Goal: Task Accomplishment & Management: Manage account settings

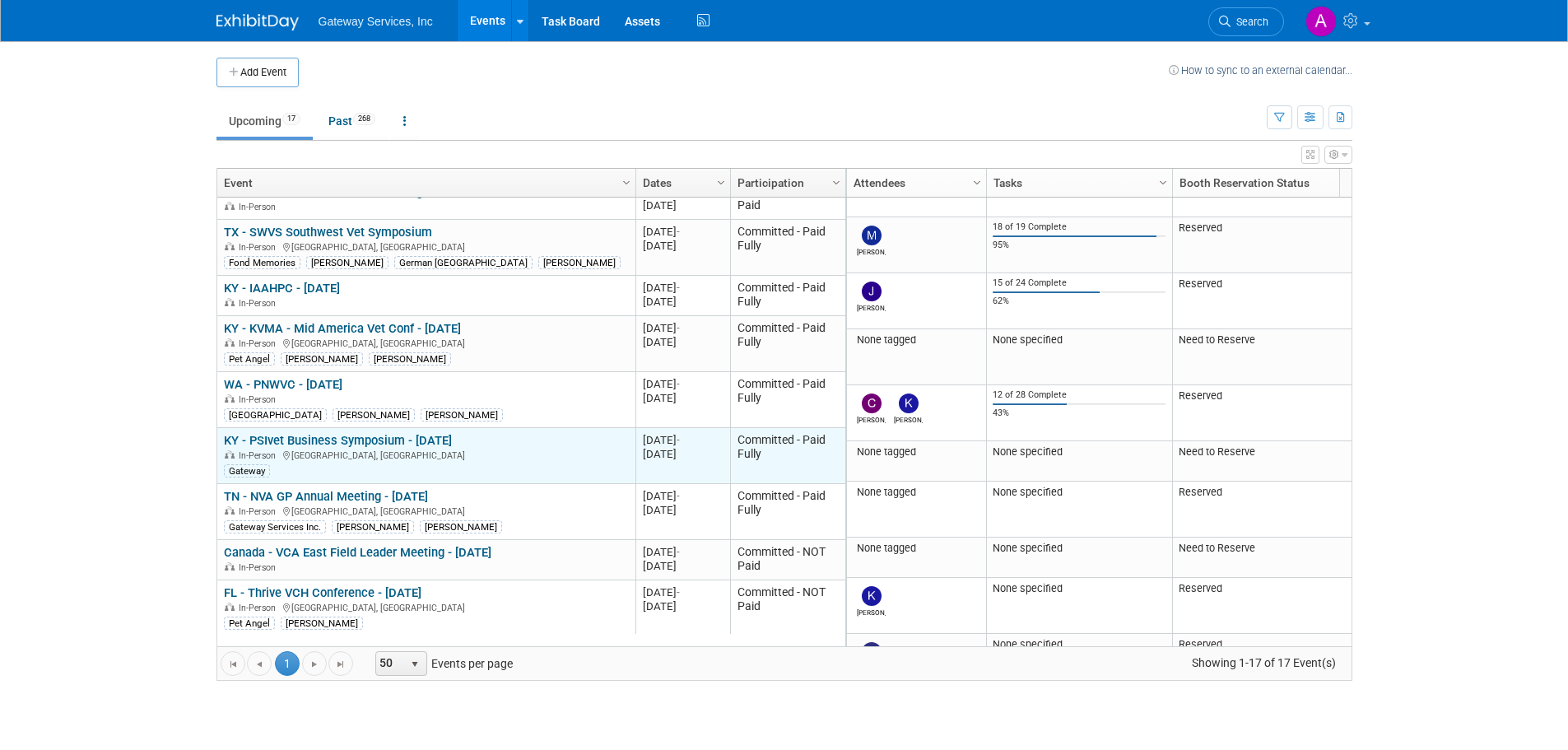
scroll to position [197, 0]
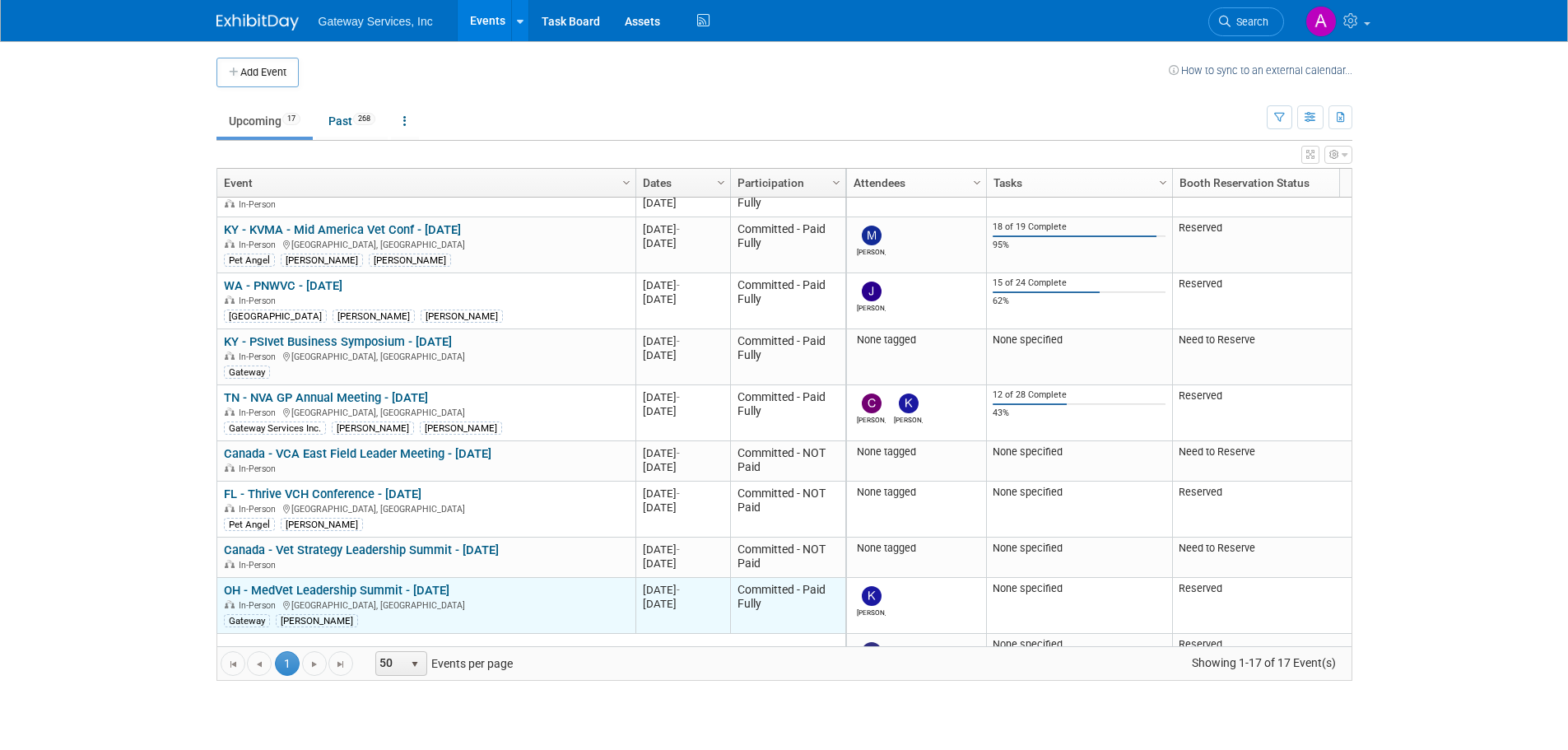
click at [434, 590] on link "OH - MedVet Leadership Summit - [DATE]" at bounding box center [336, 590] width 225 height 15
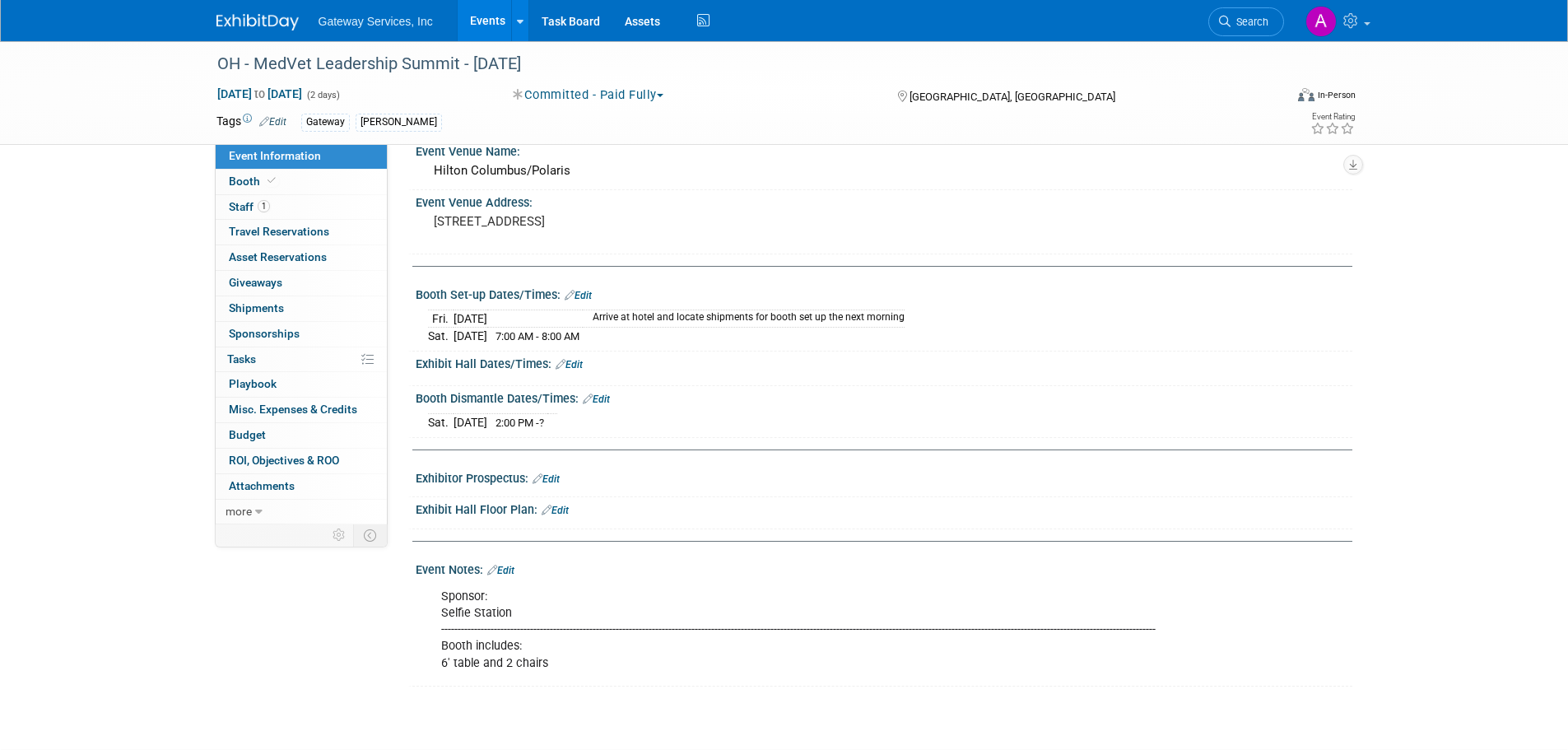
scroll to position [83, 0]
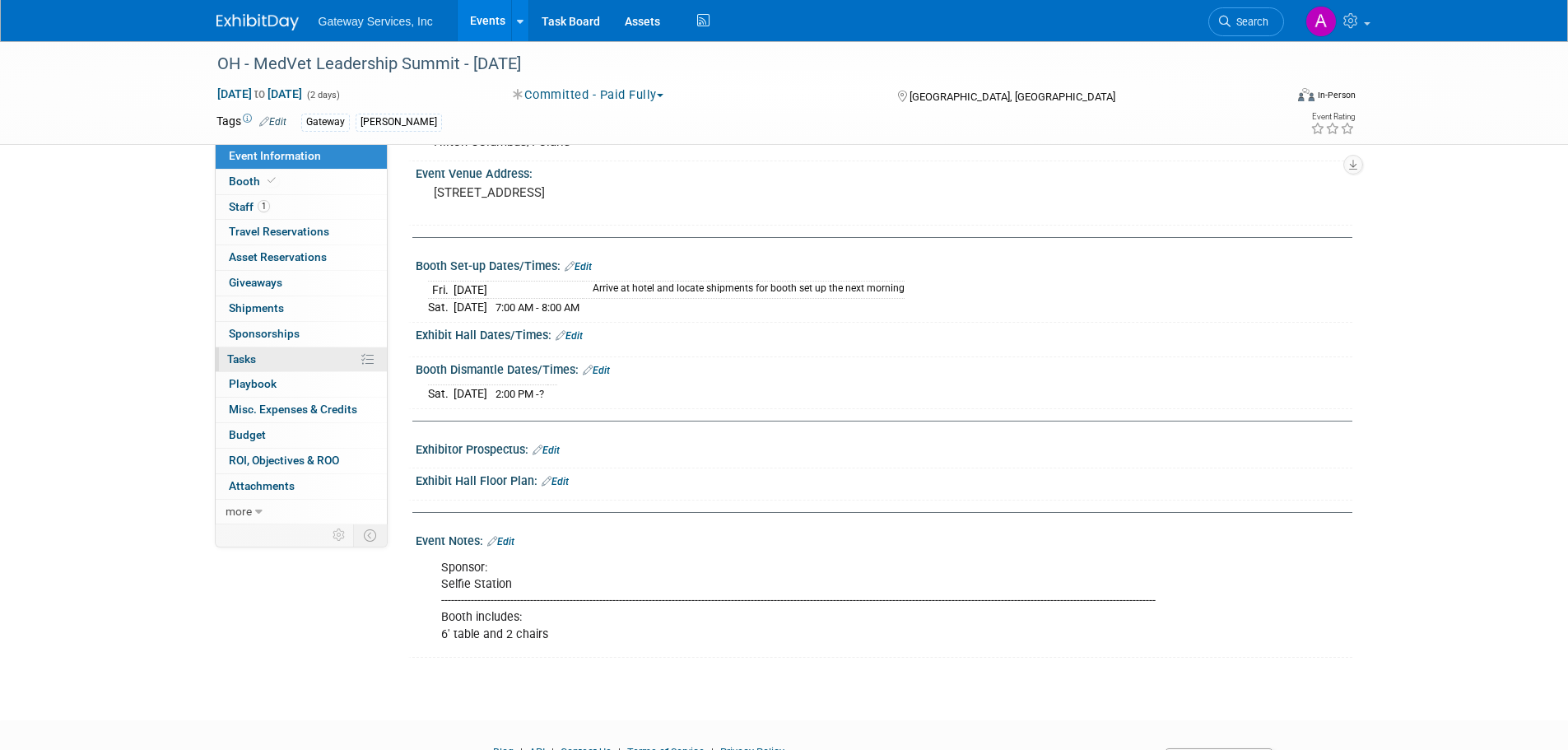
click at [324, 365] on link "0% Tasks 0%" at bounding box center [301, 359] width 171 height 25
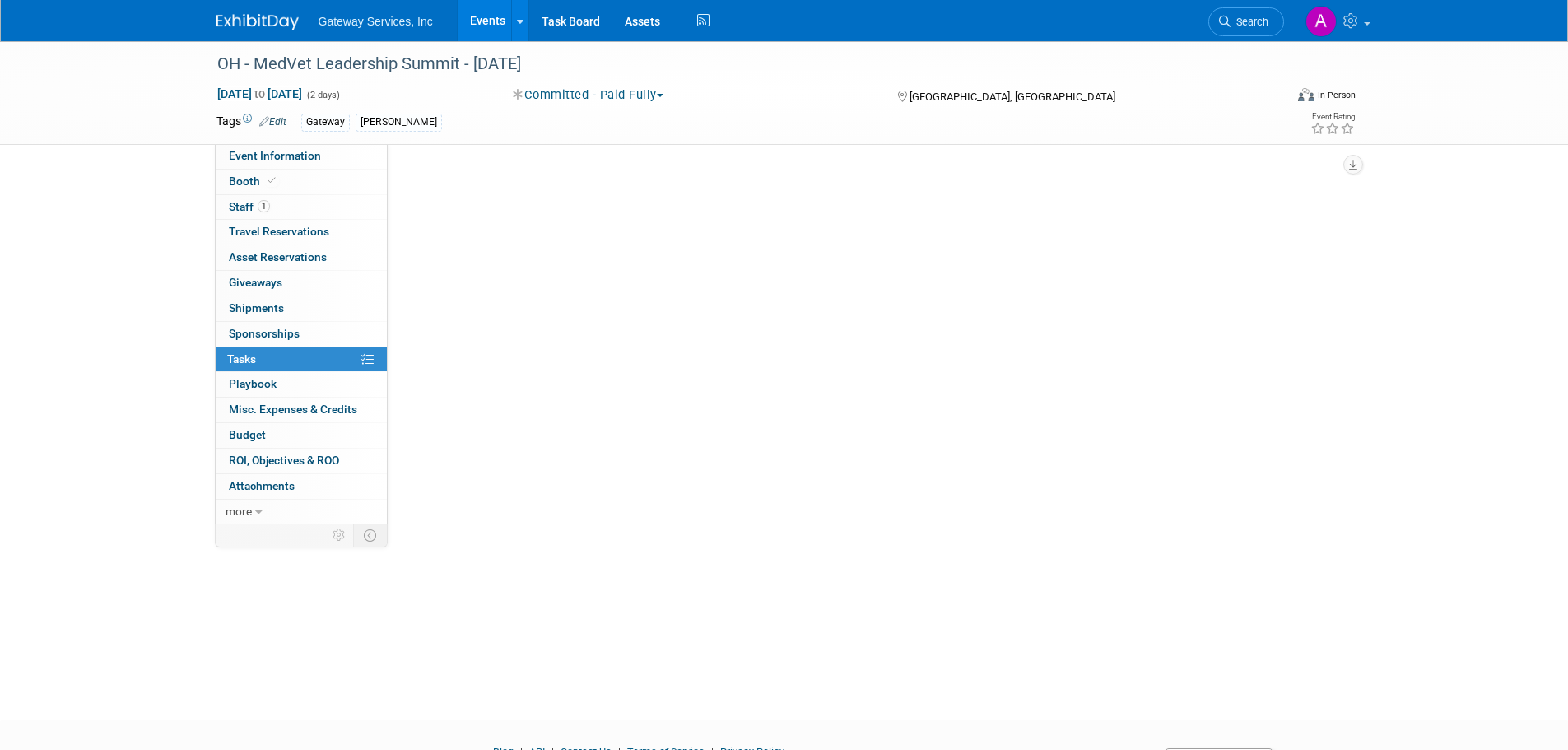
scroll to position [0, 0]
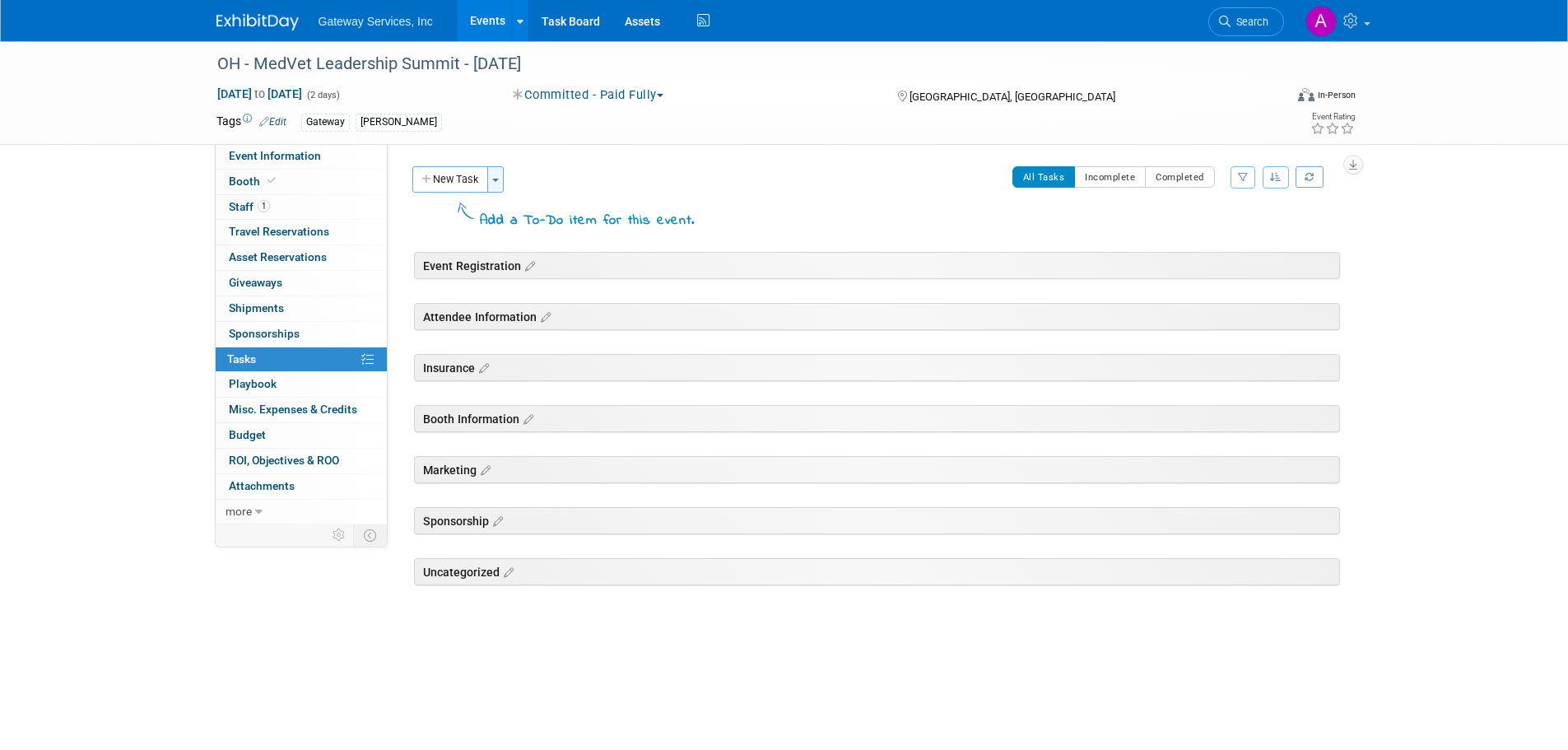
click at [500, 182] on button "Toggle Dropdown" at bounding box center [495, 179] width 16 height 26
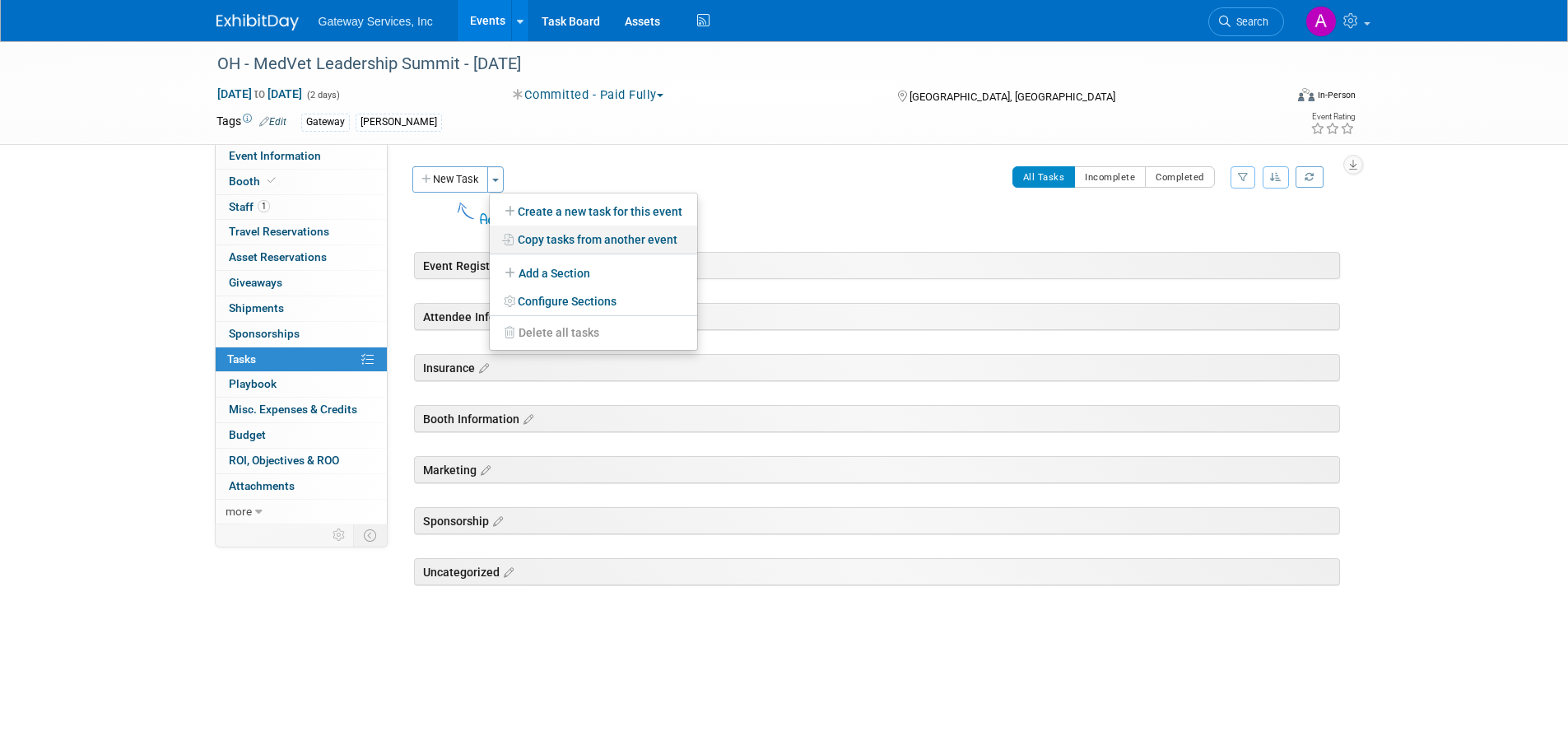
click at [609, 241] on link "Copy tasks from another event" at bounding box center [594, 239] width 207 height 28
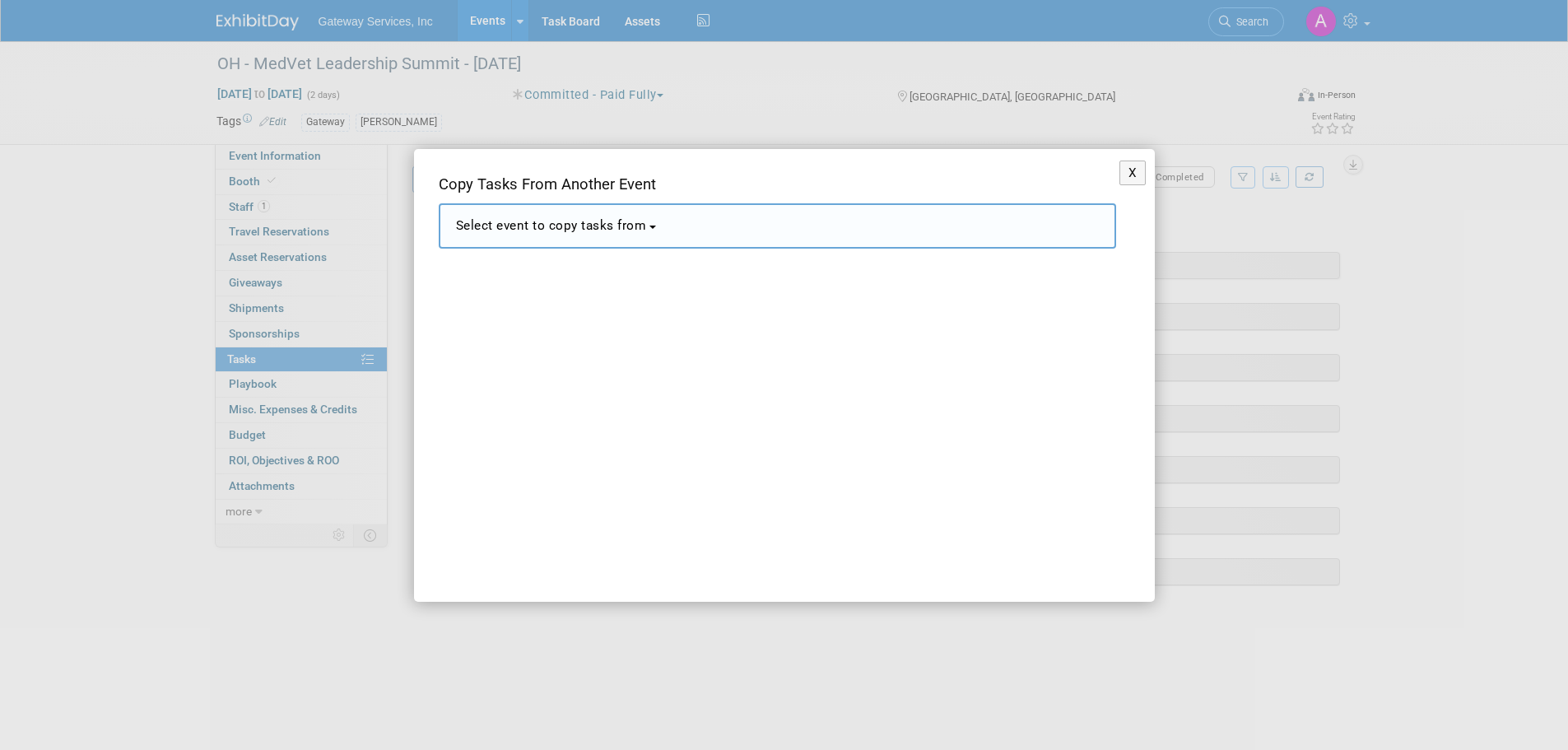
click at [609, 241] on button "Select event to copy tasks from" at bounding box center [777, 226] width 677 height 45
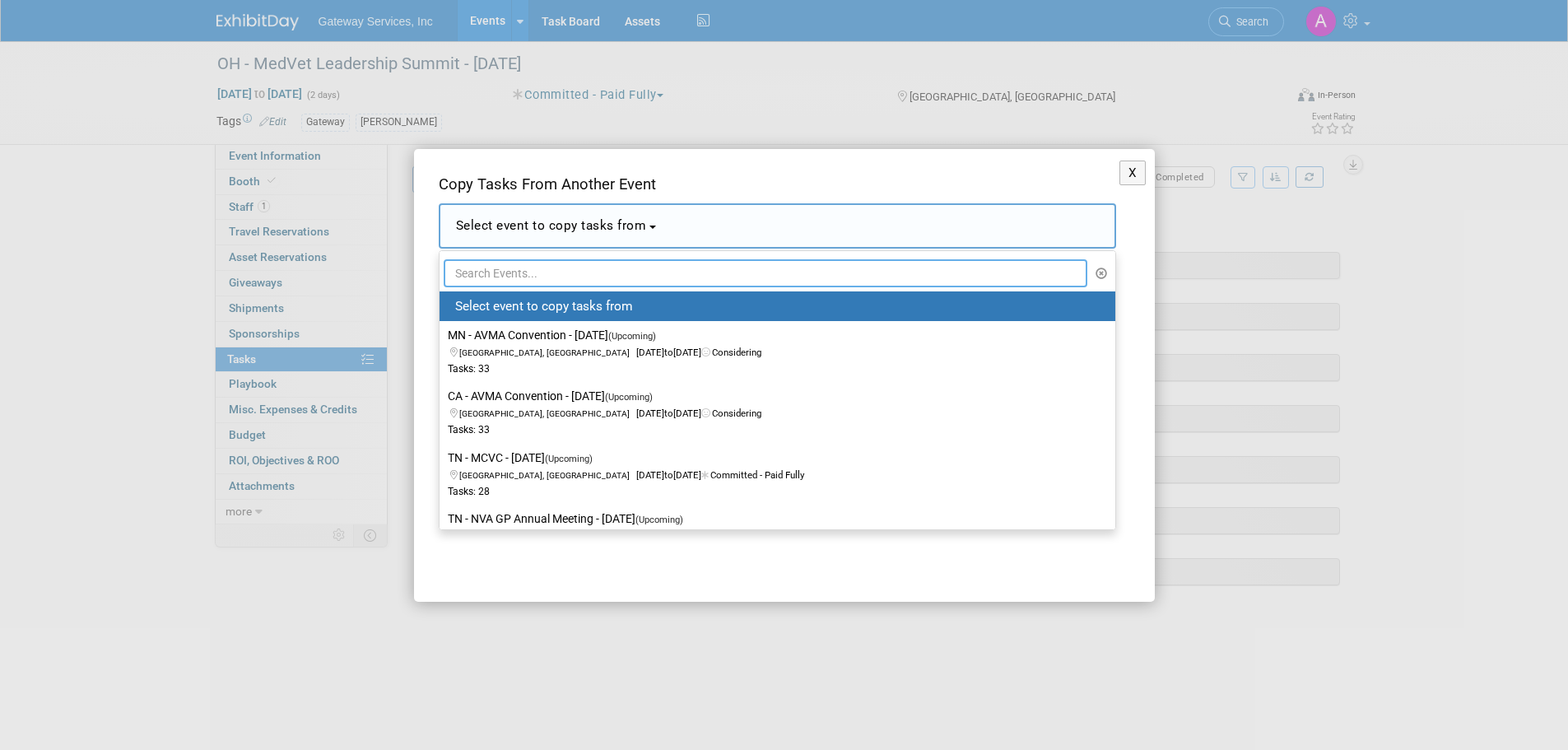
click at [575, 274] on input "text" at bounding box center [765, 273] width 644 height 28
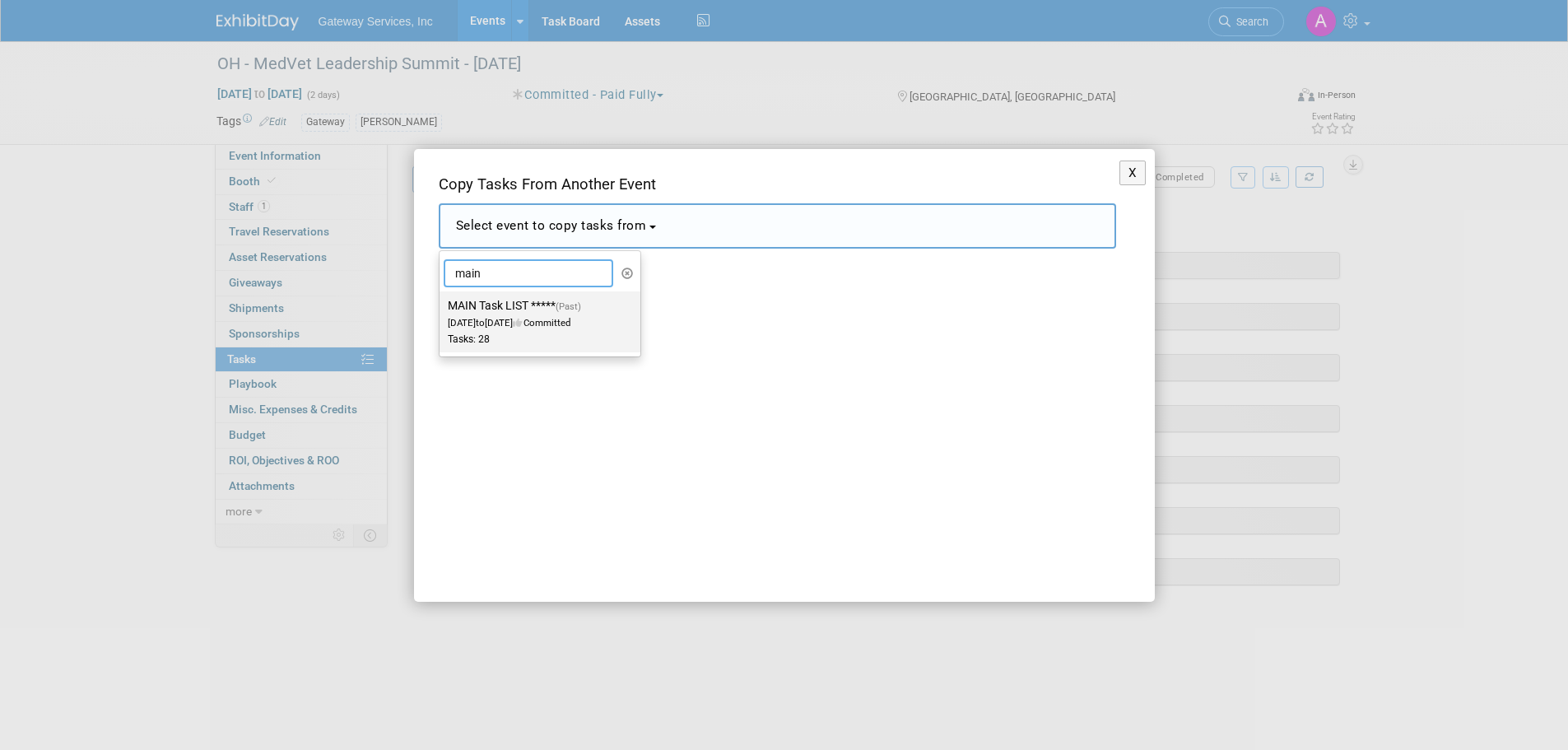
type input "main"
click at [516, 335] on div "Tasks: 28" at bounding box center [527, 339] width 161 height 14
click at [442, 311] on input "MAIN Task LIST ***** (Past) Jan 1, 2025 to Jan 4, 2025 Committed Tasks: 28" at bounding box center [436, 305] width 11 height 11
select select "11111013"
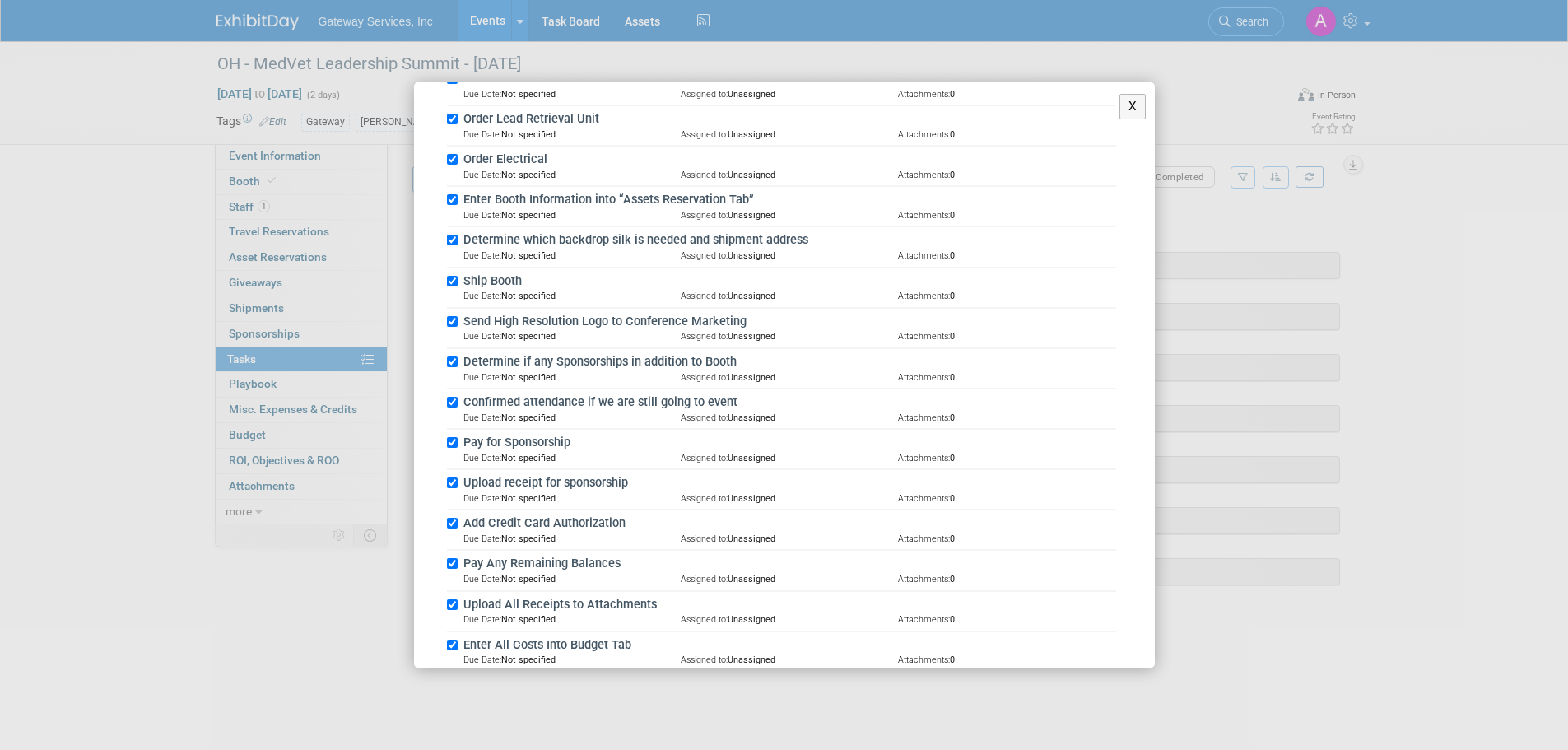
scroll to position [985, 0]
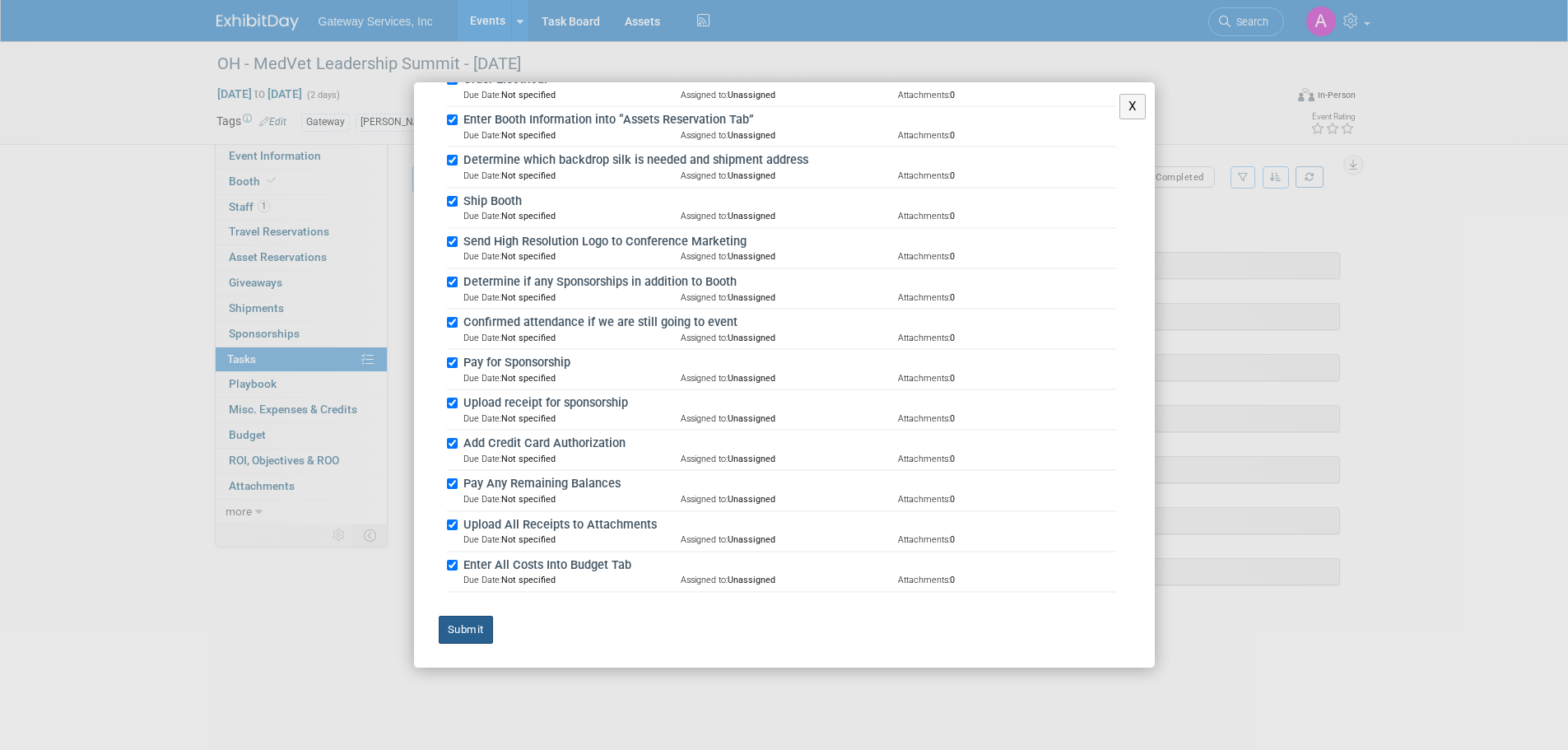
click at [474, 626] on button "Submit" at bounding box center [466, 629] width 55 height 28
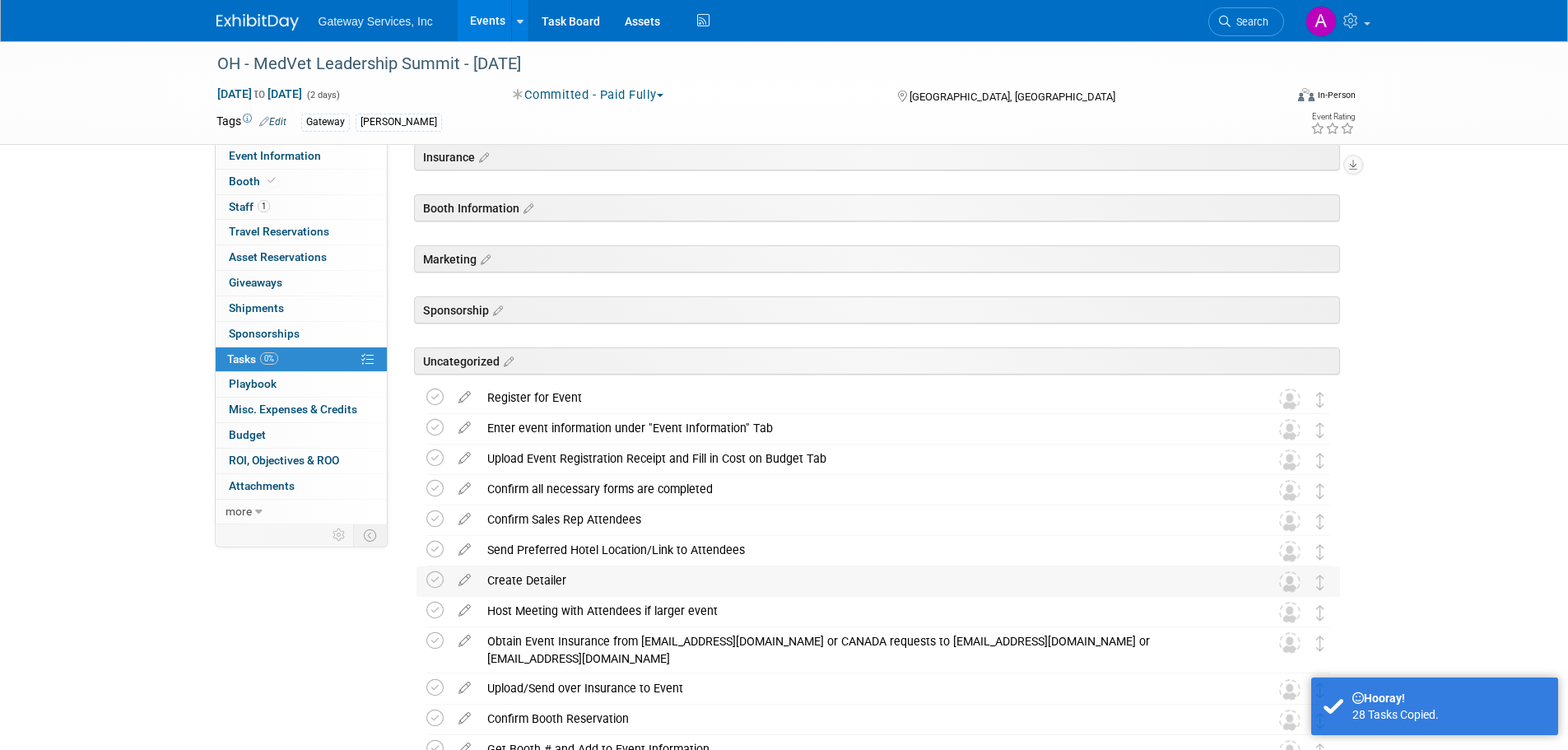
scroll to position [247, 0]
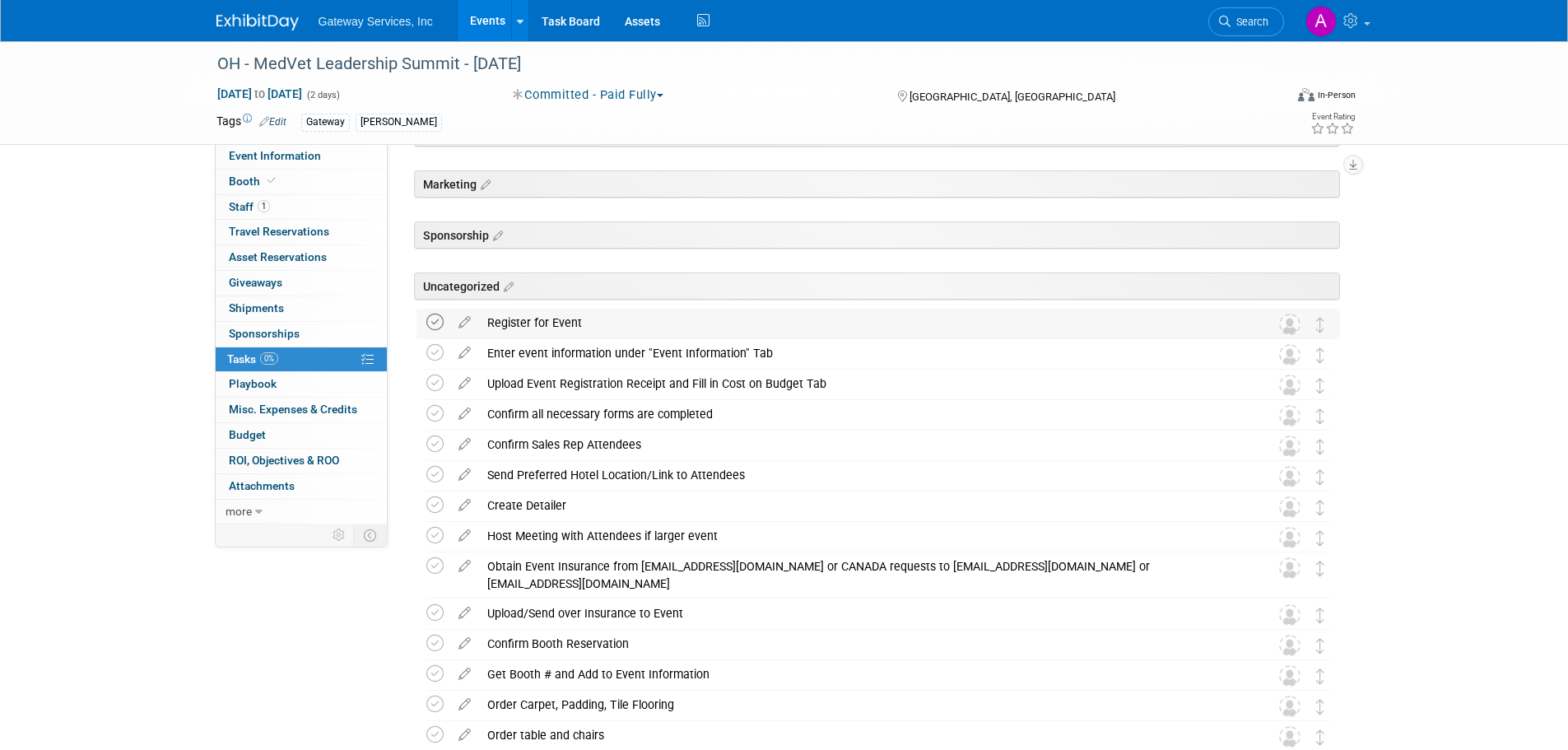
click at [432, 325] on icon at bounding box center [434, 322] width 17 height 17
click at [428, 357] on icon at bounding box center [434, 352] width 17 height 17
click at [435, 382] on icon at bounding box center [434, 383] width 17 height 17
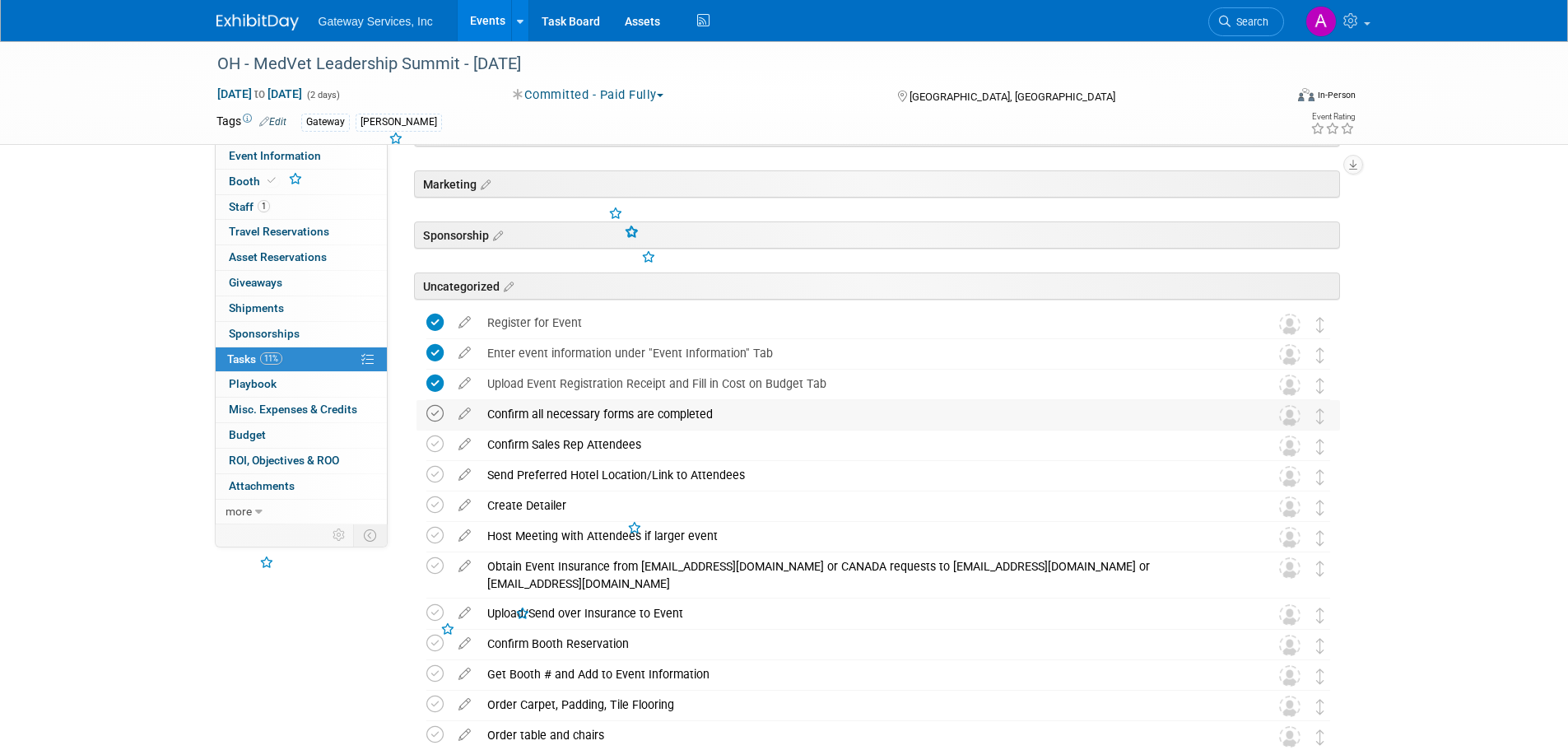
click at [430, 415] on icon at bounding box center [434, 413] width 17 height 17
click at [439, 482] on icon at bounding box center [434, 474] width 17 height 17
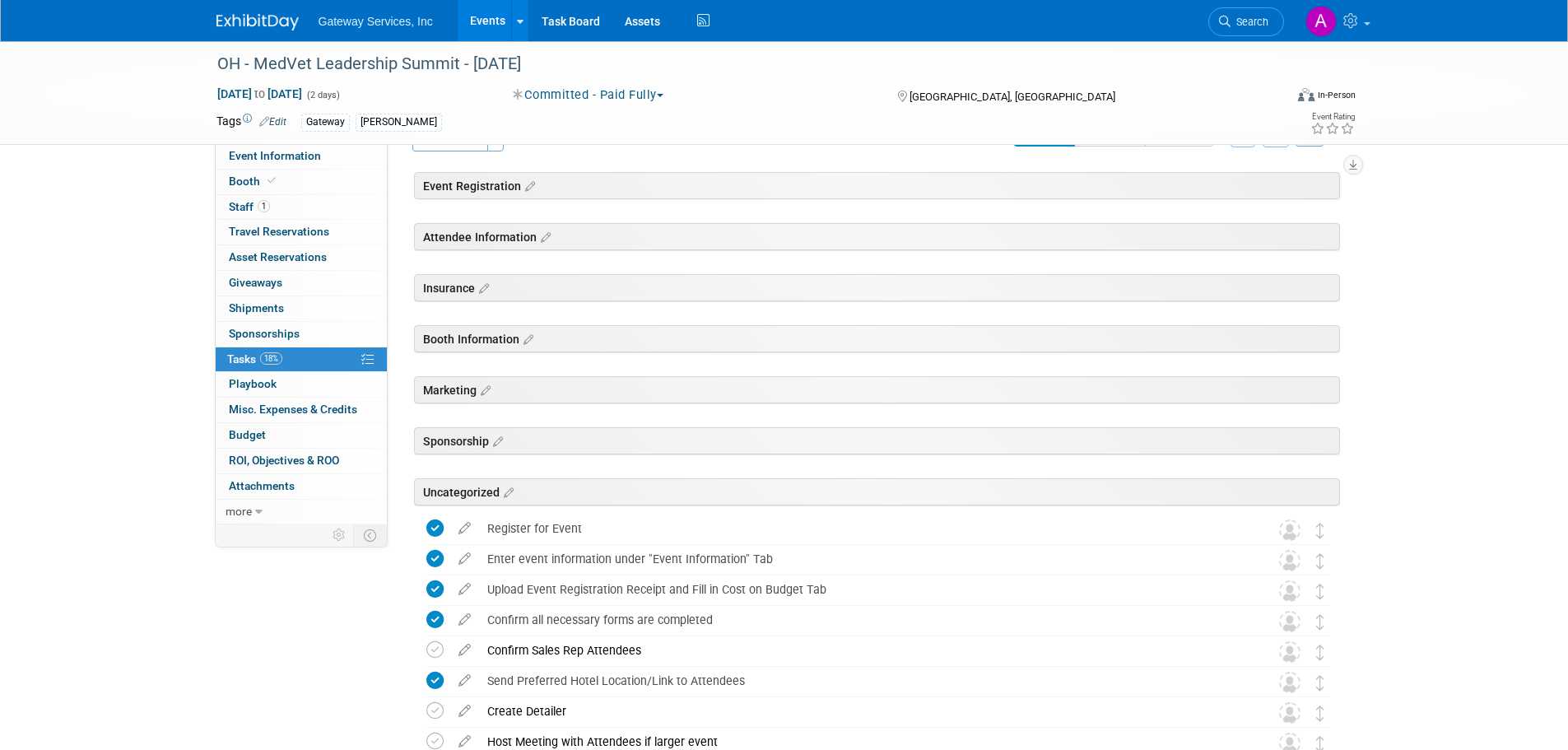
scroll to position [0, 0]
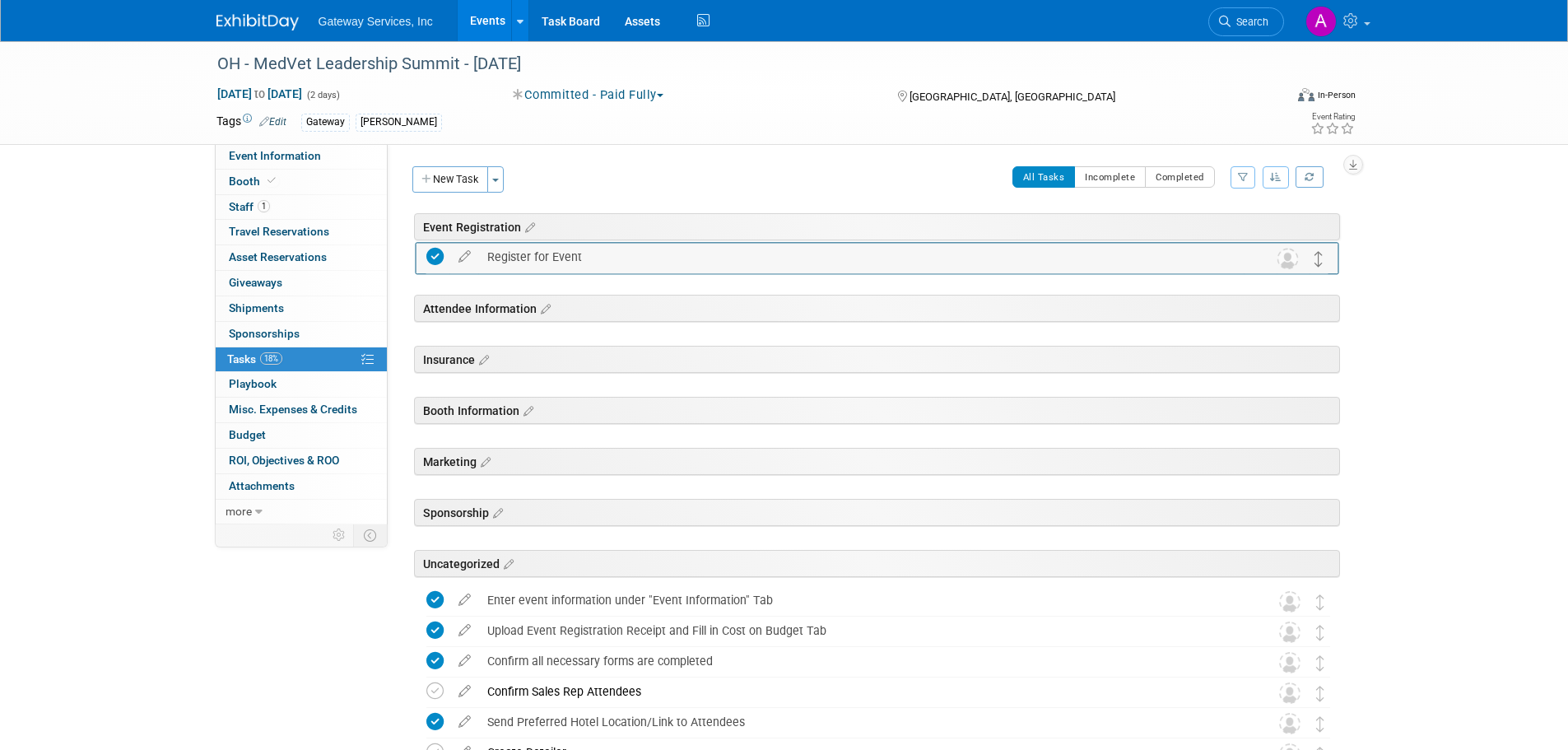
drag, startPoint x: 1317, startPoint y: 573, endPoint x: 1316, endPoint y: 259, distance: 314.0
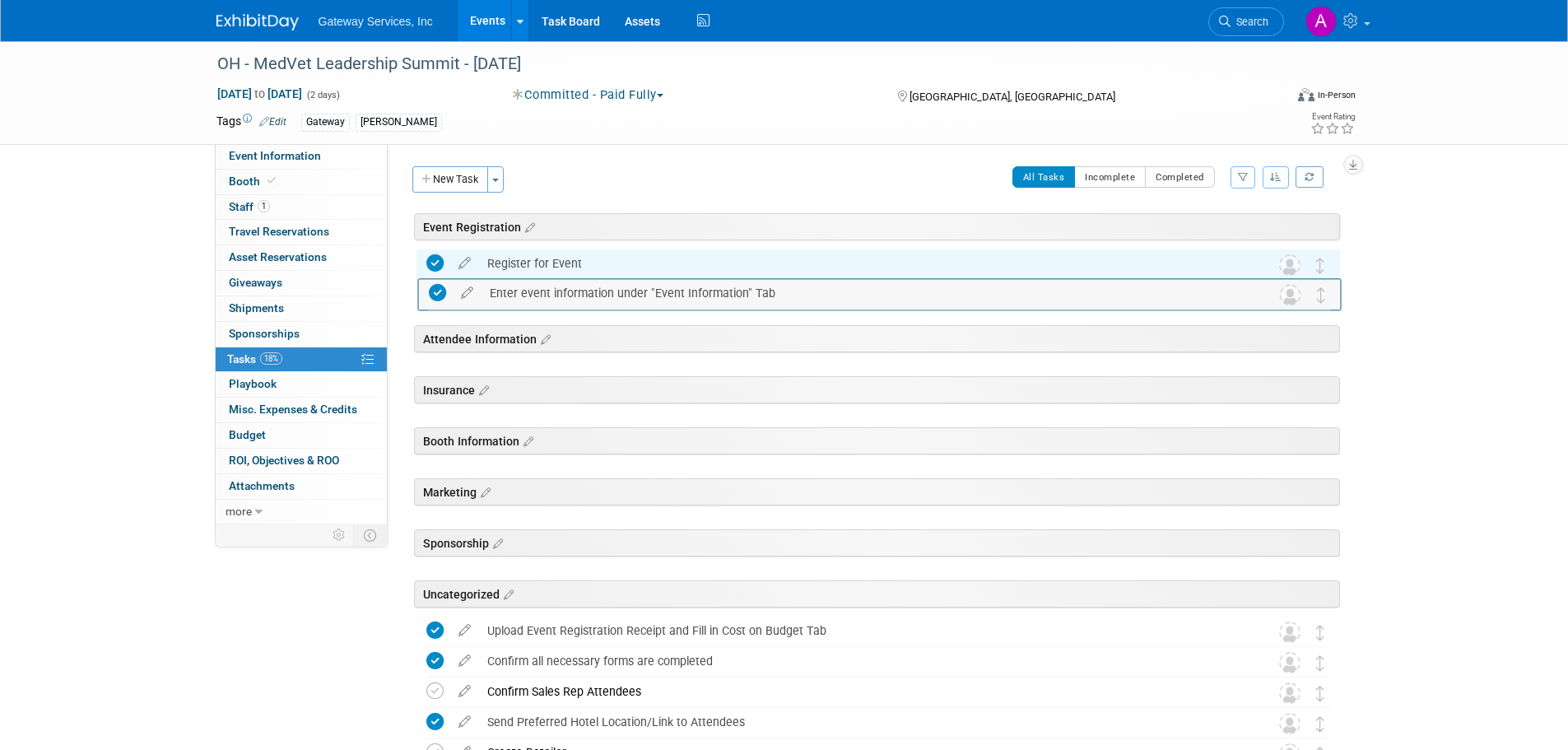
drag, startPoint x: 1325, startPoint y: 603, endPoint x: 1326, endPoint y: 295, distance: 308.0
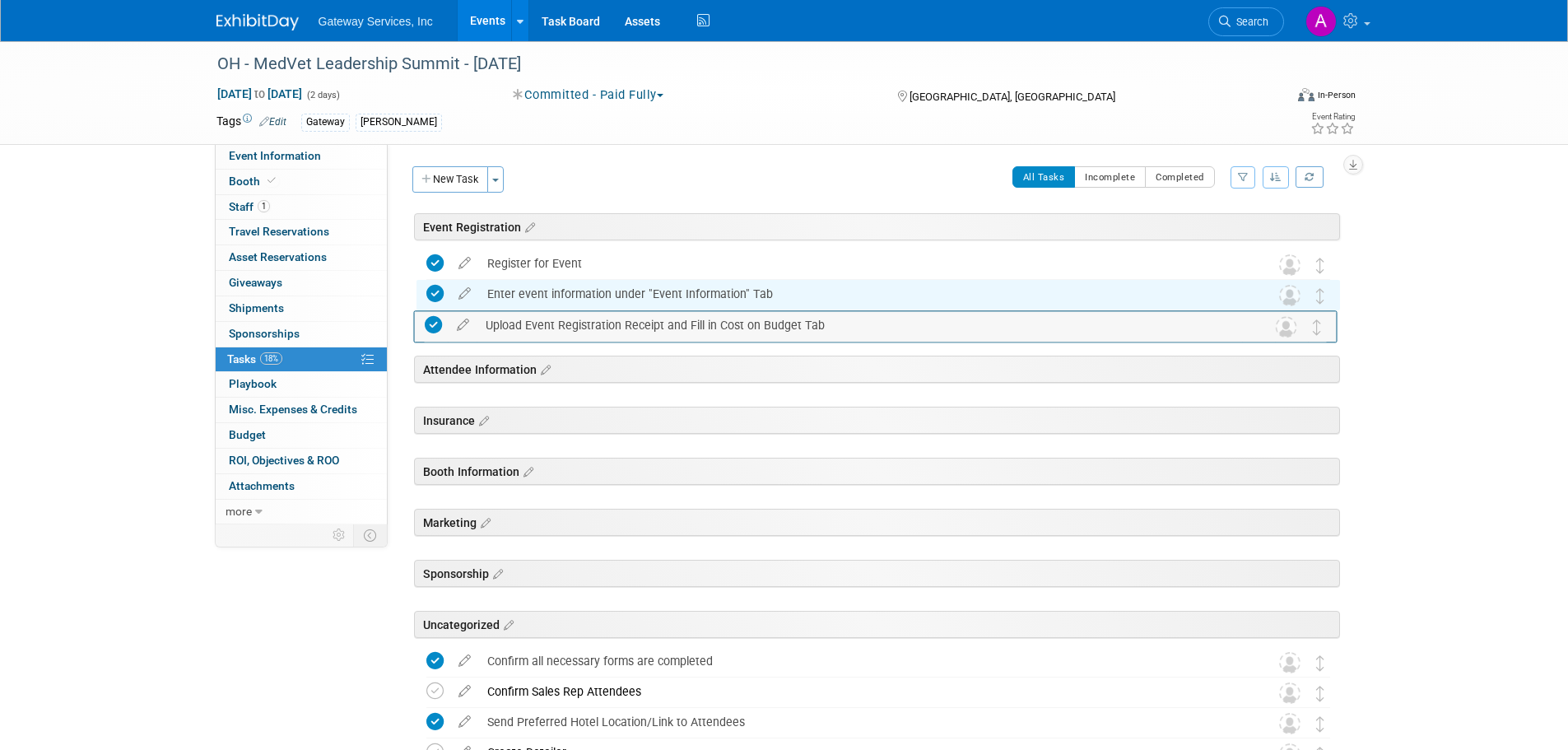
drag, startPoint x: 1328, startPoint y: 637, endPoint x: 1325, endPoint y: 331, distance: 306.0
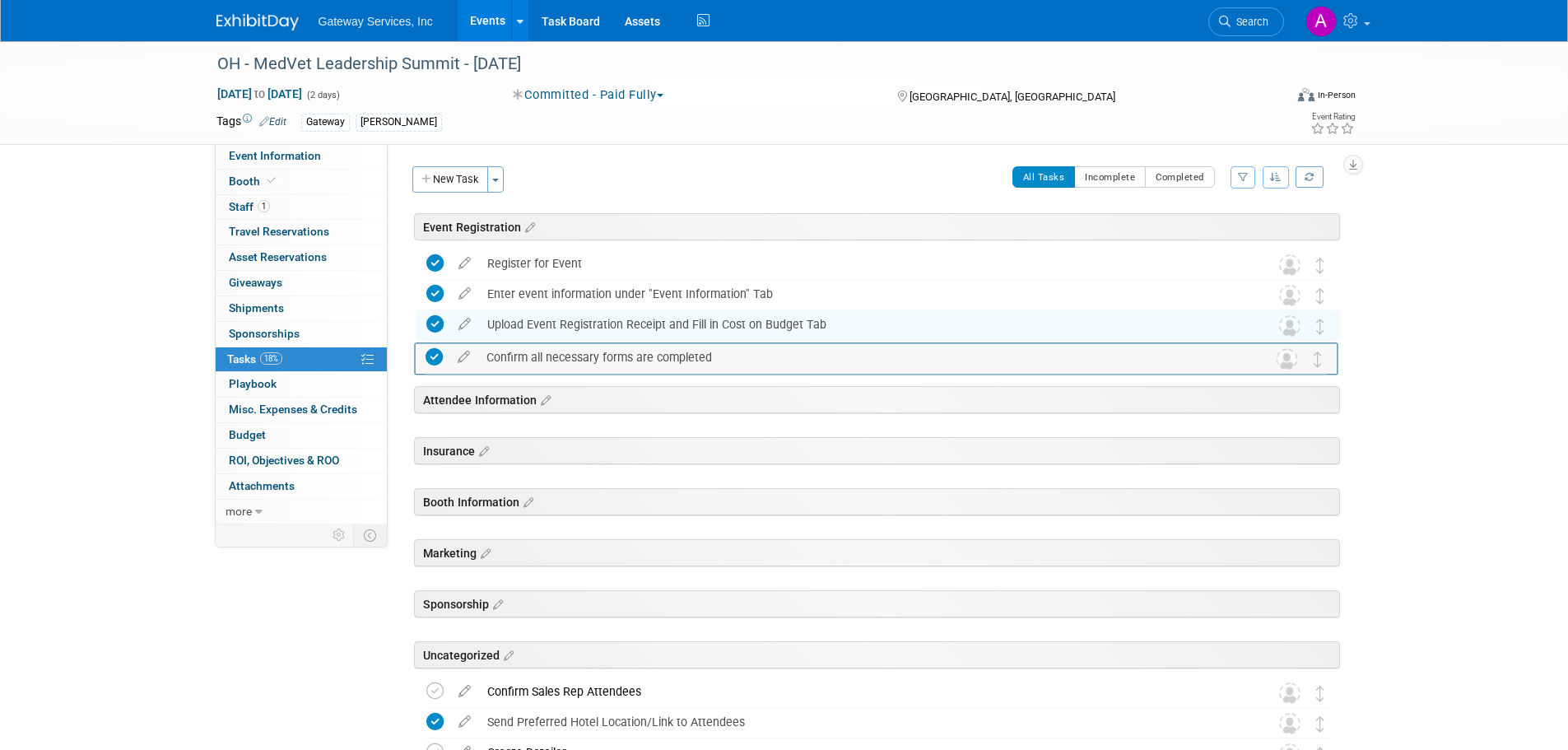
drag, startPoint x: 1319, startPoint y: 655, endPoint x: 1317, endPoint y: 350, distance: 305.0
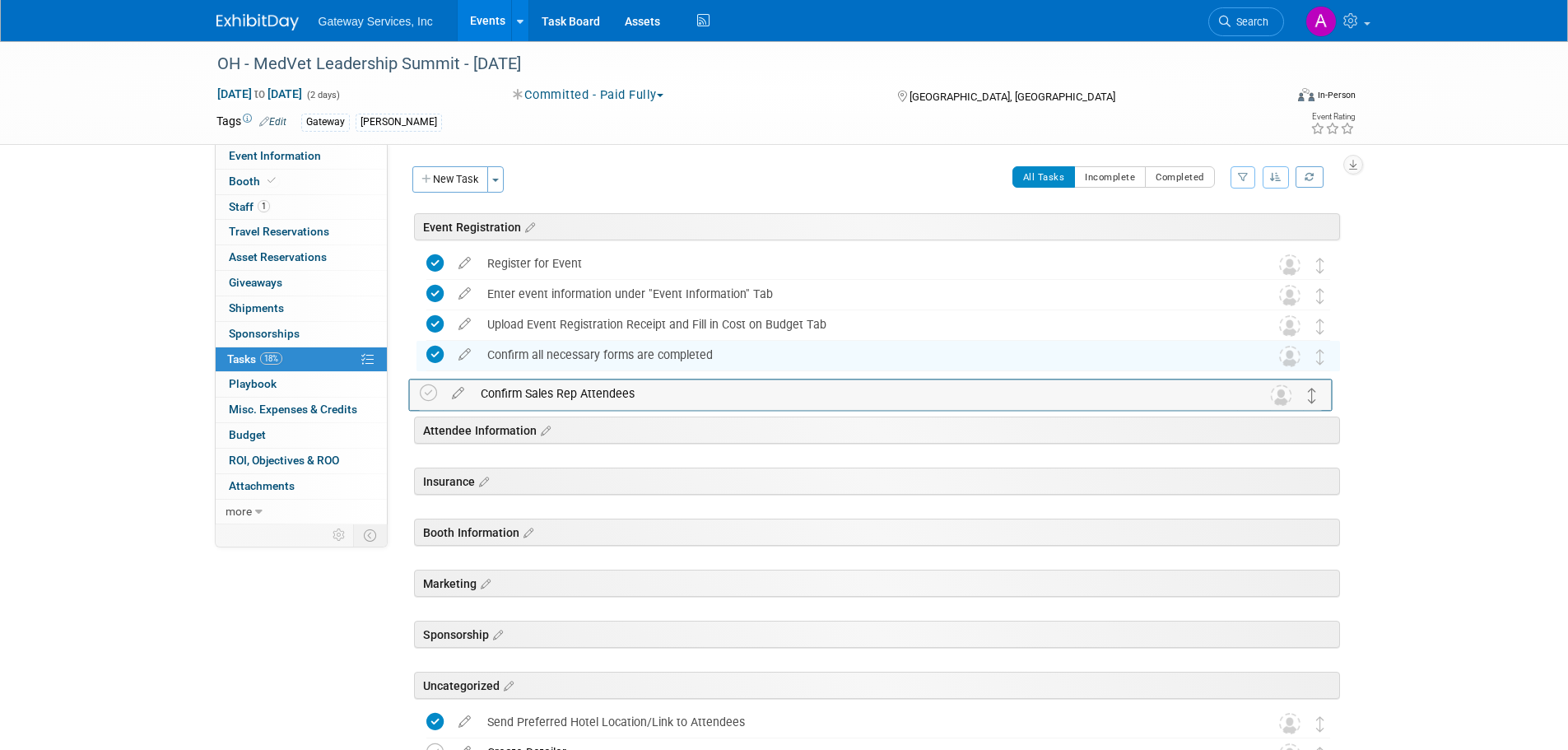
drag, startPoint x: 1320, startPoint y: 693, endPoint x: 1313, endPoint y: 395, distance: 298.1
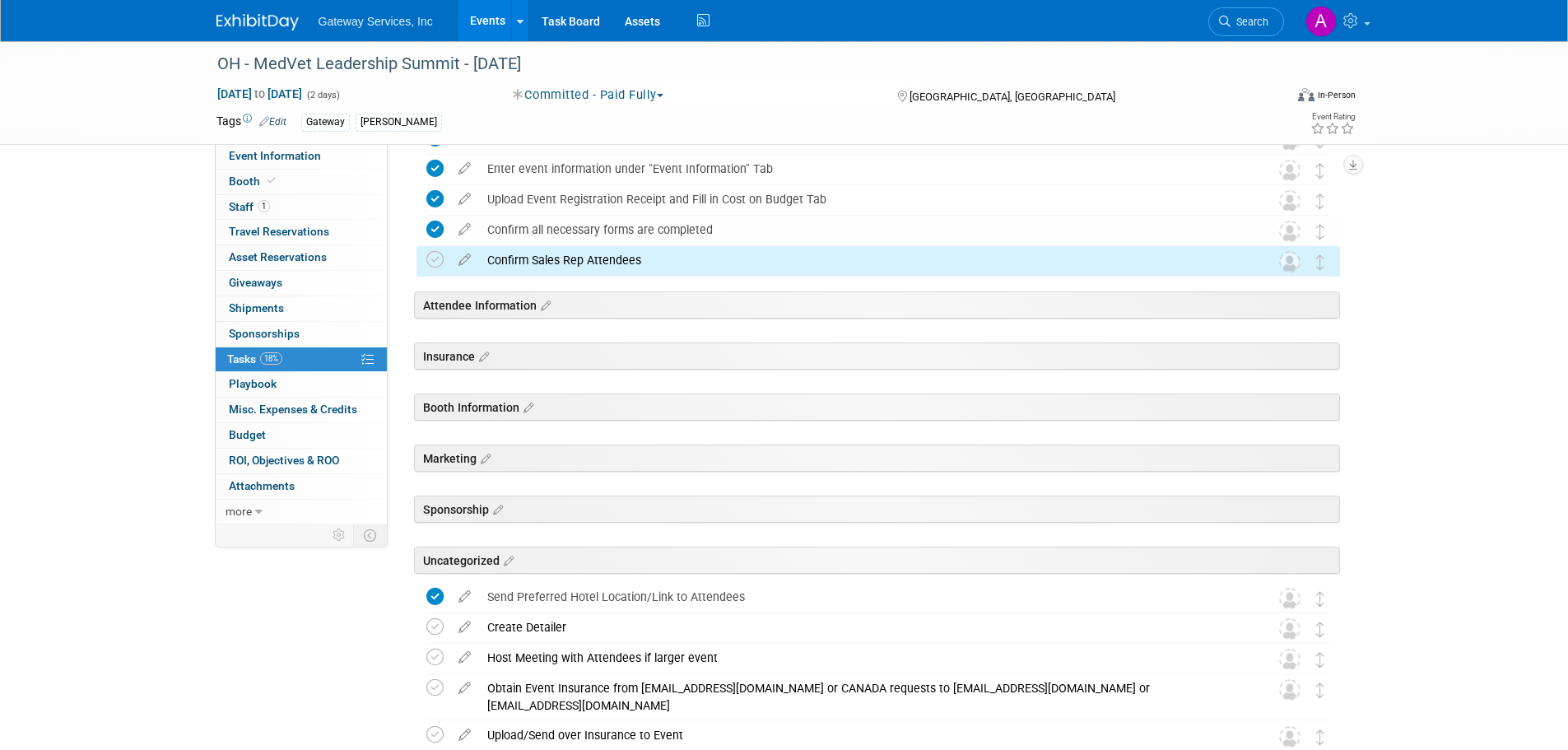
scroll to position [165, 0]
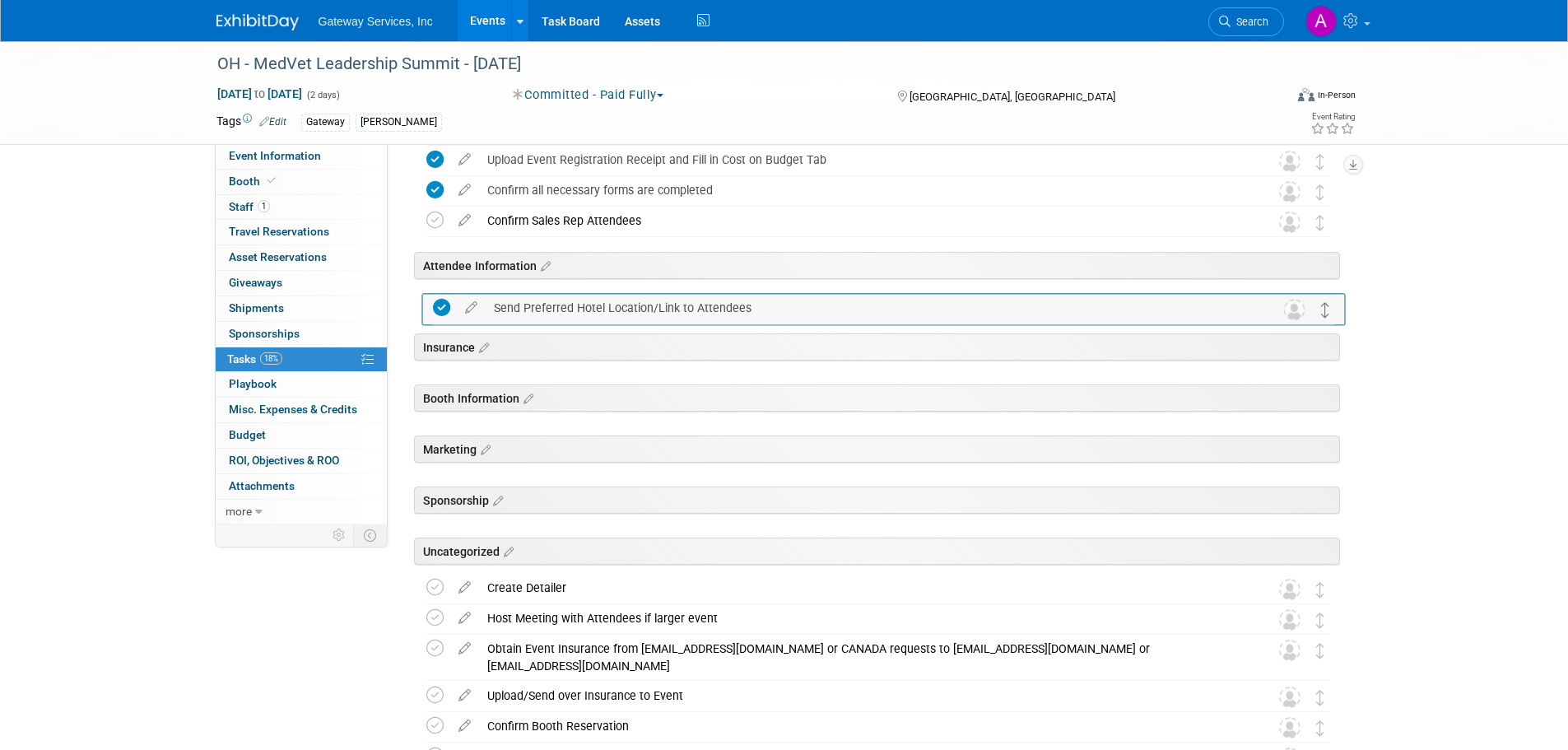
drag, startPoint x: 1316, startPoint y: 555, endPoint x: 1322, endPoint y: 305, distance: 250.1
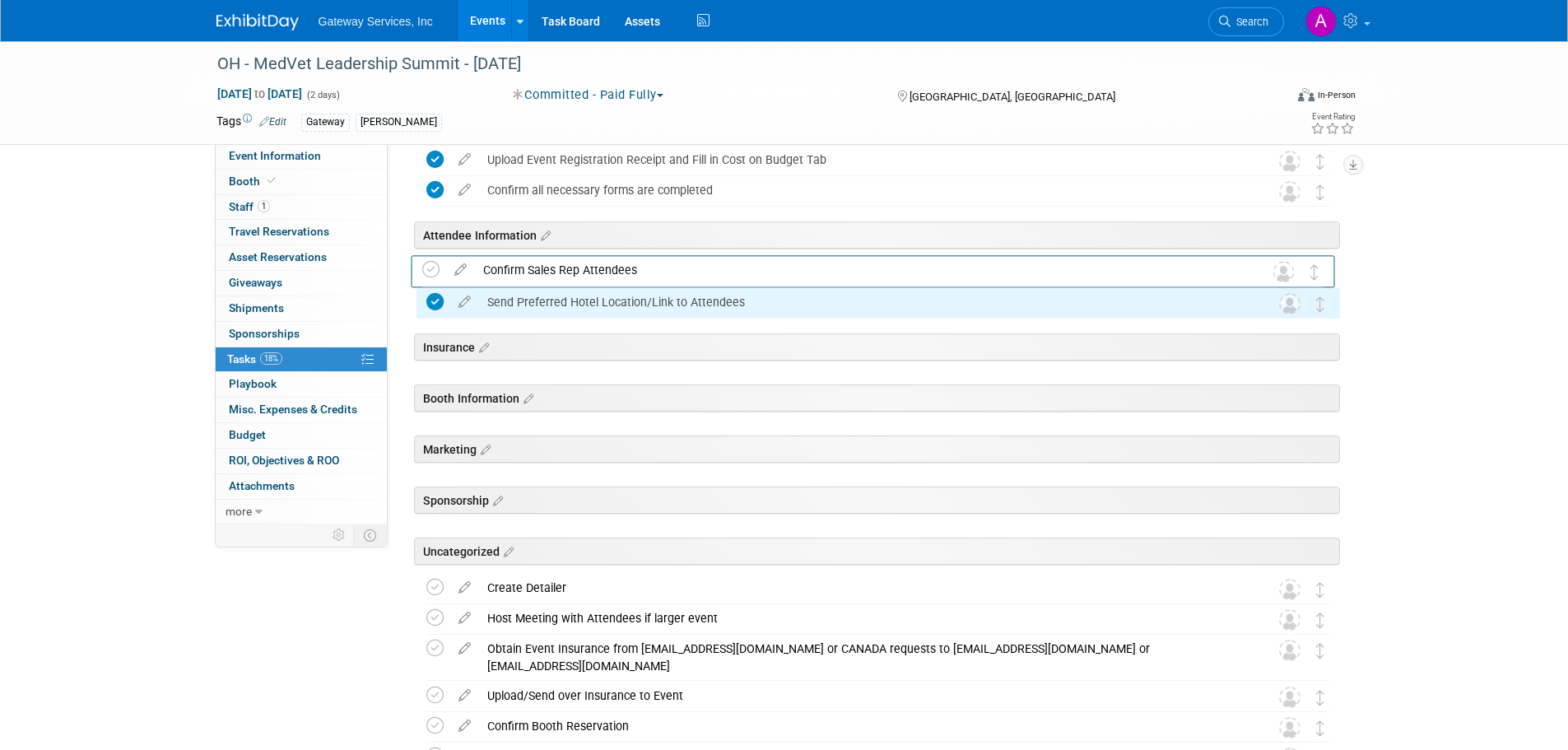
drag, startPoint x: 1326, startPoint y: 224, endPoint x: 1322, endPoint y: 273, distance: 49.2
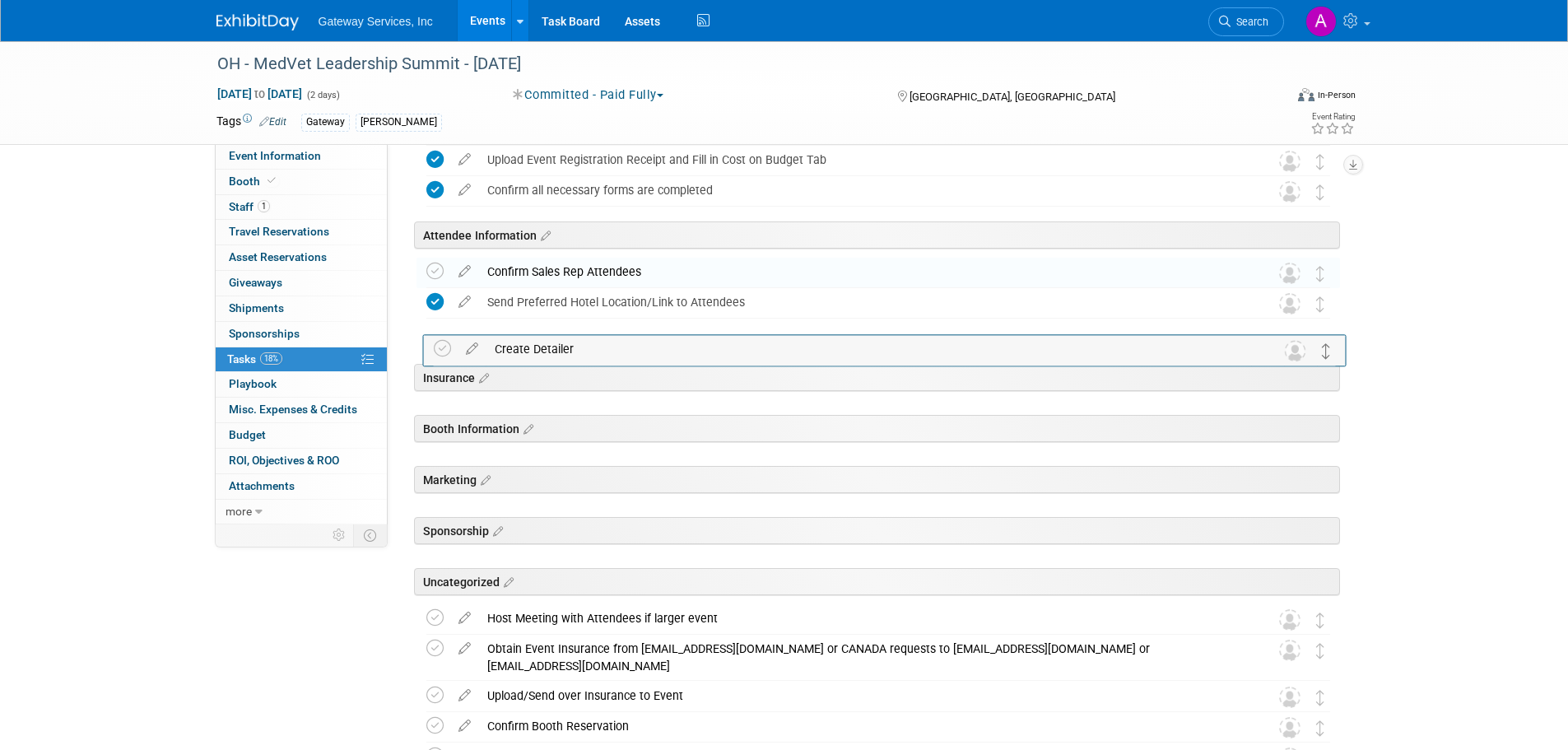
drag, startPoint x: 1321, startPoint y: 594, endPoint x: 1327, endPoint y: 354, distance: 240.1
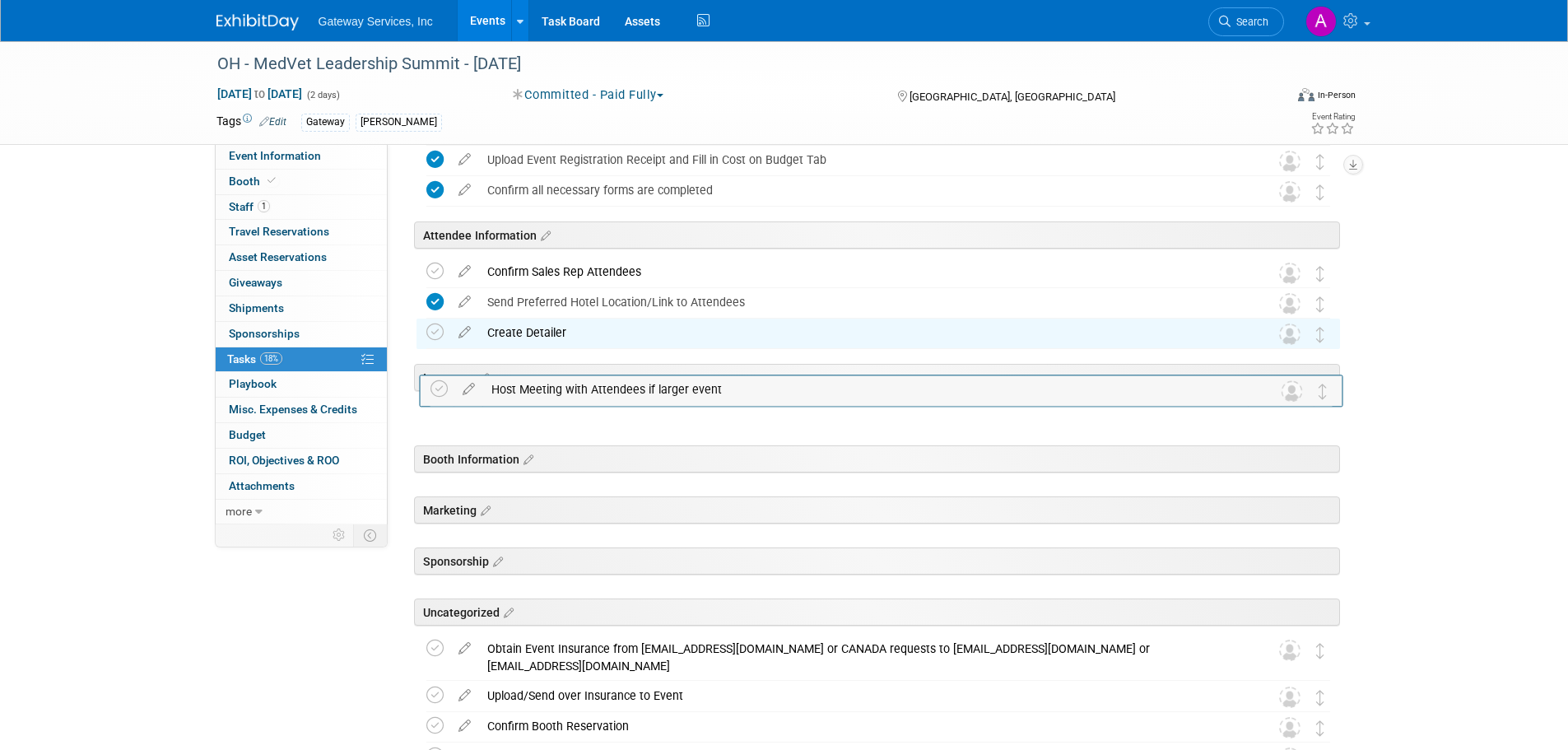
drag, startPoint x: 1323, startPoint y: 609, endPoint x: 1326, endPoint y: 376, distance: 233.0
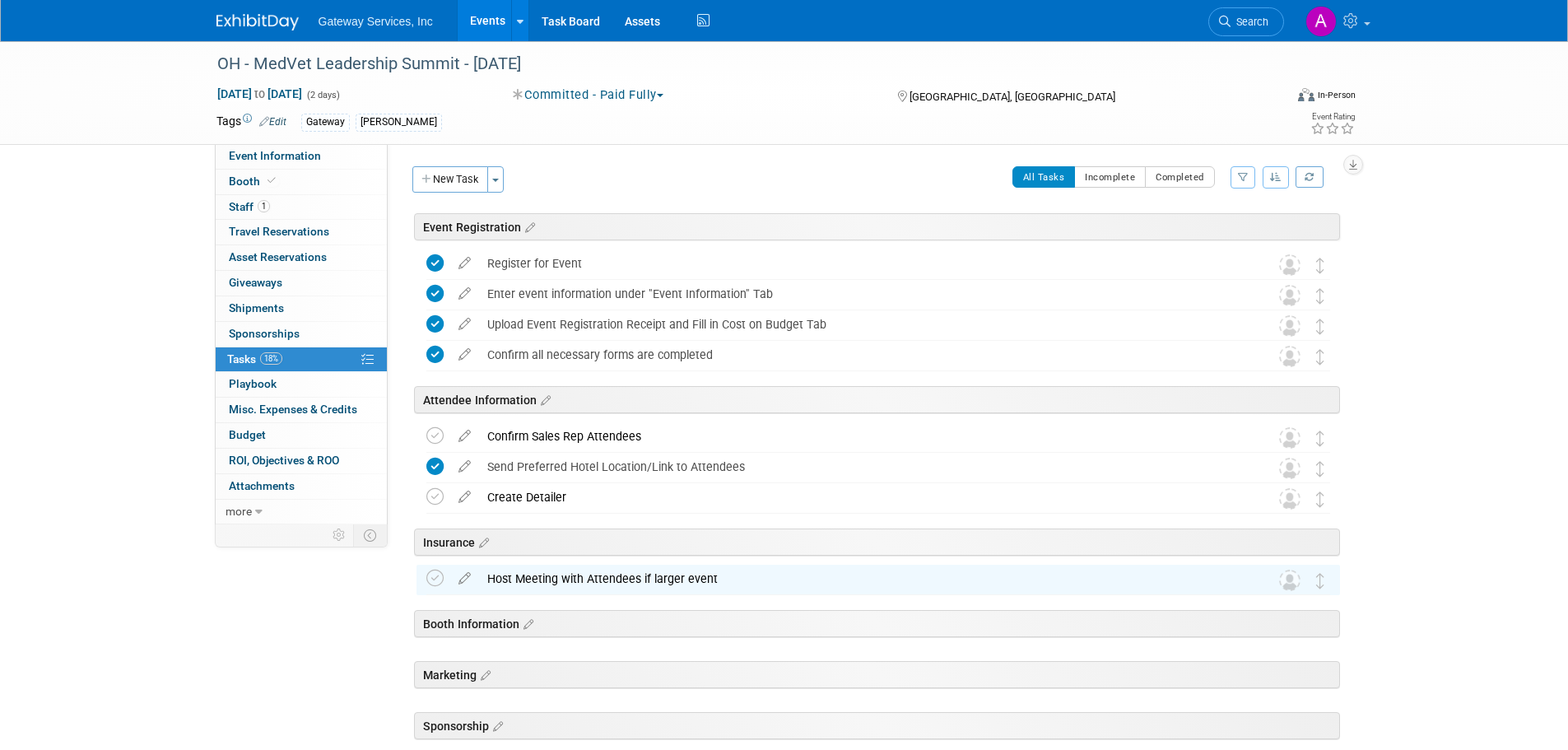
scroll to position [83, 0]
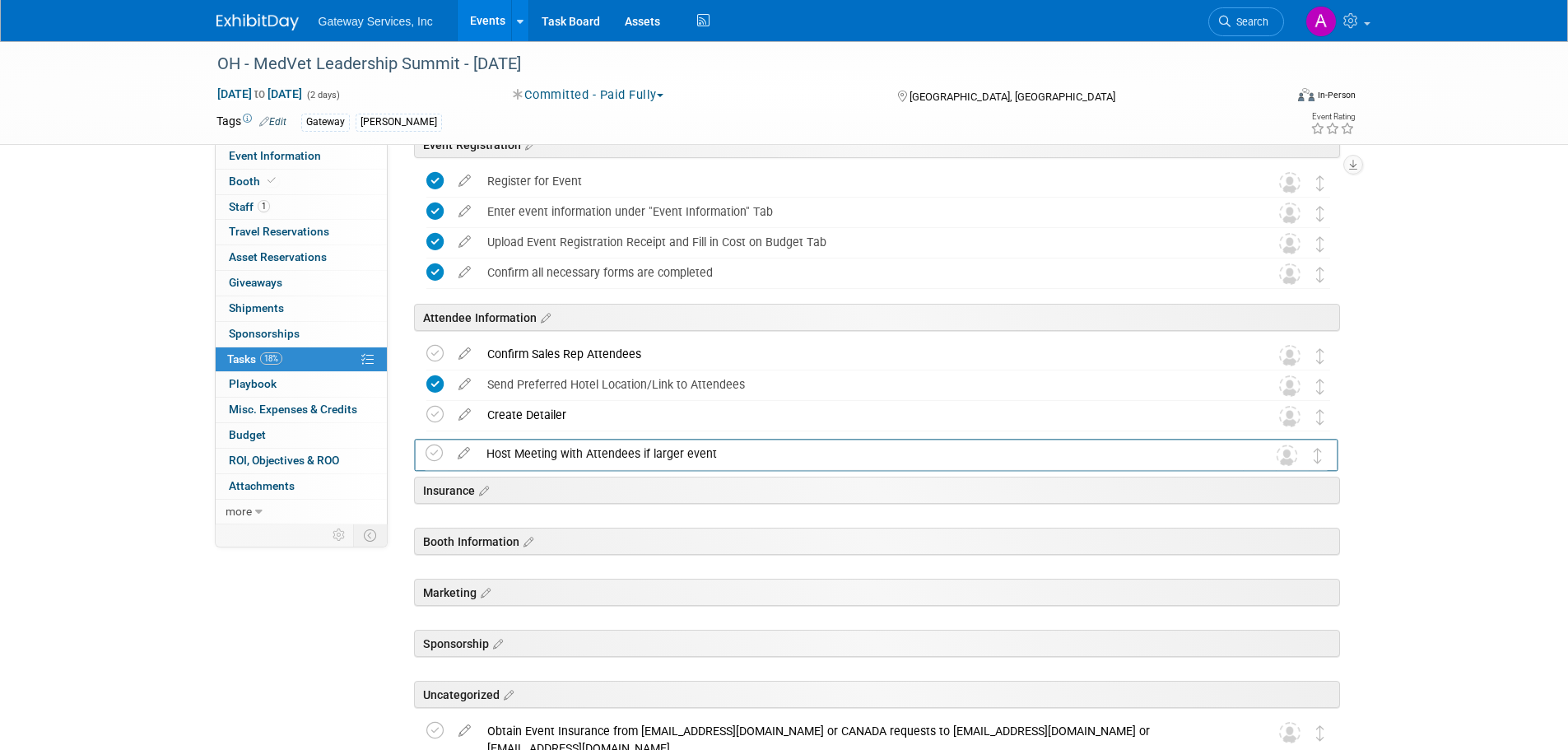
drag, startPoint x: 1317, startPoint y: 489, endPoint x: 1319, endPoint y: 433, distance: 56.0
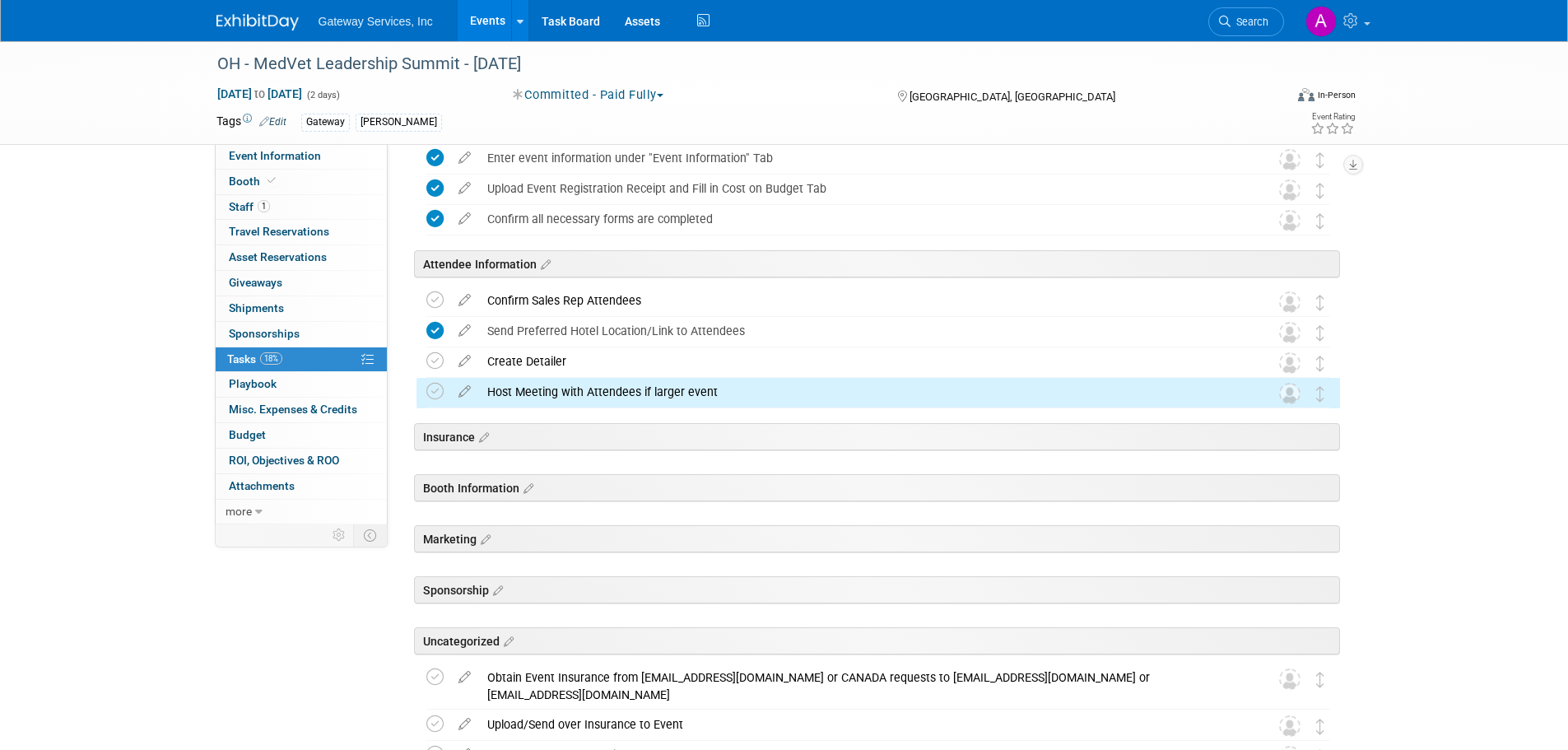
scroll to position [247, 0]
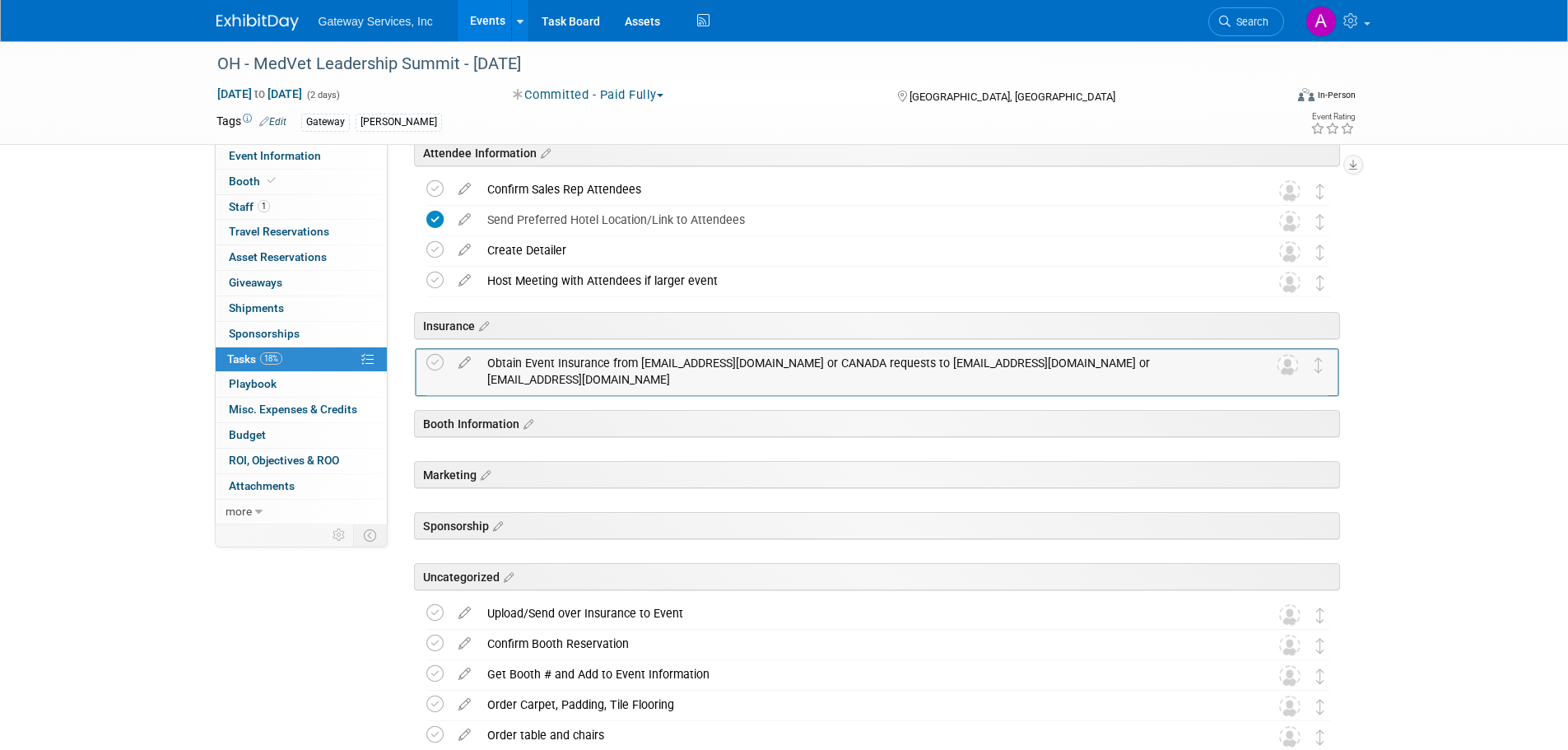
drag, startPoint x: 1319, startPoint y: 555, endPoint x: 1318, endPoint y: 352, distance: 203.0
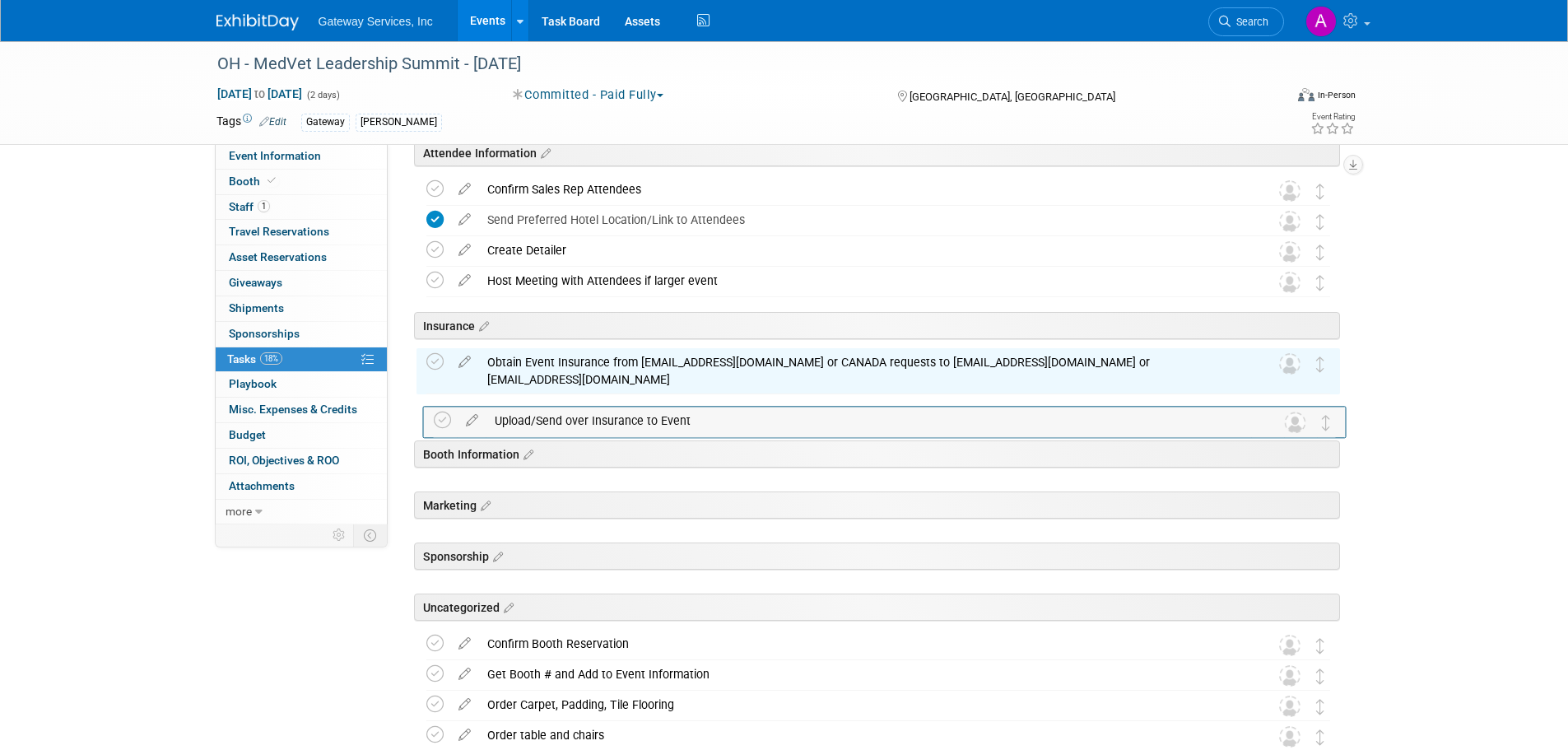
drag, startPoint x: 1322, startPoint y: 603, endPoint x: 1328, endPoint y: 406, distance: 197.1
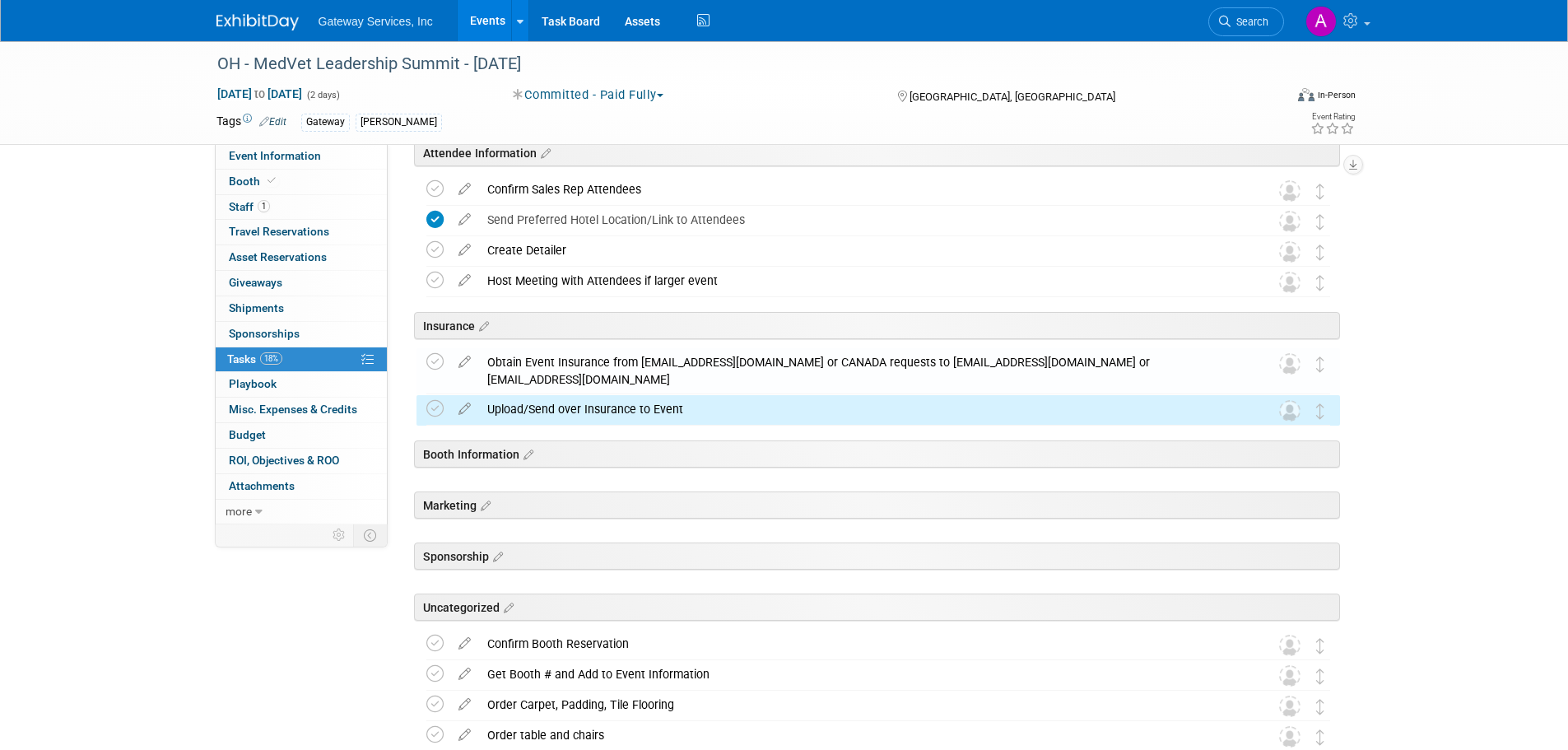
scroll to position [329, 0]
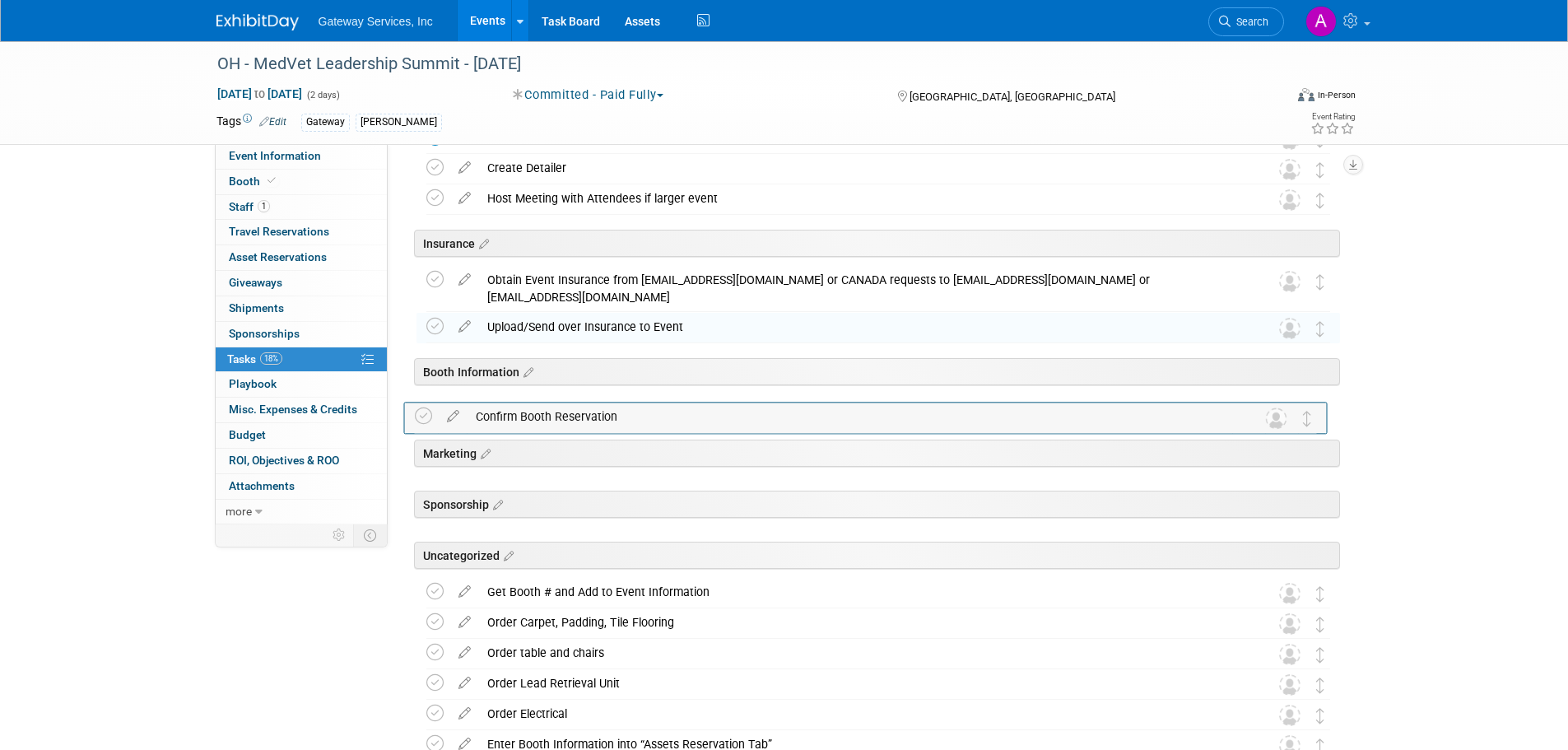
drag, startPoint x: 1313, startPoint y: 554, endPoint x: 1300, endPoint y: 402, distance: 152.6
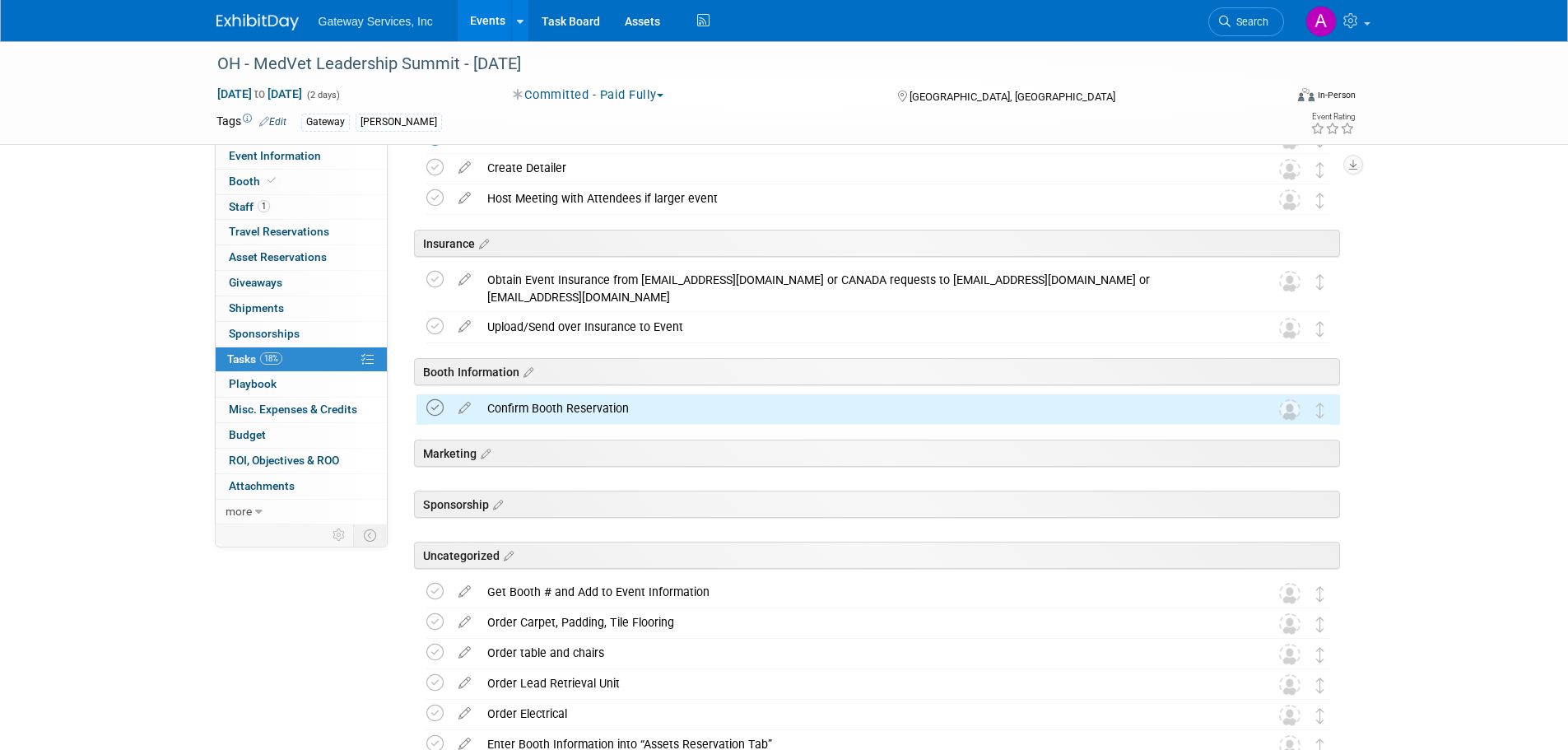
click at [434, 405] on icon at bounding box center [434, 407] width 17 height 17
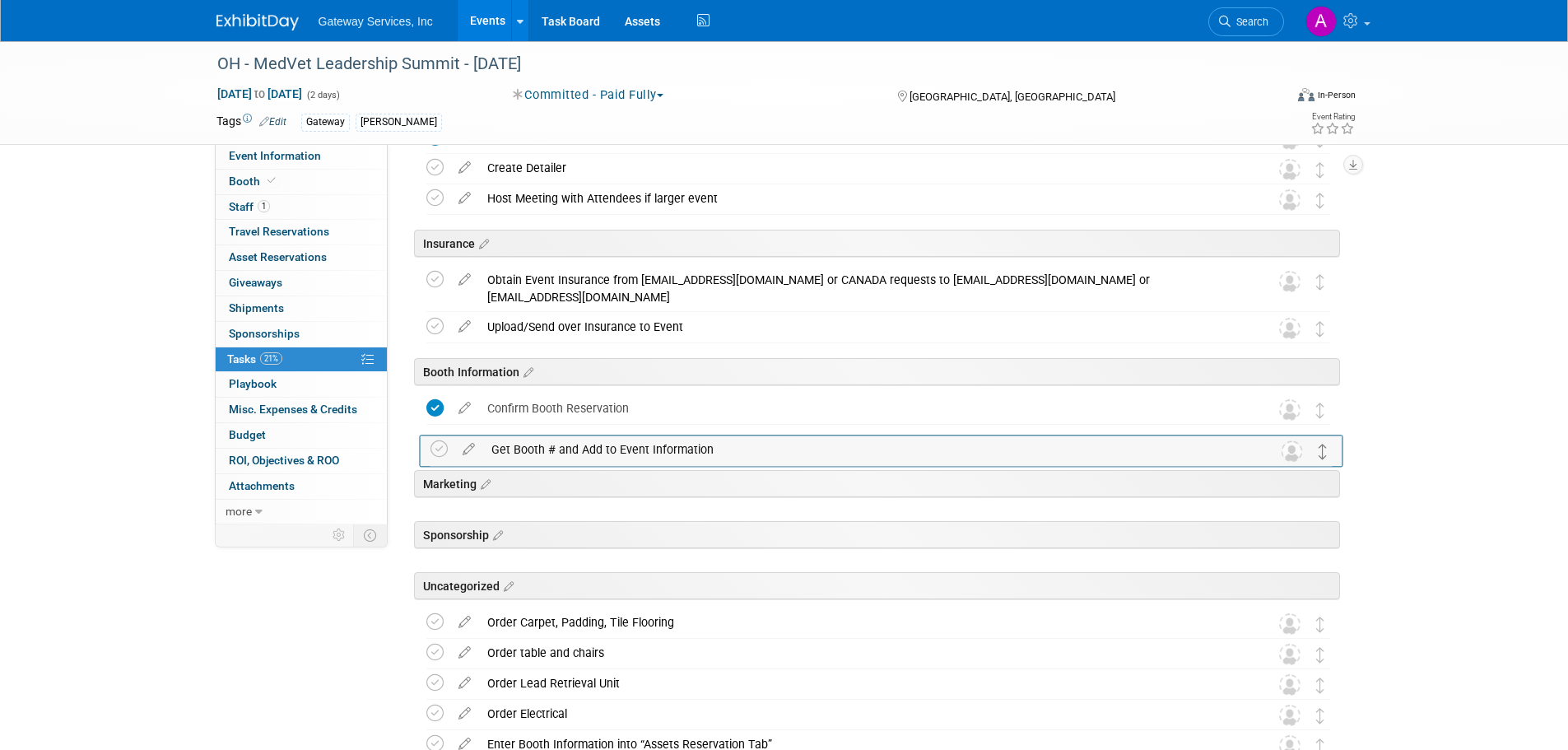
drag, startPoint x: 1321, startPoint y: 592, endPoint x: 1324, endPoint y: 448, distance: 144.0
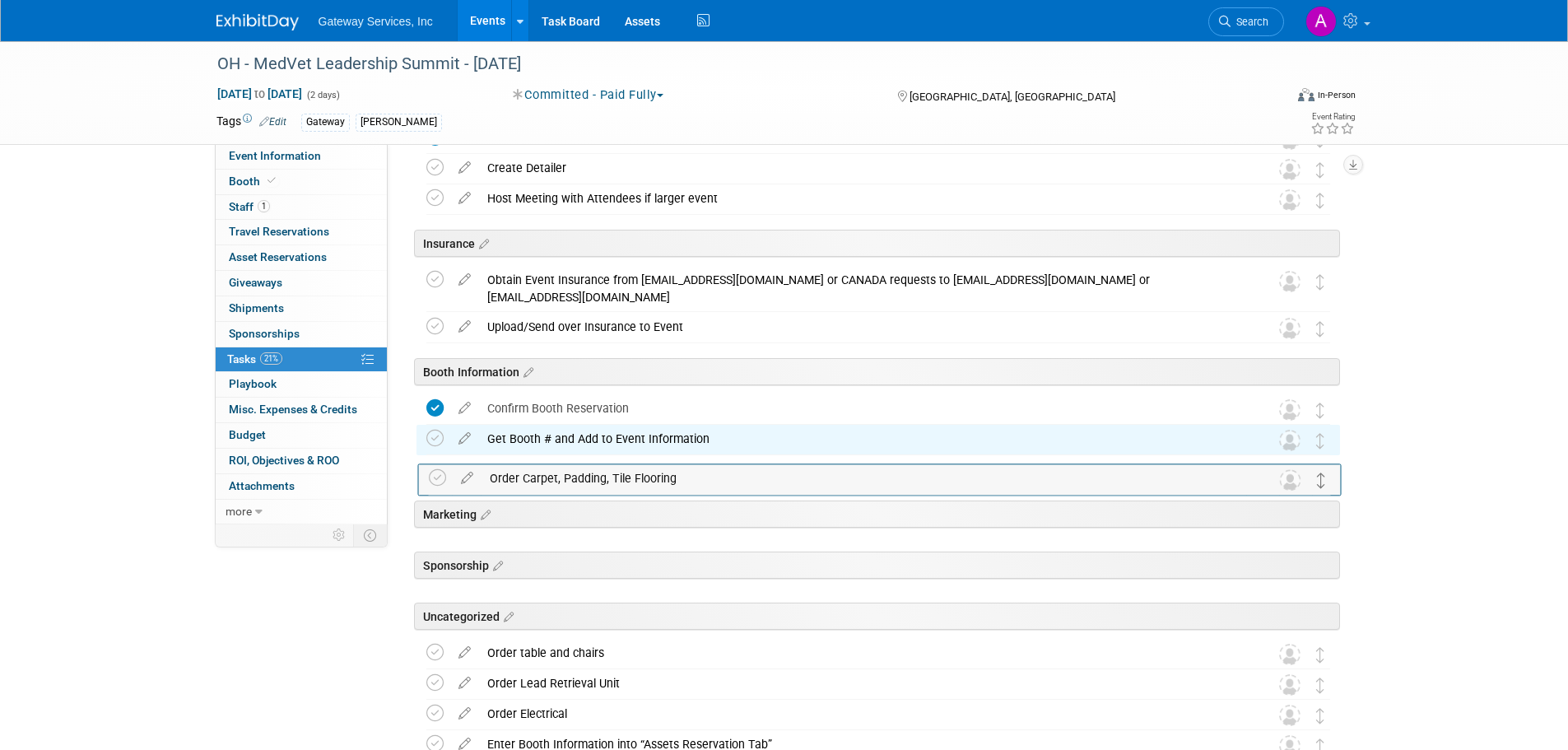
drag, startPoint x: 1321, startPoint y: 622, endPoint x: 1323, endPoint y: 477, distance: 145.0
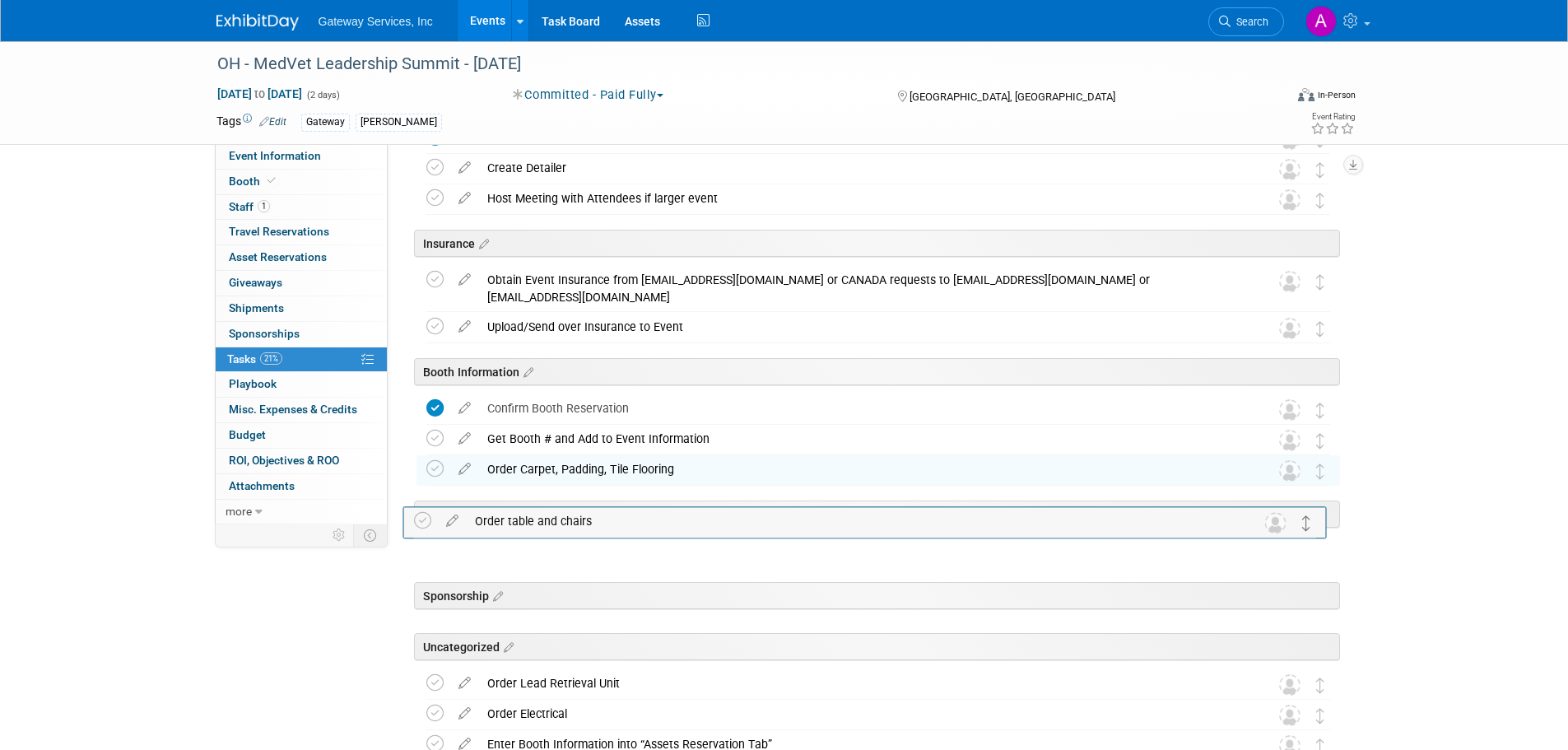
drag, startPoint x: 1318, startPoint y: 649, endPoint x: 1307, endPoint y: 506, distance: 143.4
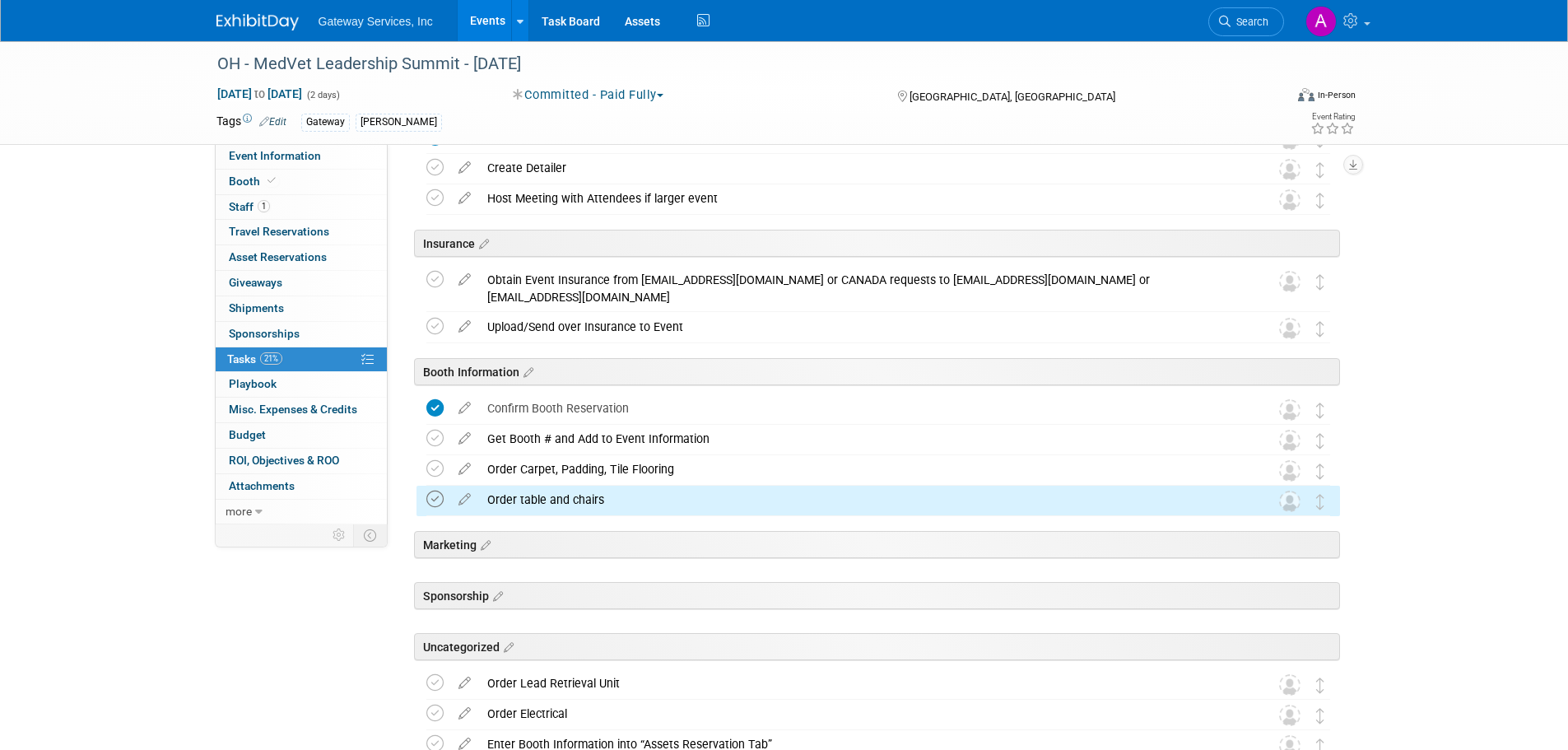
click at [436, 494] on icon at bounding box center [434, 499] width 17 height 17
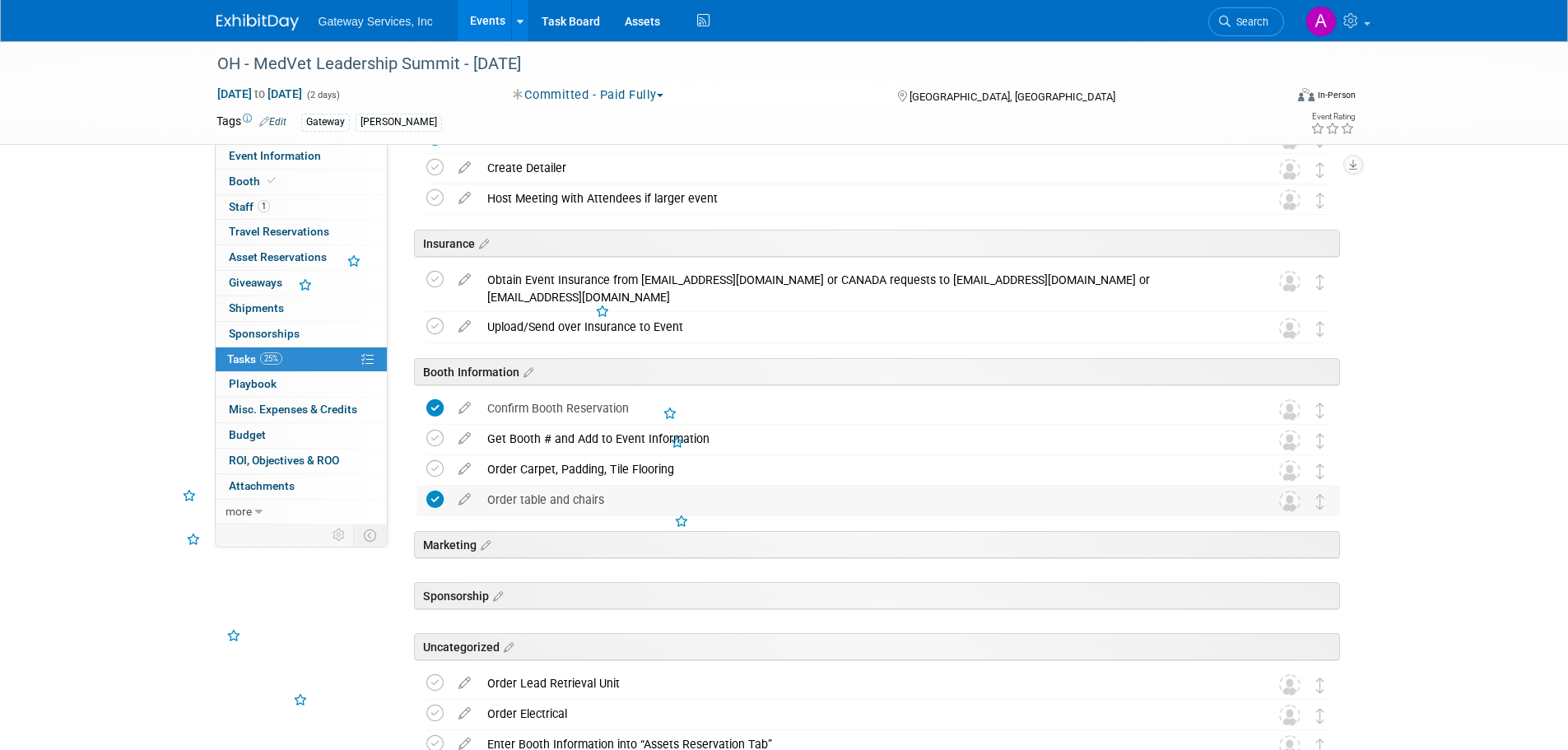
click at [549, 503] on div "Order table and chairs" at bounding box center [863, 499] width 767 height 28
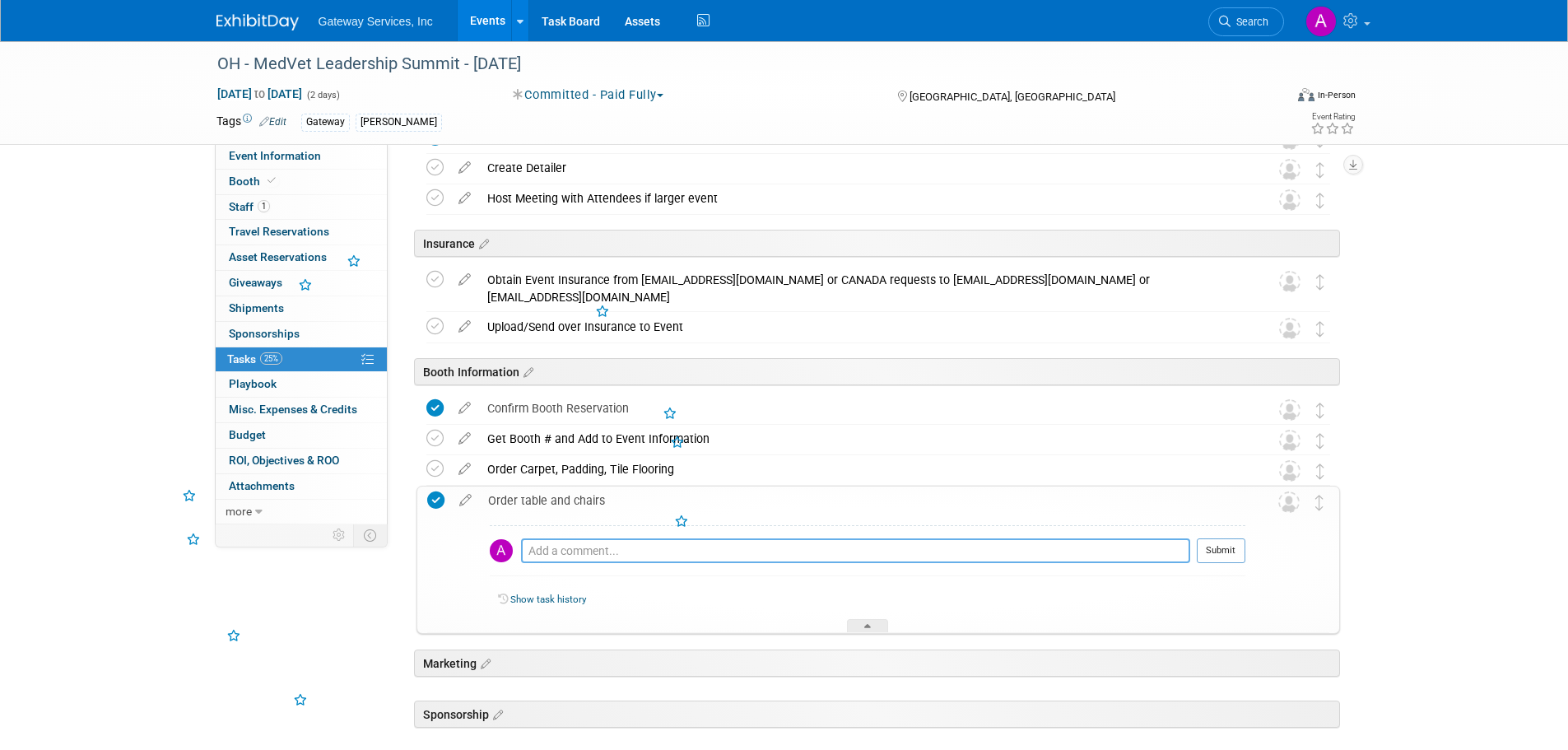
click at [571, 545] on textarea at bounding box center [855, 550] width 669 height 25
type textarea "included"
click at [1243, 552] on button "Submit" at bounding box center [1220, 550] width 48 height 25
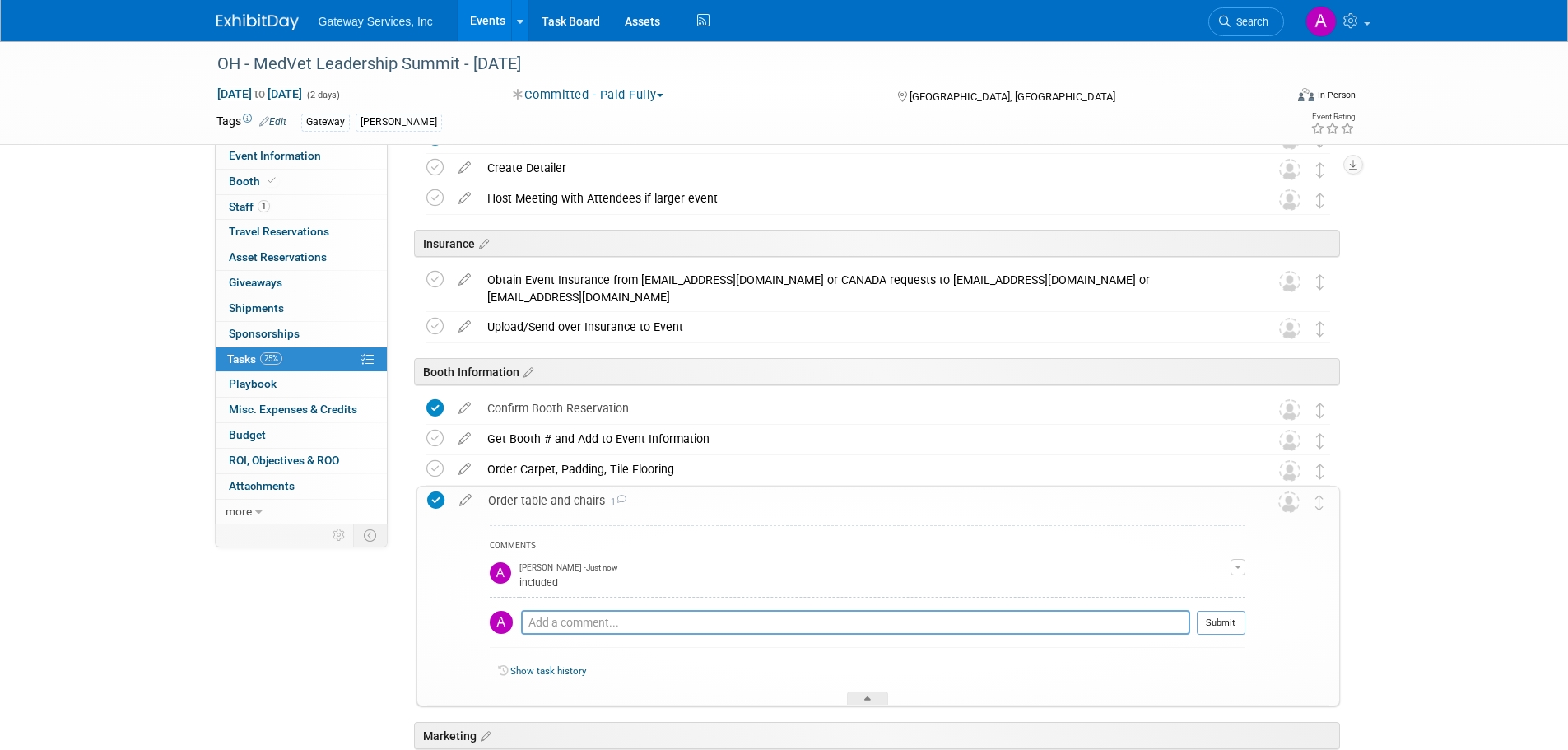
click at [568, 497] on div "Order table and chairs 1" at bounding box center [863, 500] width 765 height 28
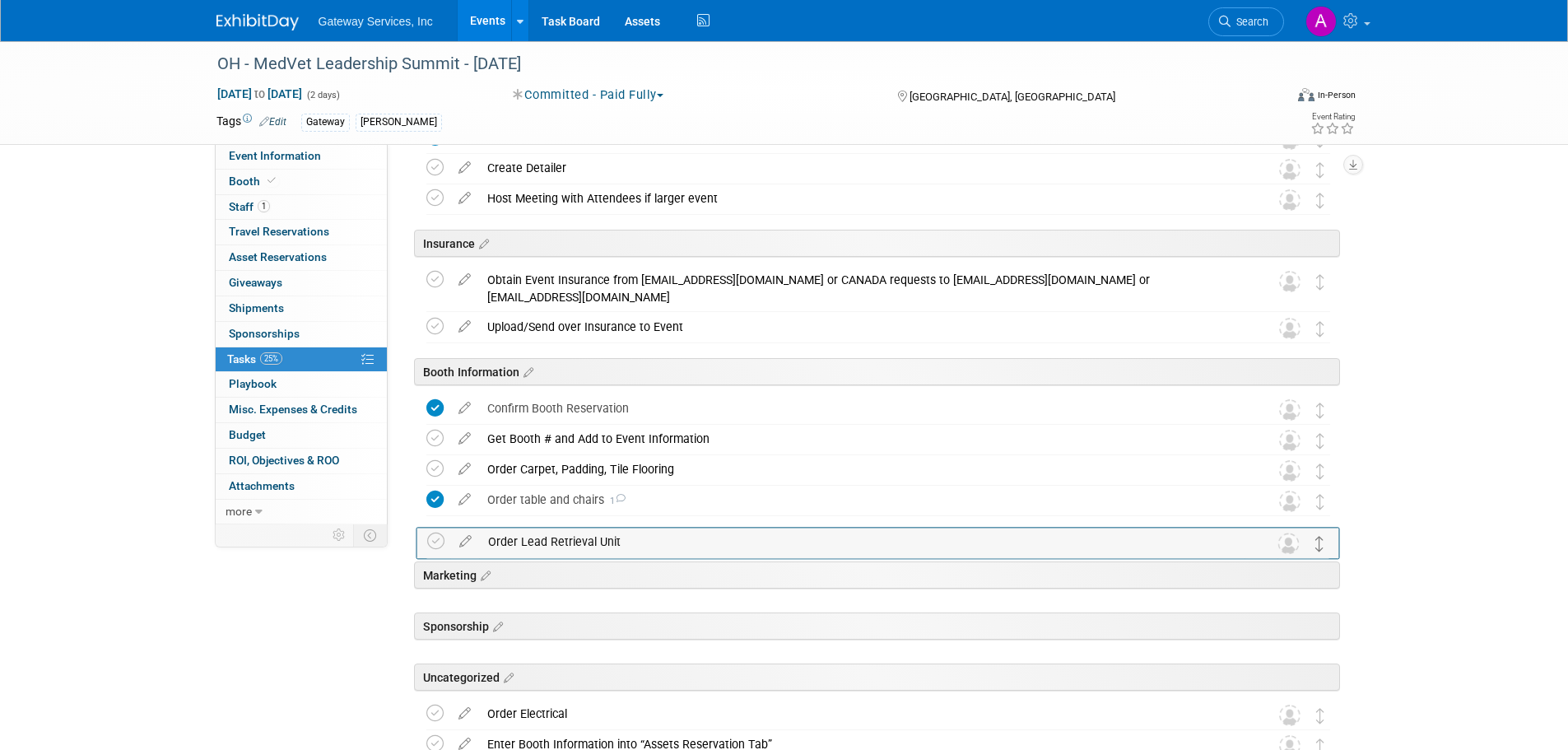
drag, startPoint x: 1317, startPoint y: 683, endPoint x: 1318, endPoint y: 534, distance: 149.0
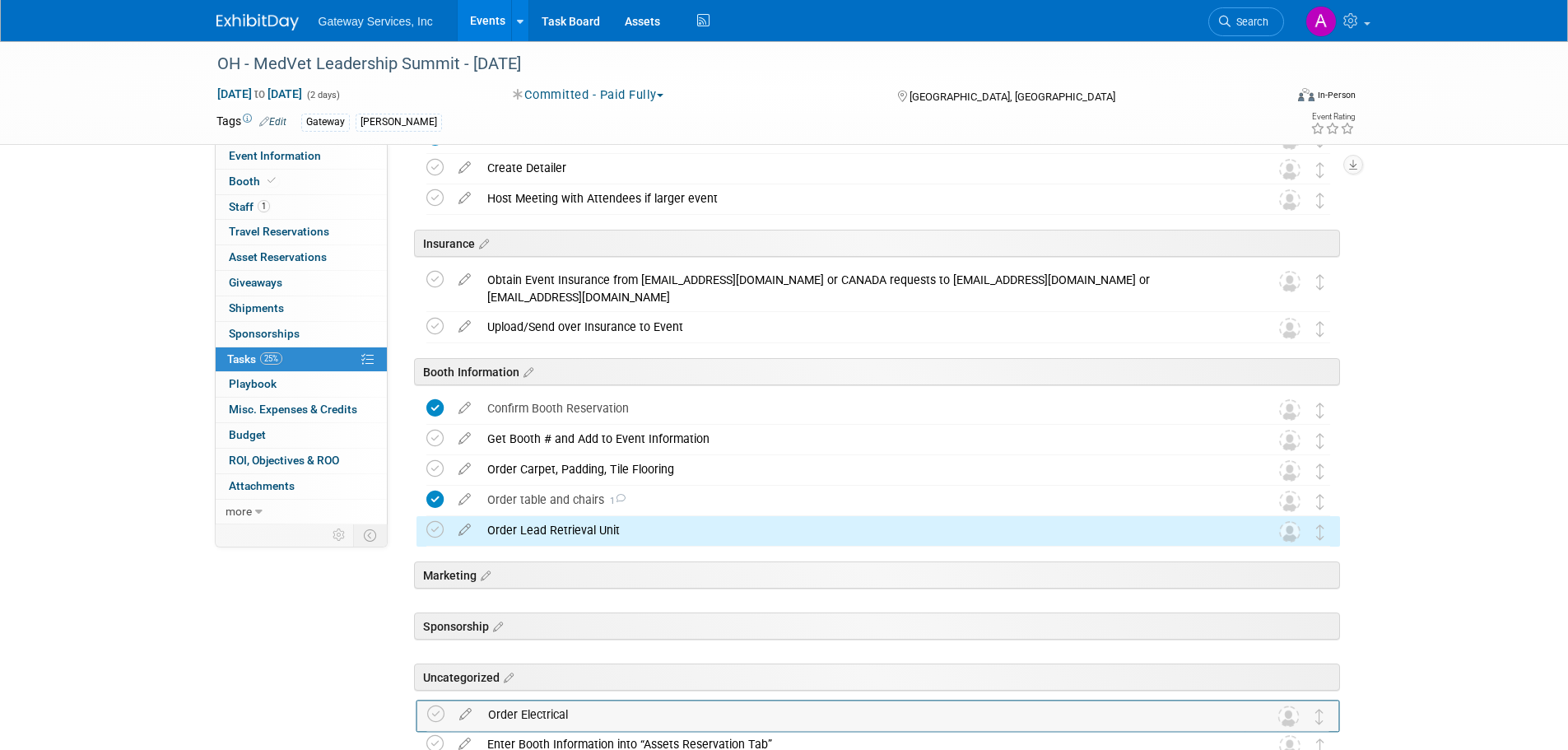
scroll to position [345, 0]
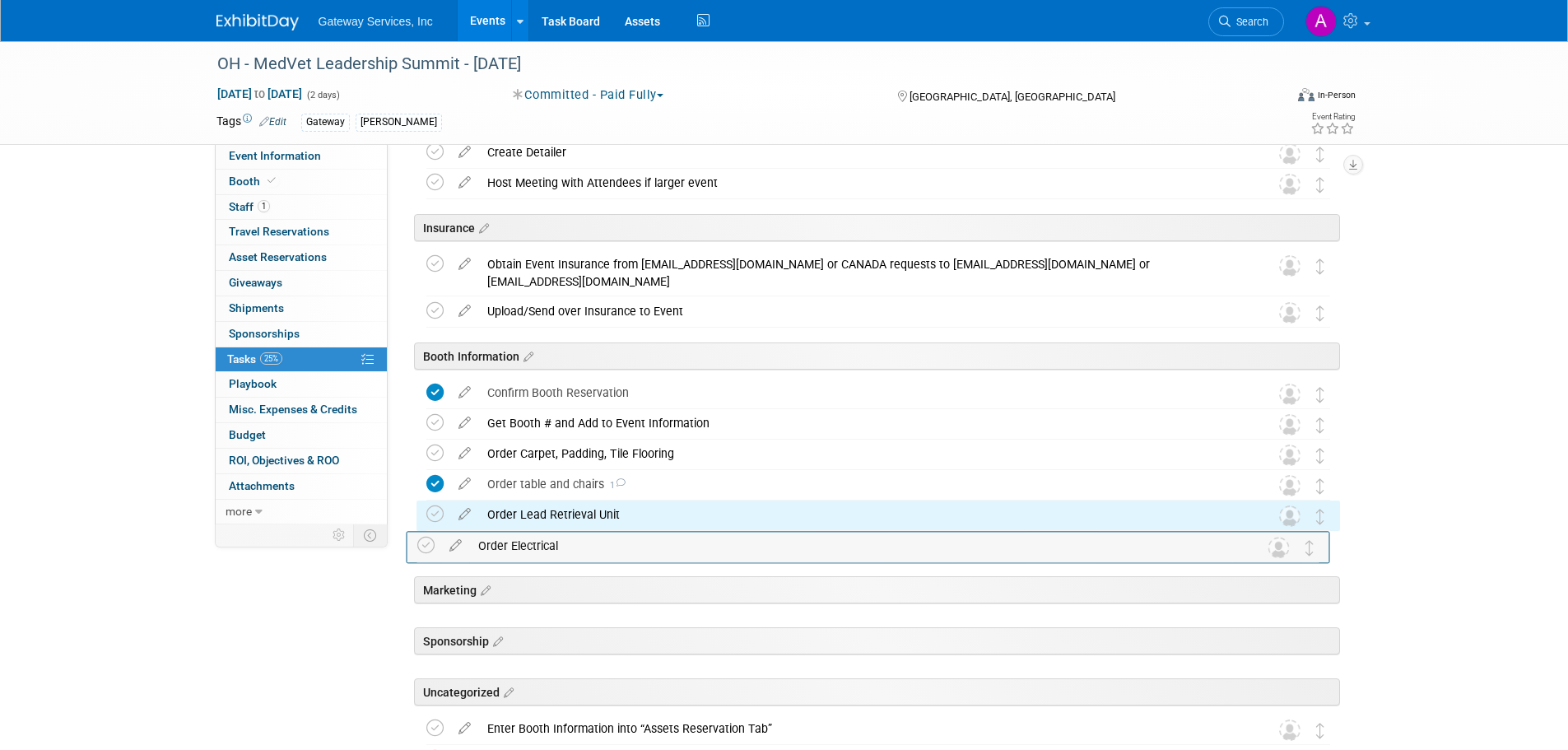
drag, startPoint x: 1320, startPoint y: 703, endPoint x: 1310, endPoint y: 539, distance: 164.3
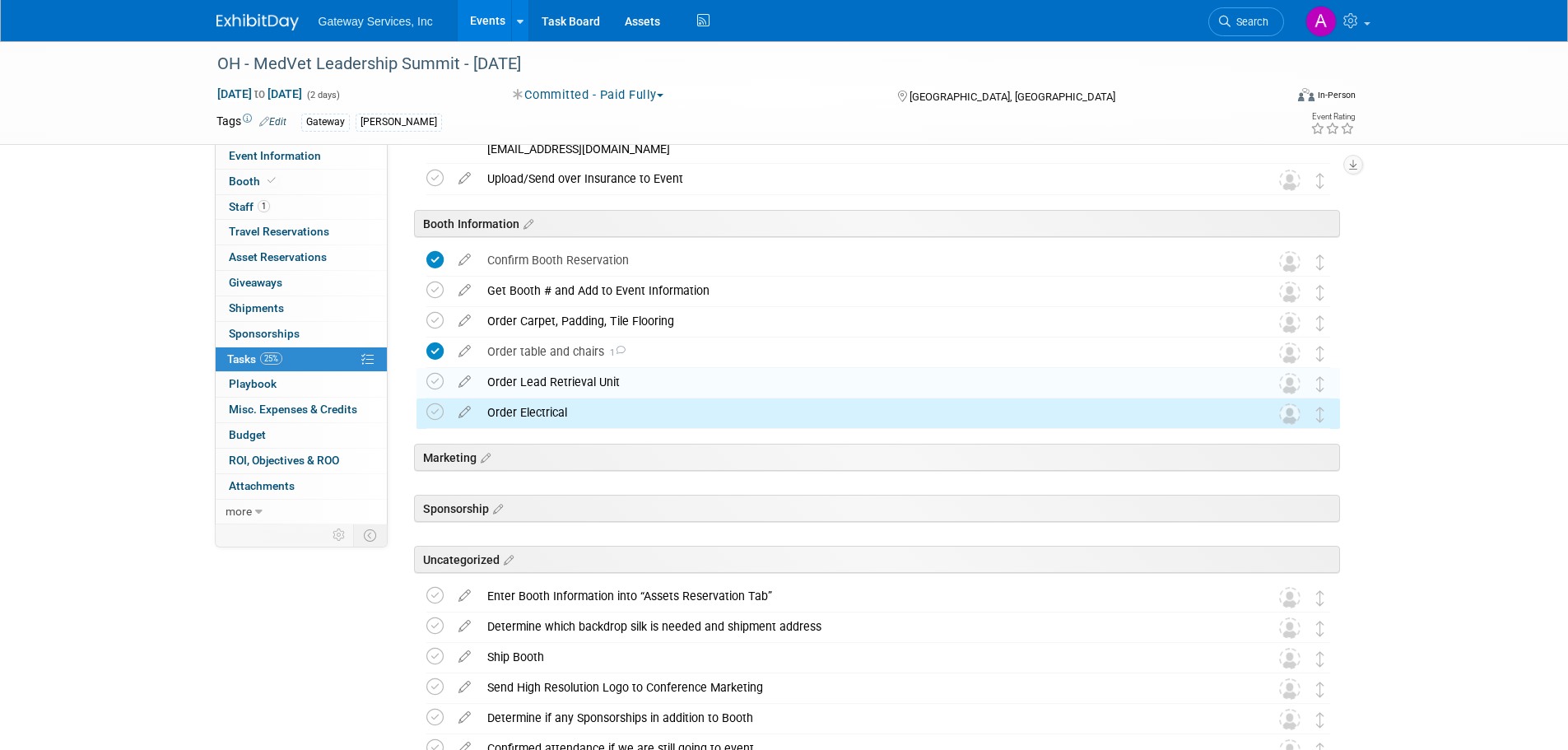
scroll to position [509, 0]
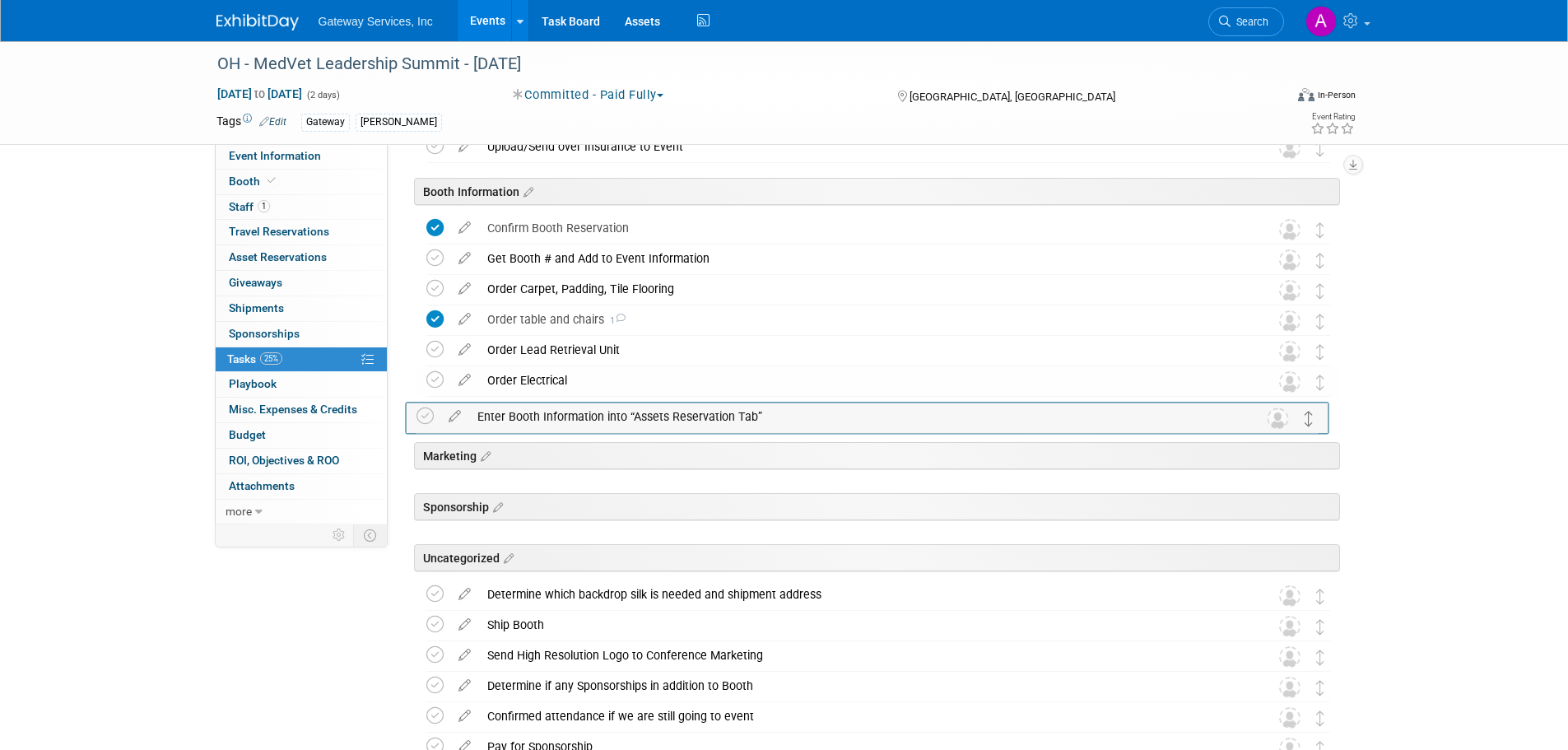
drag, startPoint x: 1318, startPoint y: 565, endPoint x: 1307, endPoint y: 416, distance: 149.4
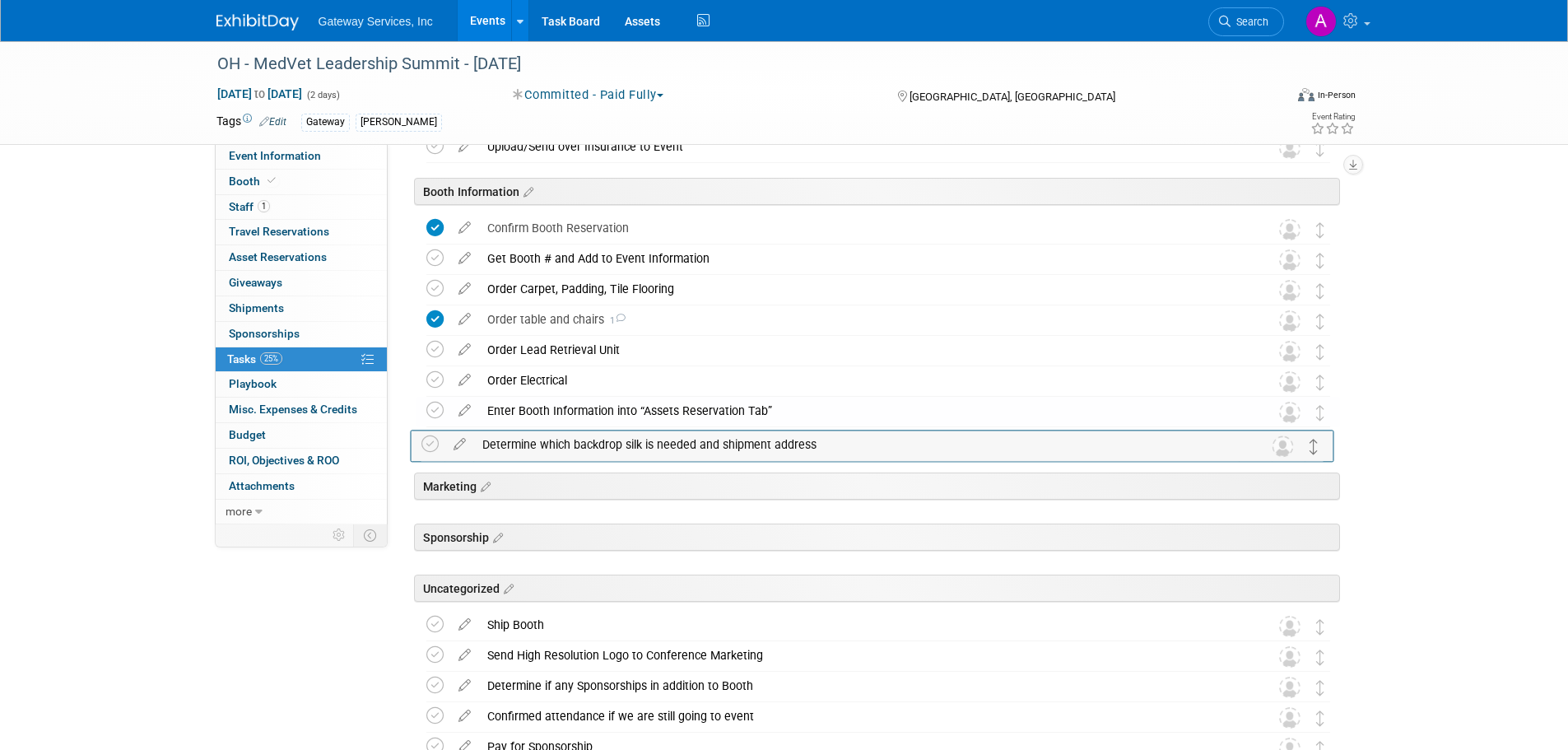
drag, startPoint x: 1321, startPoint y: 595, endPoint x: 1315, endPoint y: 445, distance: 150.1
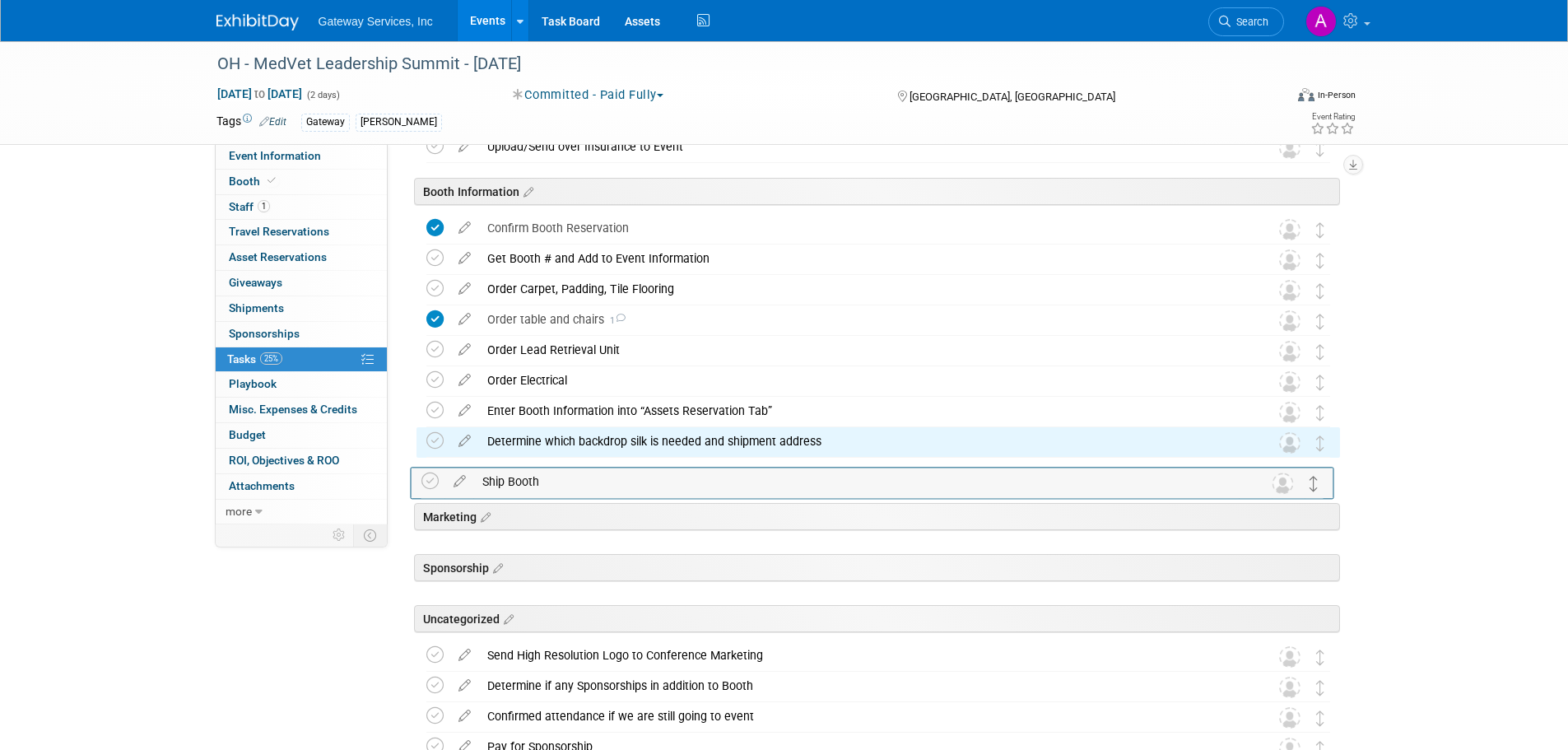
drag, startPoint x: 1320, startPoint y: 623, endPoint x: 1315, endPoint y: 475, distance: 148.1
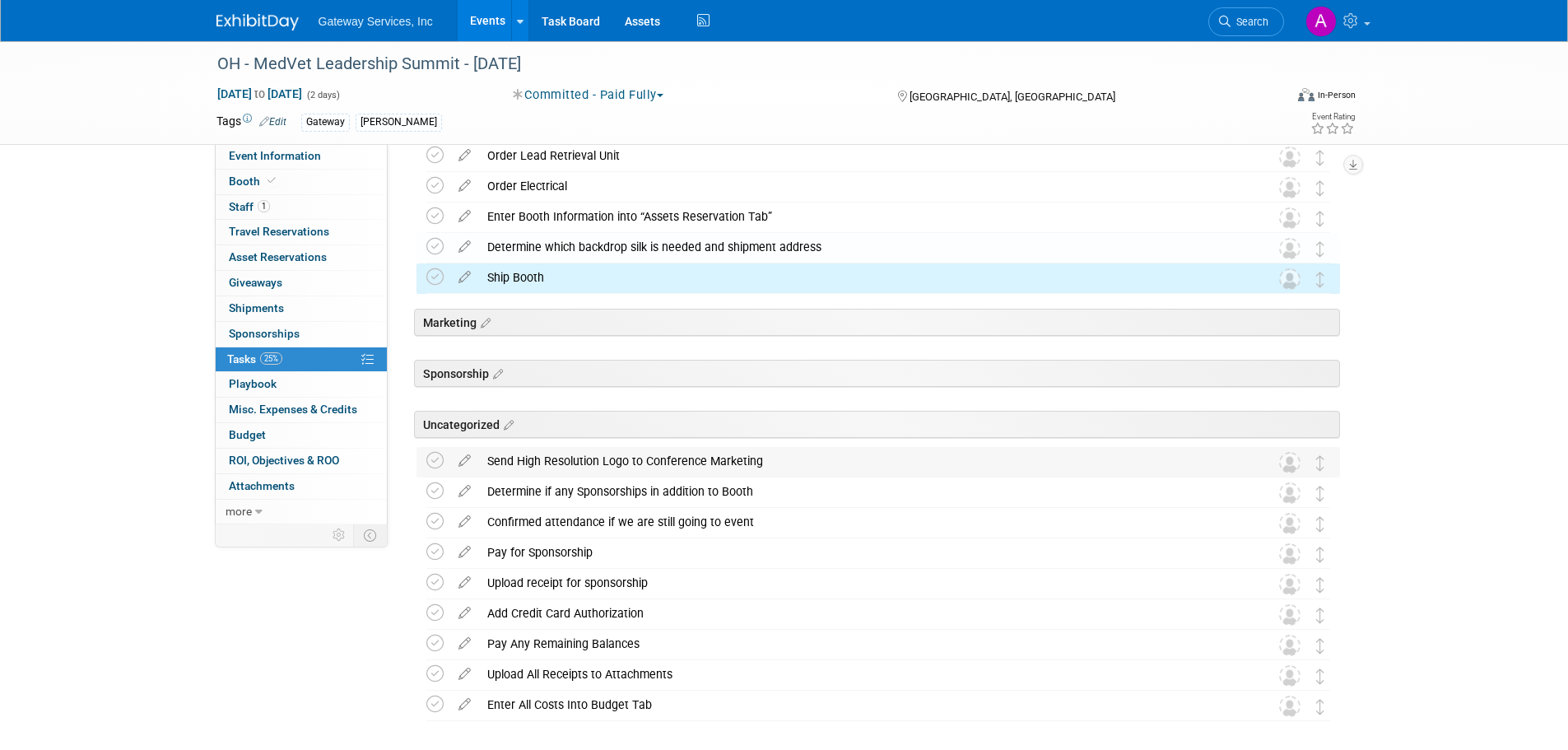
scroll to position [756, 0]
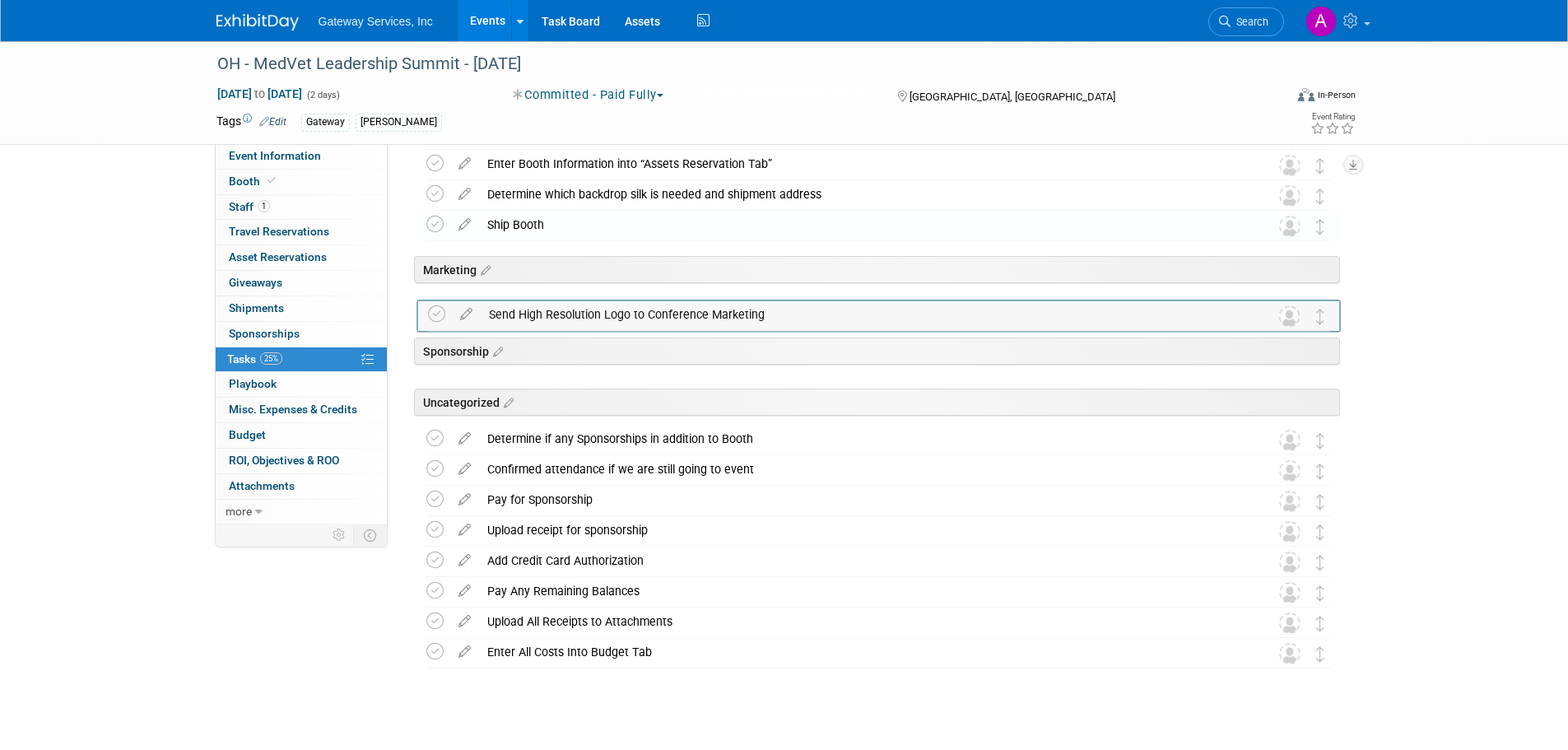
drag, startPoint x: 1324, startPoint y: 408, endPoint x: 1327, endPoint y: 312, distance: 96.0
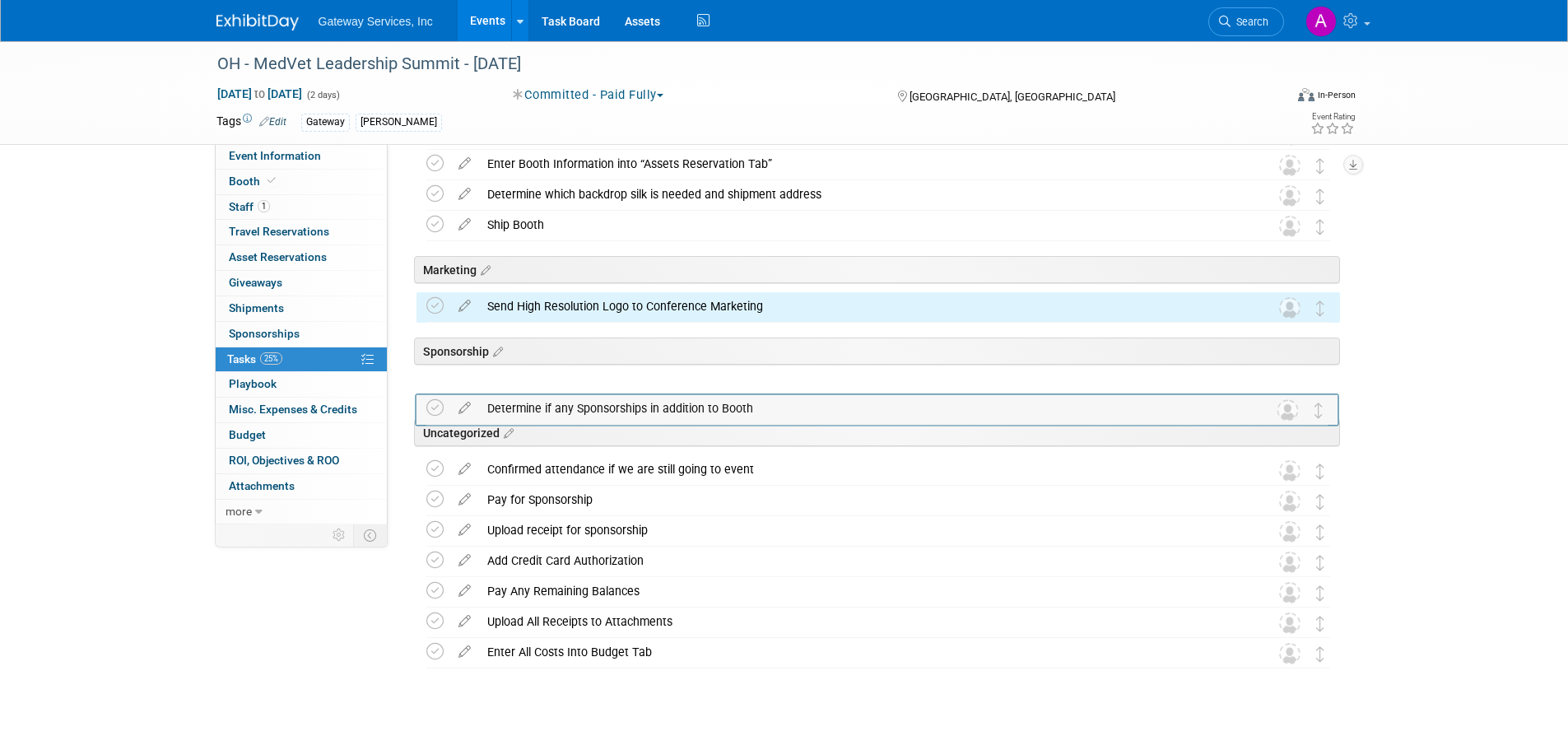
drag, startPoint x: 1326, startPoint y: 431, endPoint x: 1325, endPoint y: 384, distance: 47.0
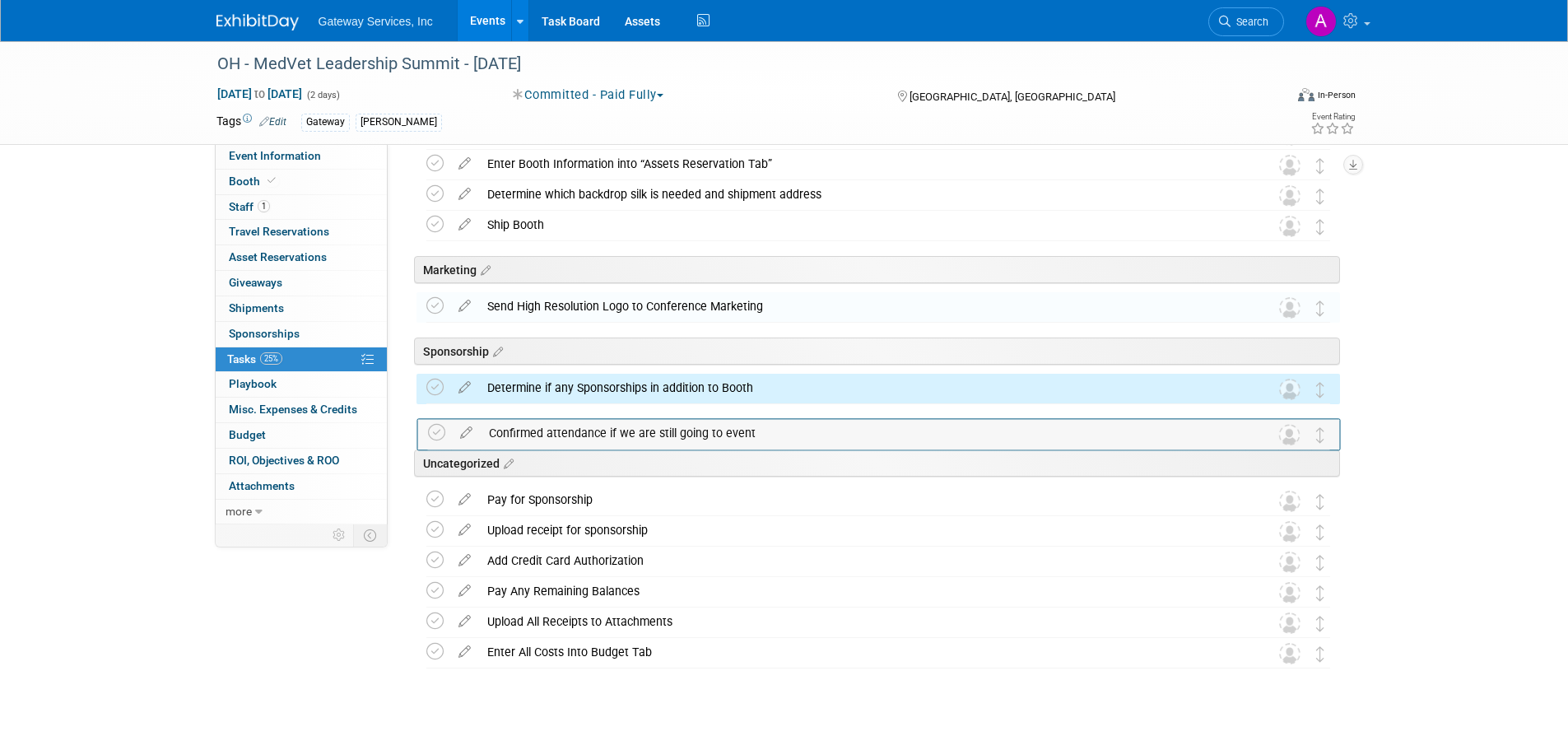
drag, startPoint x: 1321, startPoint y: 457, endPoint x: 1322, endPoint y: 410, distance: 47.0
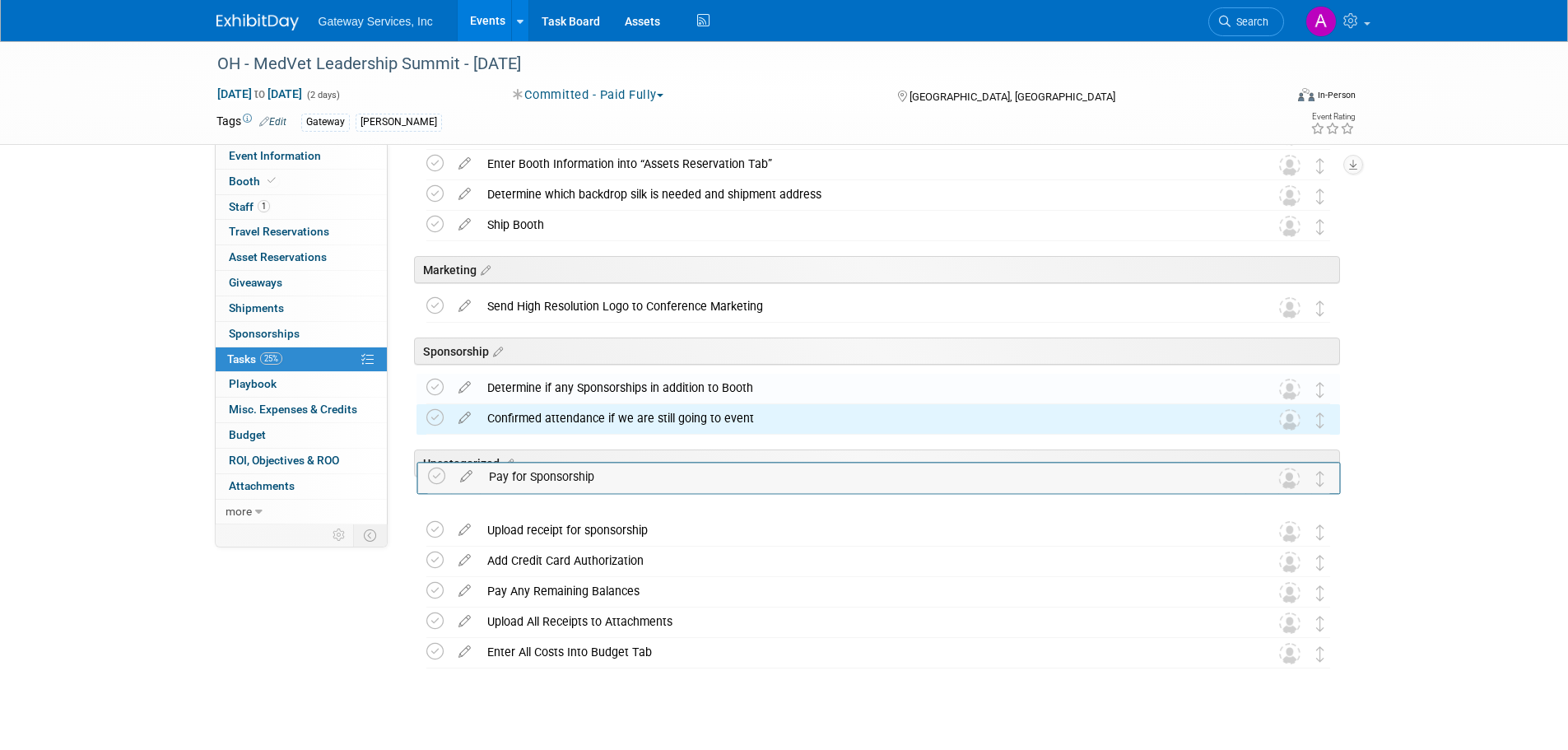
drag, startPoint x: 1316, startPoint y: 490, endPoint x: 1318, endPoint y: 439, distance: 51.0
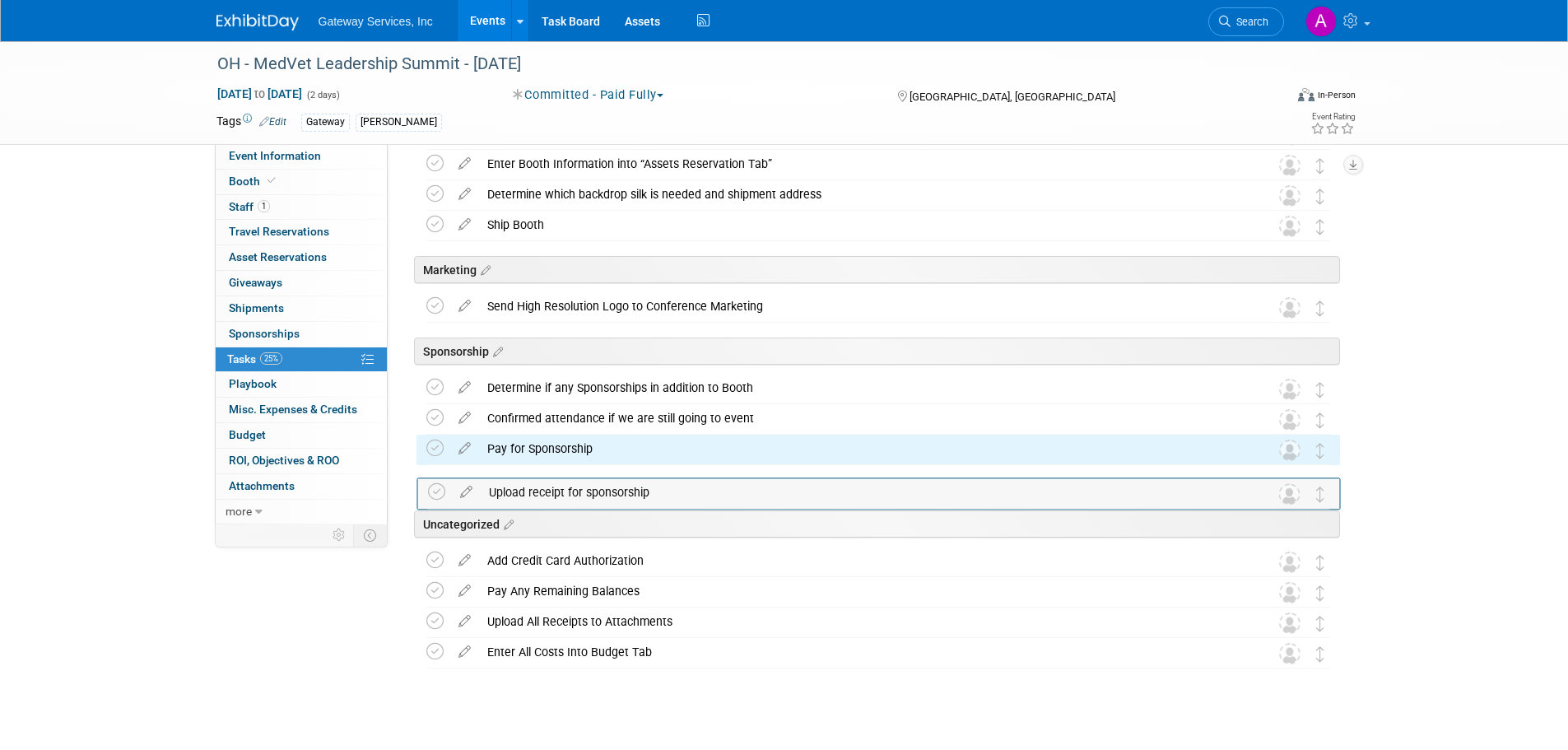
drag, startPoint x: 1318, startPoint y: 525, endPoint x: 1320, endPoint y: 482, distance: 43.0
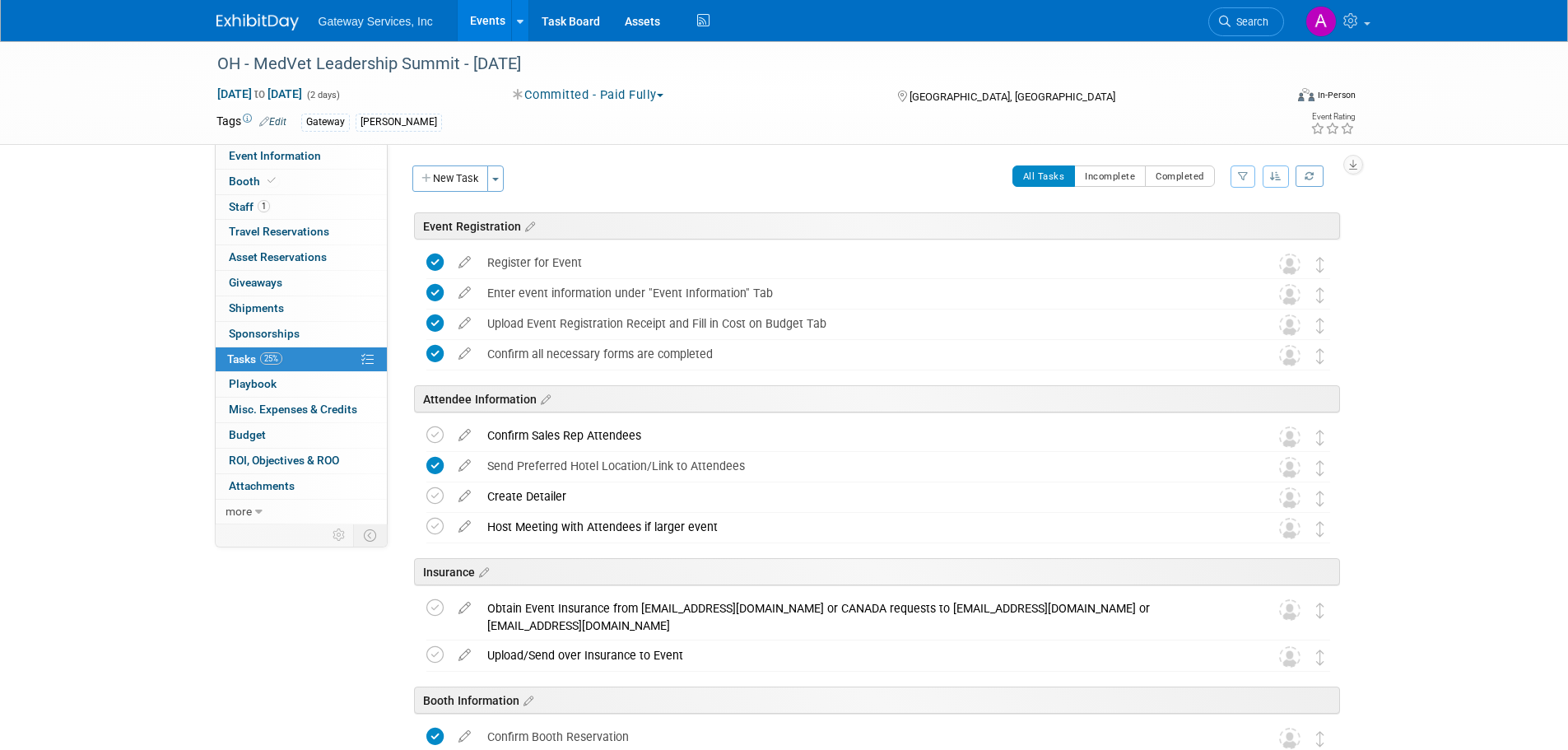
scroll to position [0, 0]
click at [328, 191] on link "Booth" at bounding box center [301, 181] width 171 height 25
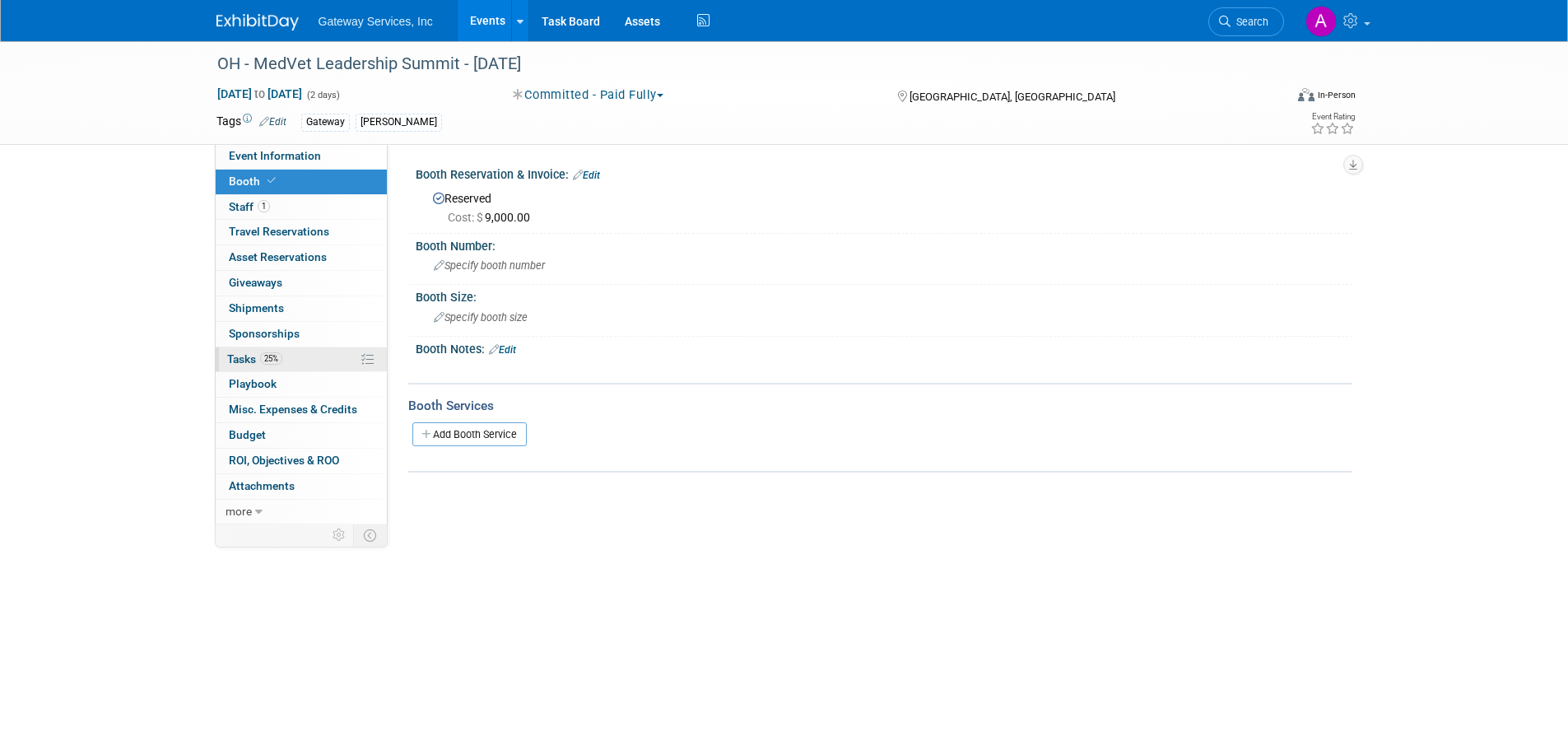
click at [323, 356] on link "25% Tasks 25%" at bounding box center [301, 359] width 171 height 25
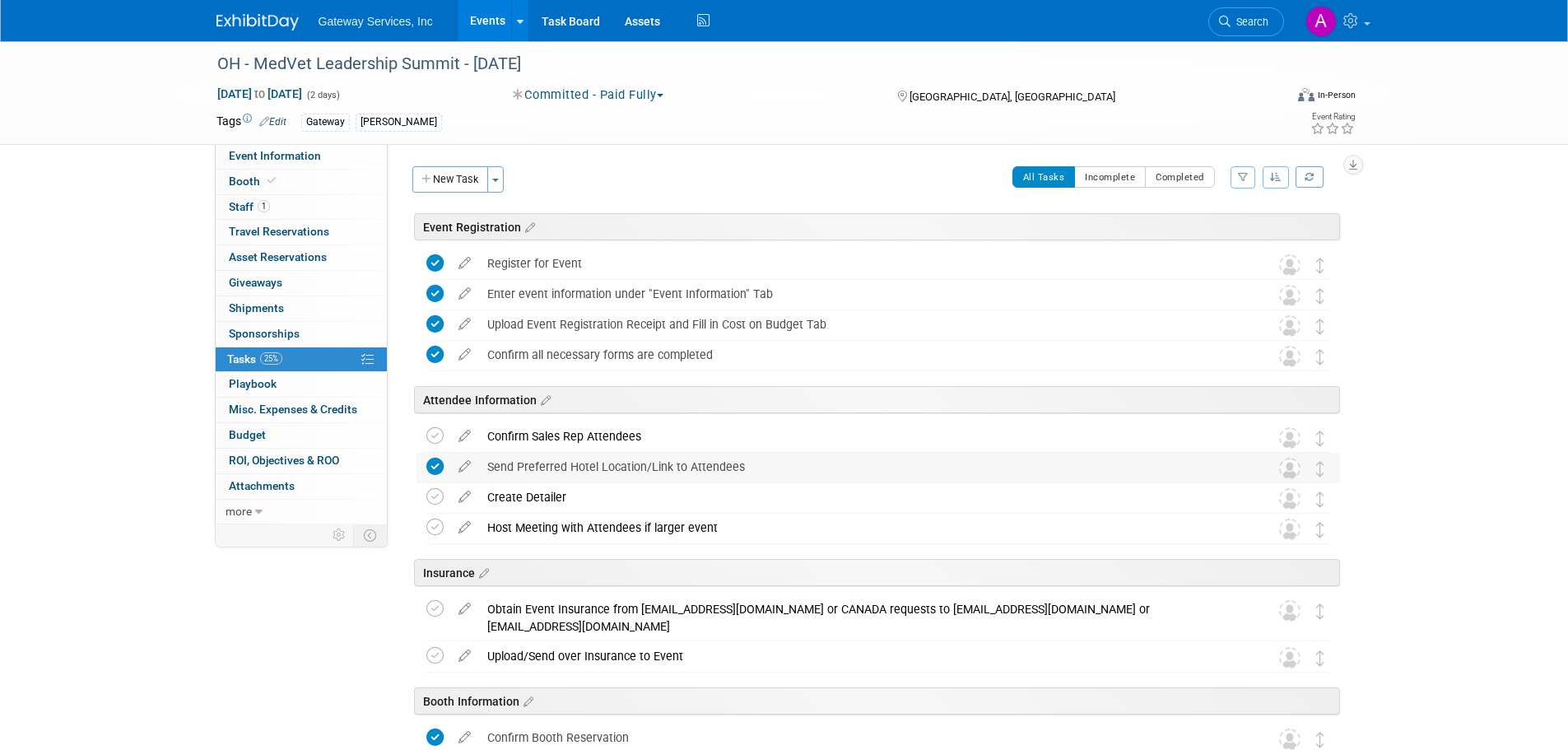
click at [619, 464] on div "Send Preferred Hotel Location/Link to Attendees" at bounding box center [863, 466] width 767 height 28
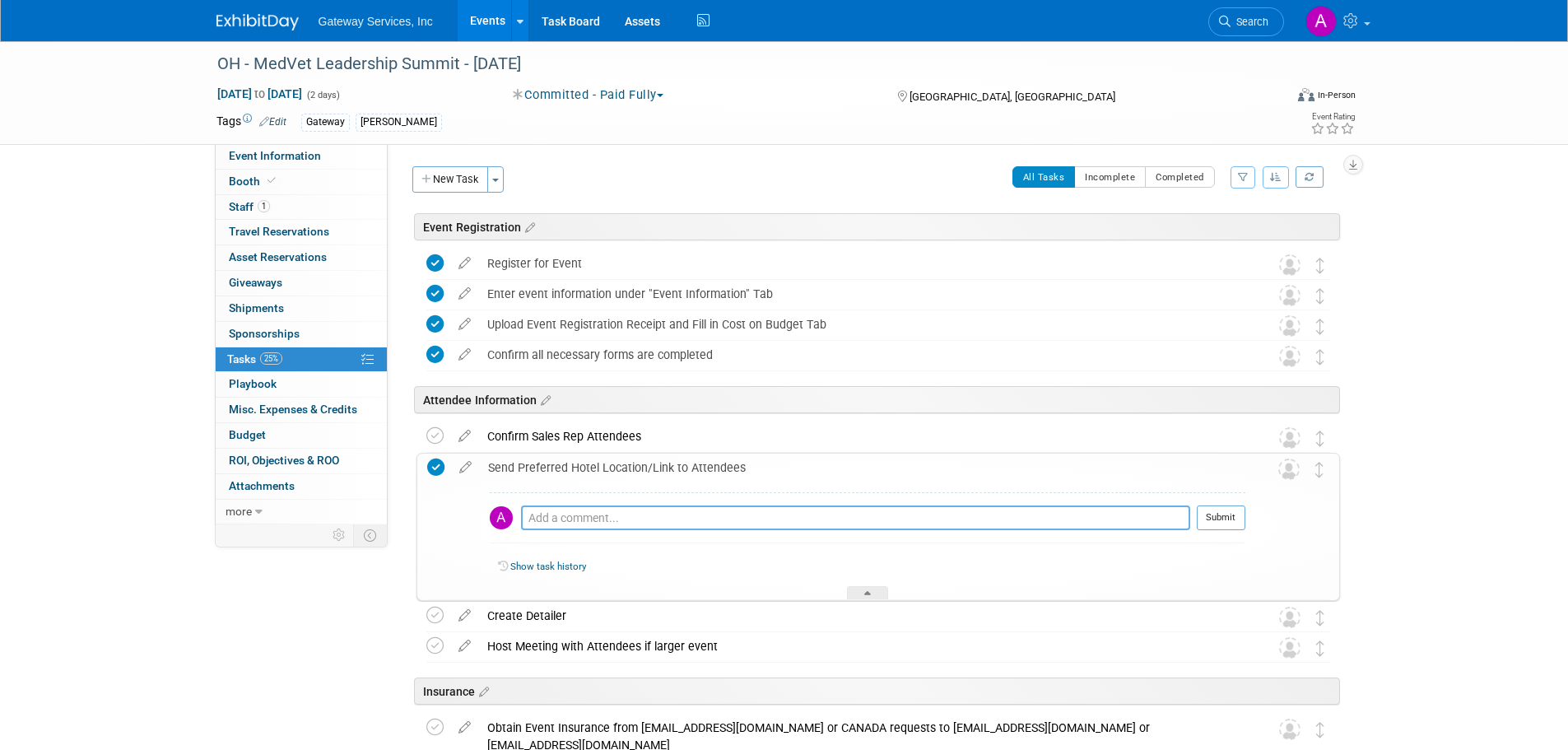
click at [624, 513] on textarea at bounding box center [855, 517] width 669 height 25
paste textarea "https://www.hilton.com/en/attend-my-event/cmhpohf-93r-daee04ae-67f3-4f0c-9288-5…"
type textarea "https://www.hilton.com/en/attend-my-event/cmhpohf-93r-daee04ae-67f3-4f0c-9288-5…"
click at [1217, 515] on button "Submit" at bounding box center [1220, 517] width 48 height 25
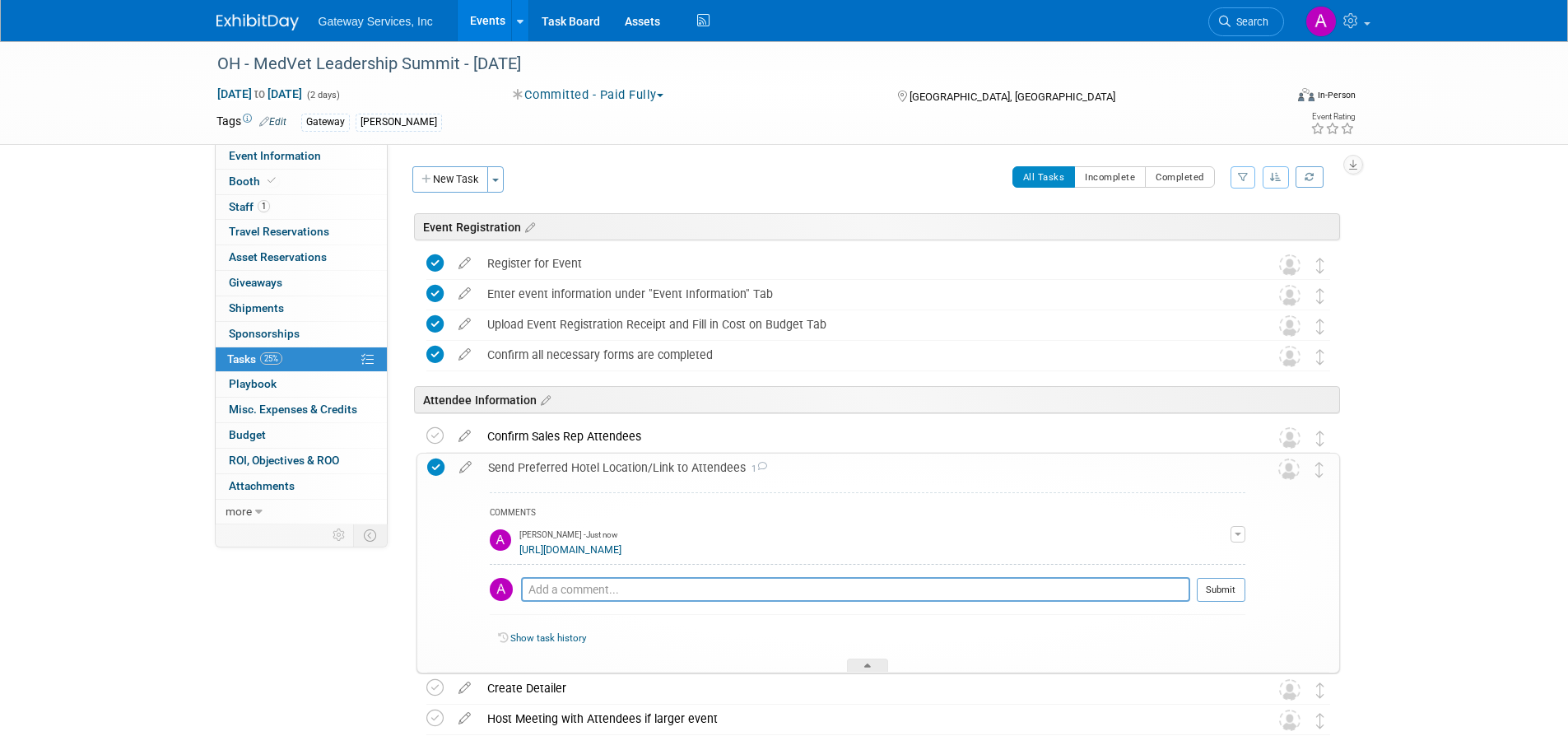
click at [666, 474] on div "Send Preferred Hotel Location/Link to Attendees 1" at bounding box center [863, 467] width 765 height 28
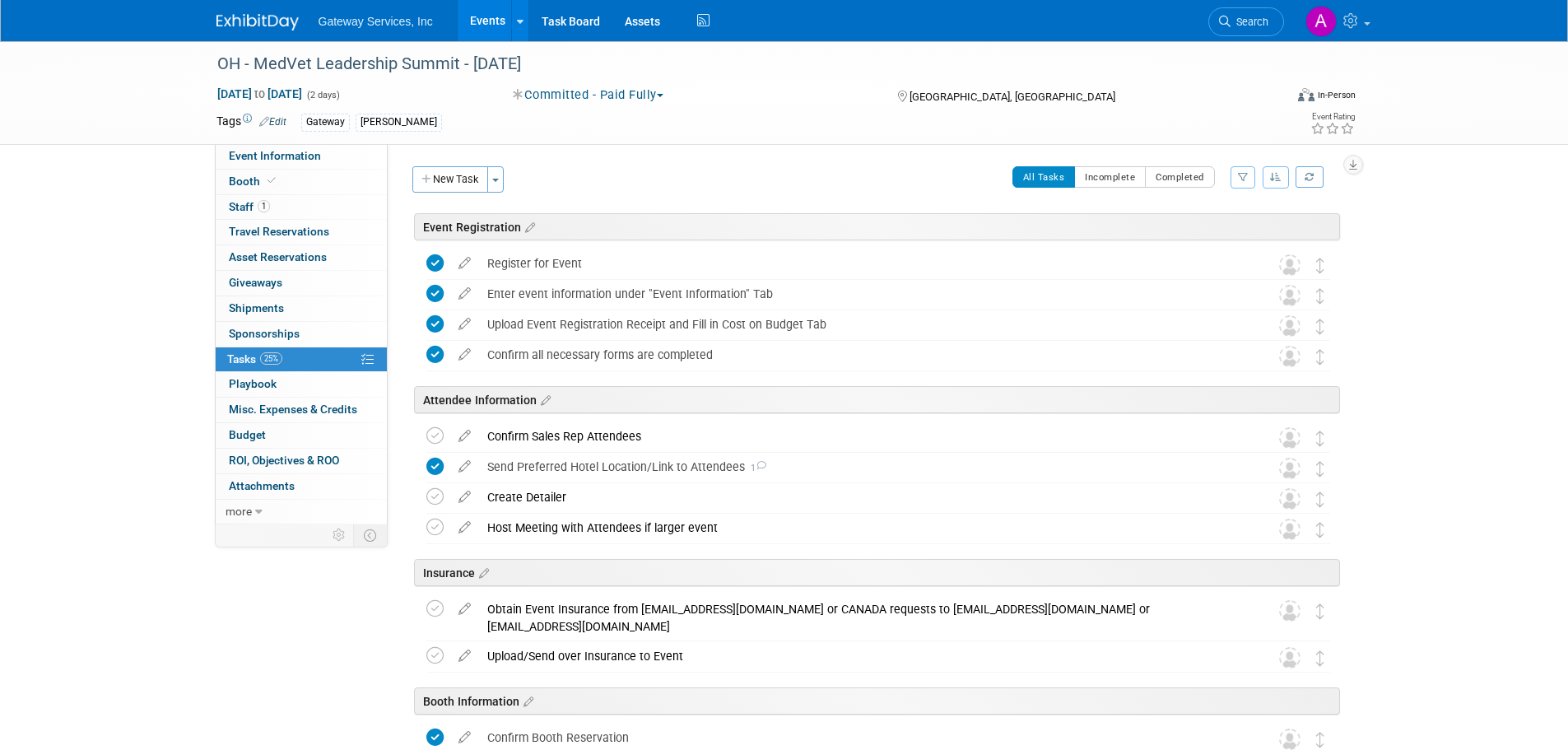
click at [464, 133] on div "Tags Edit Gateway Keith Ducharme" at bounding box center [689, 122] width 945 height 25
click at [474, 123] on div "Gateway Keith Ducharme" at bounding box center [731, 123] width 861 height 18
click at [277, 116] on link "Edit" at bounding box center [273, 122] width 27 height 12
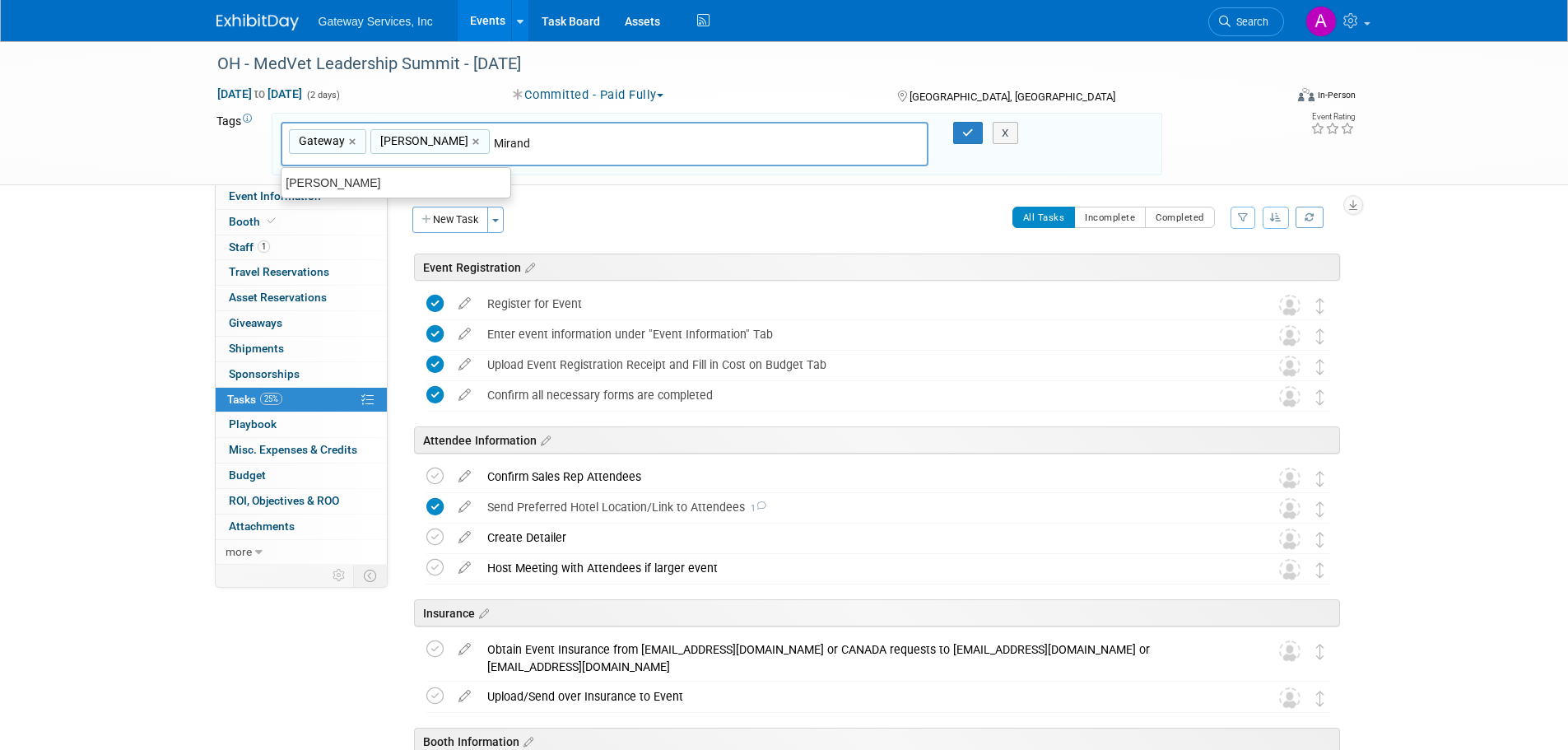
type input "[PERSON_NAME]"
click at [408, 184] on div "[PERSON_NAME]" at bounding box center [395, 182] width 230 height 23
type input "Gateway, Keith Ducharme, Miranda Osborne"
click at [957, 131] on button "button" at bounding box center [967, 133] width 30 height 23
